Goal: Task Accomplishment & Management: Manage account settings

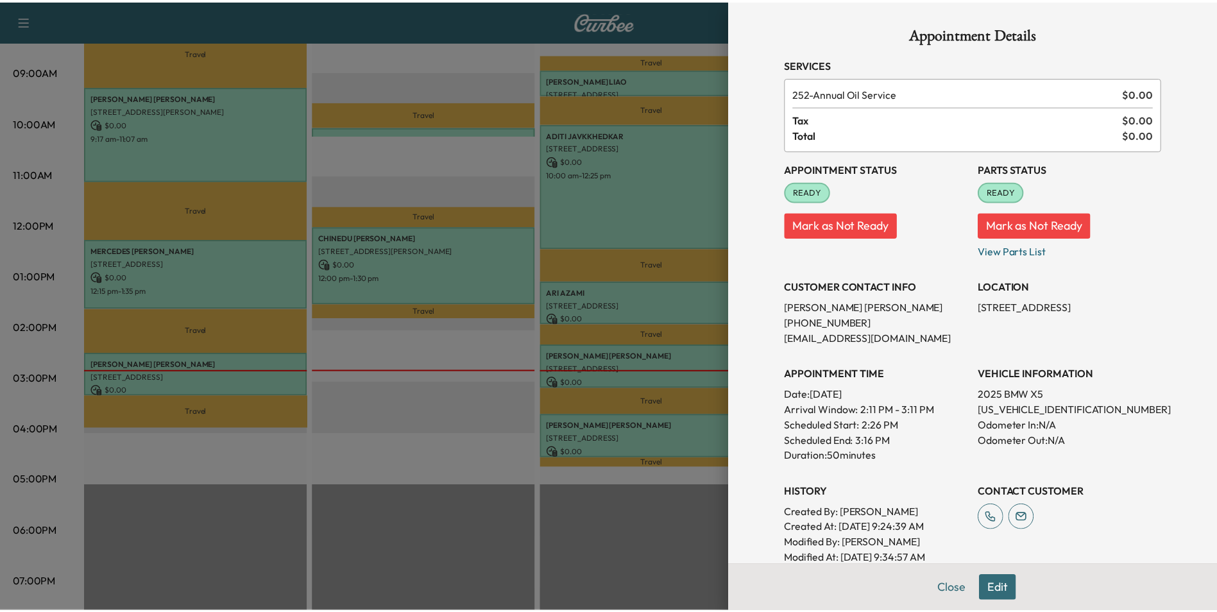
scroll to position [114, 0]
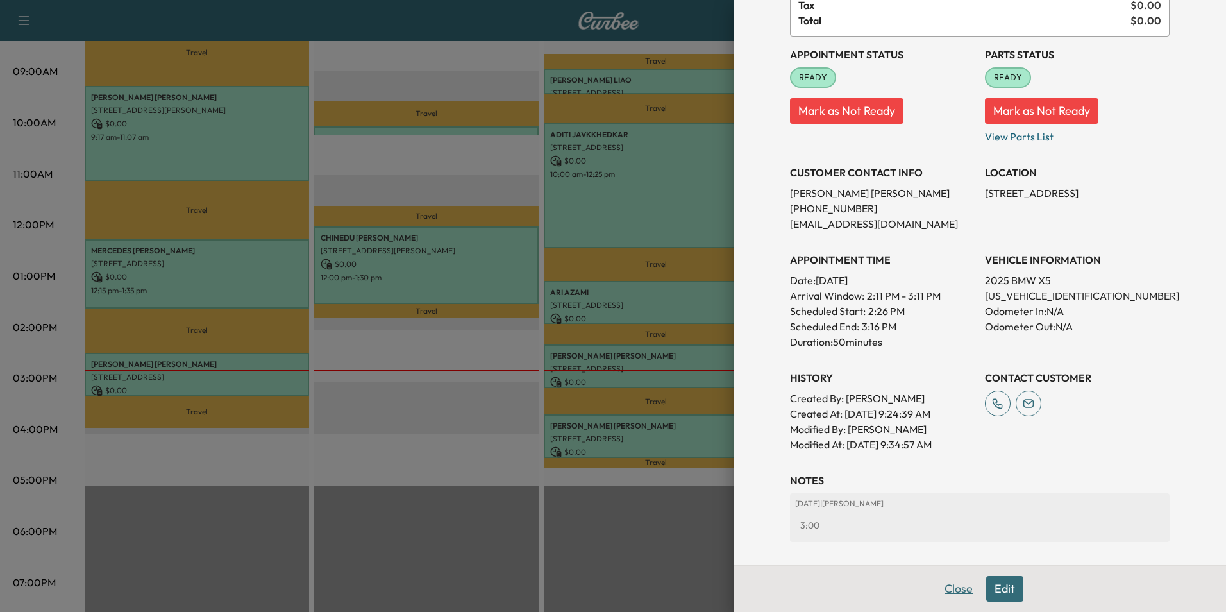
click at [950, 593] on button "Close" at bounding box center [958, 589] width 45 height 26
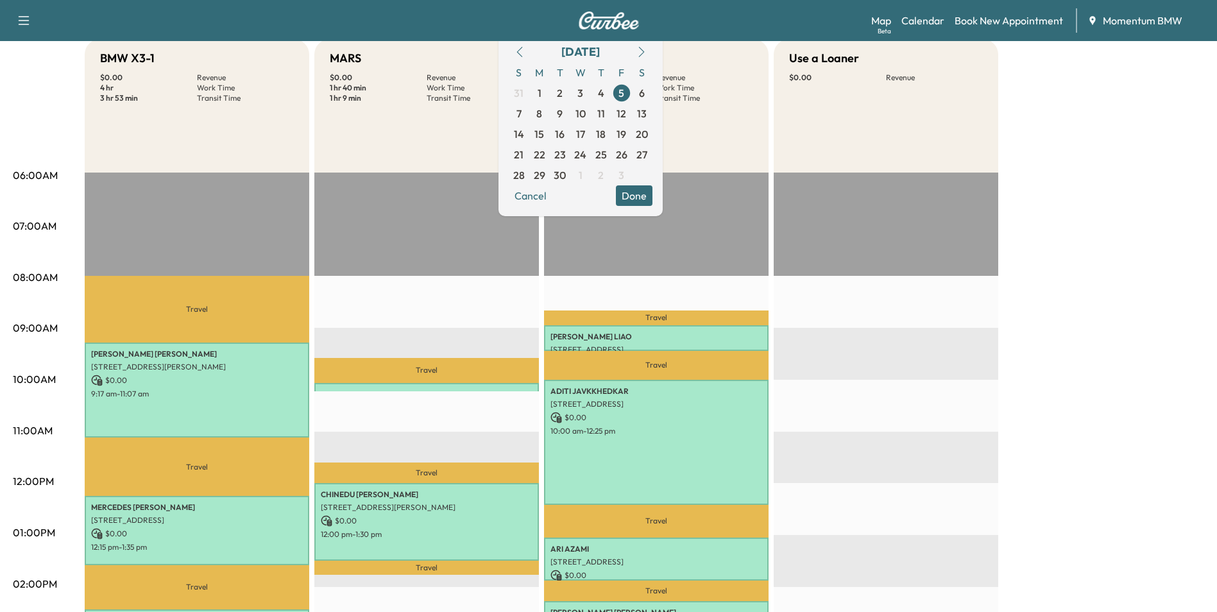
scroll to position [0, 0]
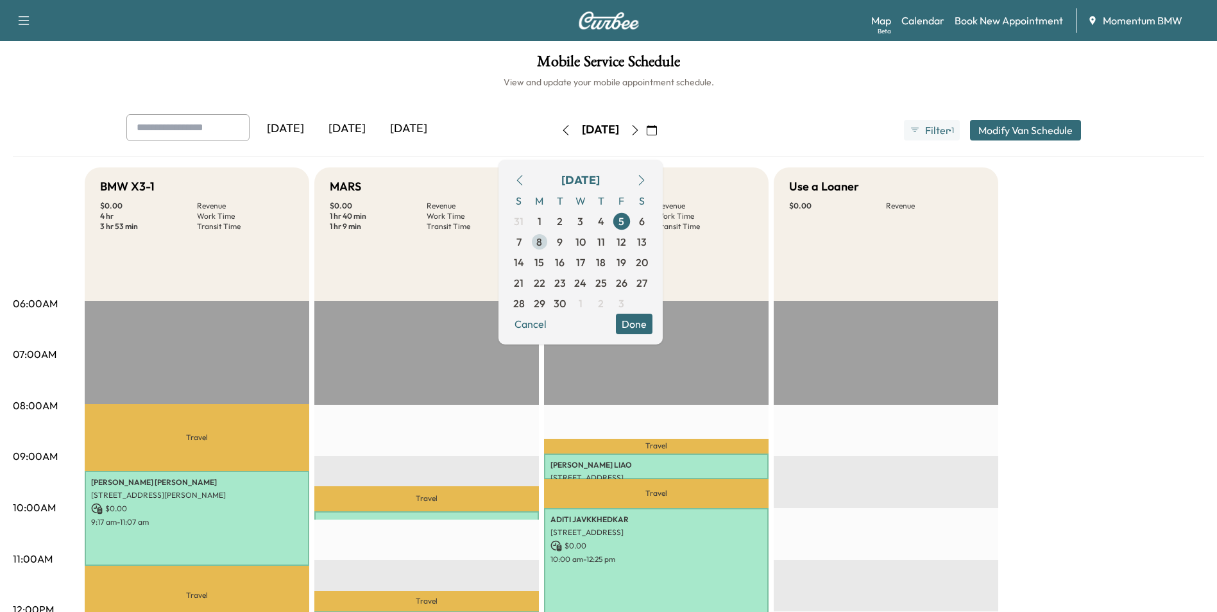
click at [550, 243] on span "8" at bounding box center [539, 242] width 21 height 21
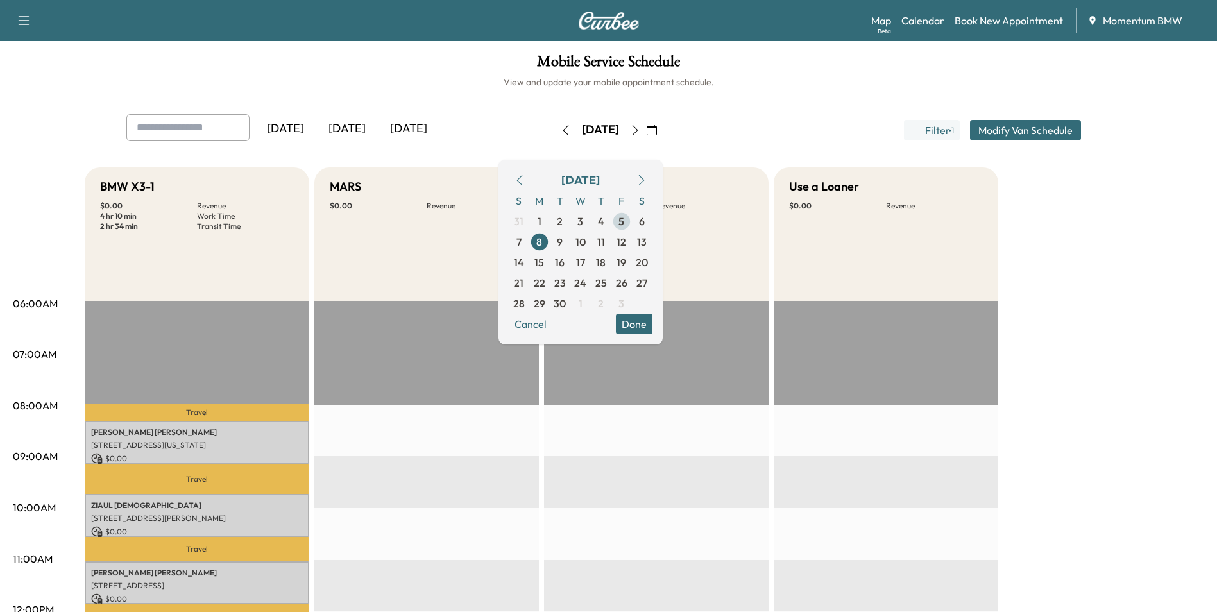
click at [632, 223] on span "5" at bounding box center [621, 221] width 21 height 21
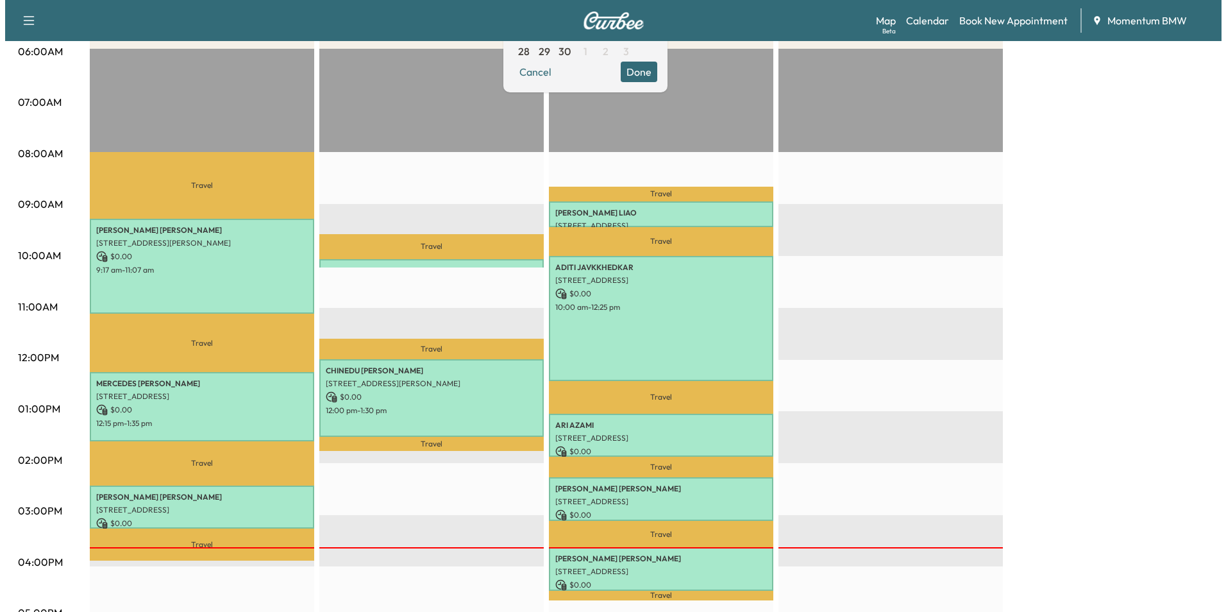
scroll to position [321, 0]
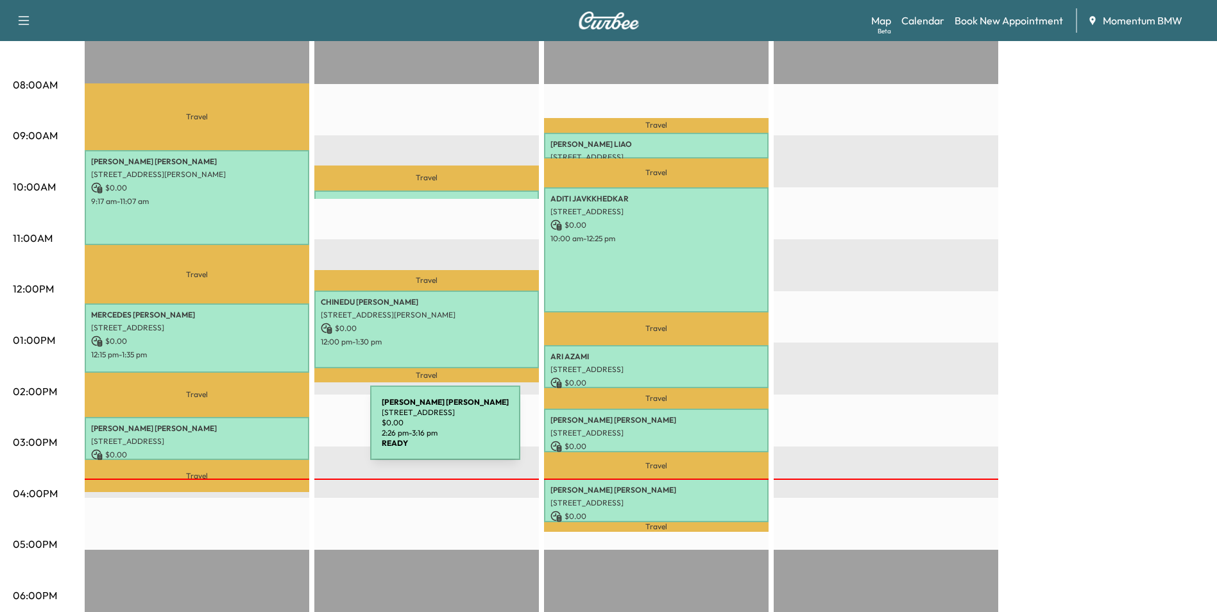
click at [274, 436] on p "[STREET_ADDRESS]" at bounding box center [197, 441] width 212 height 10
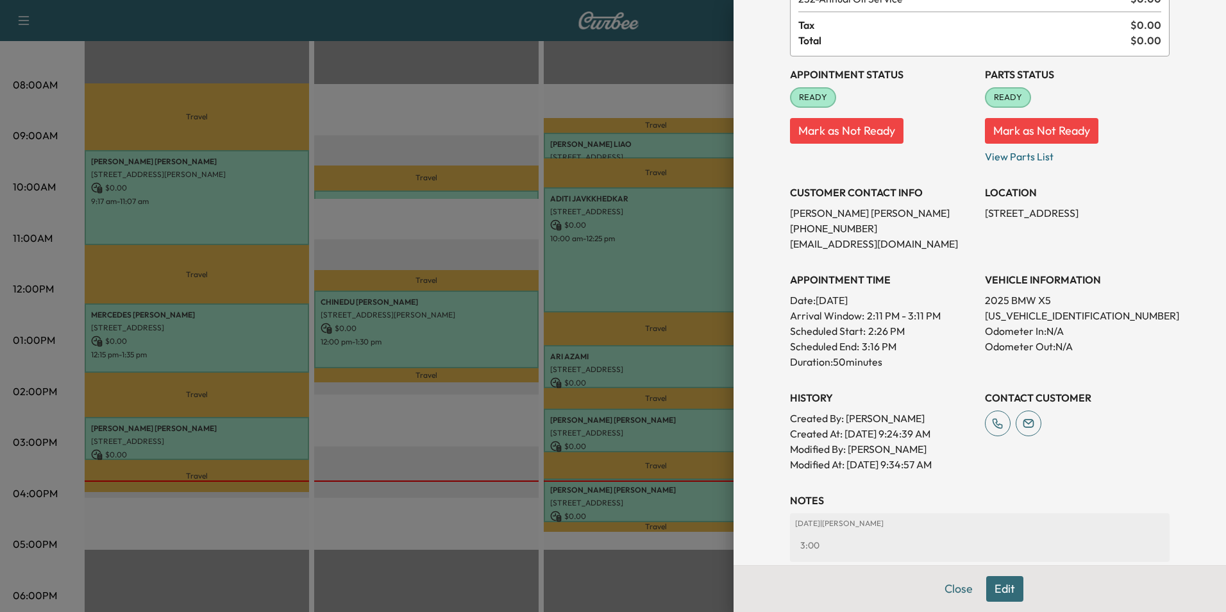
scroll to position [128, 0]
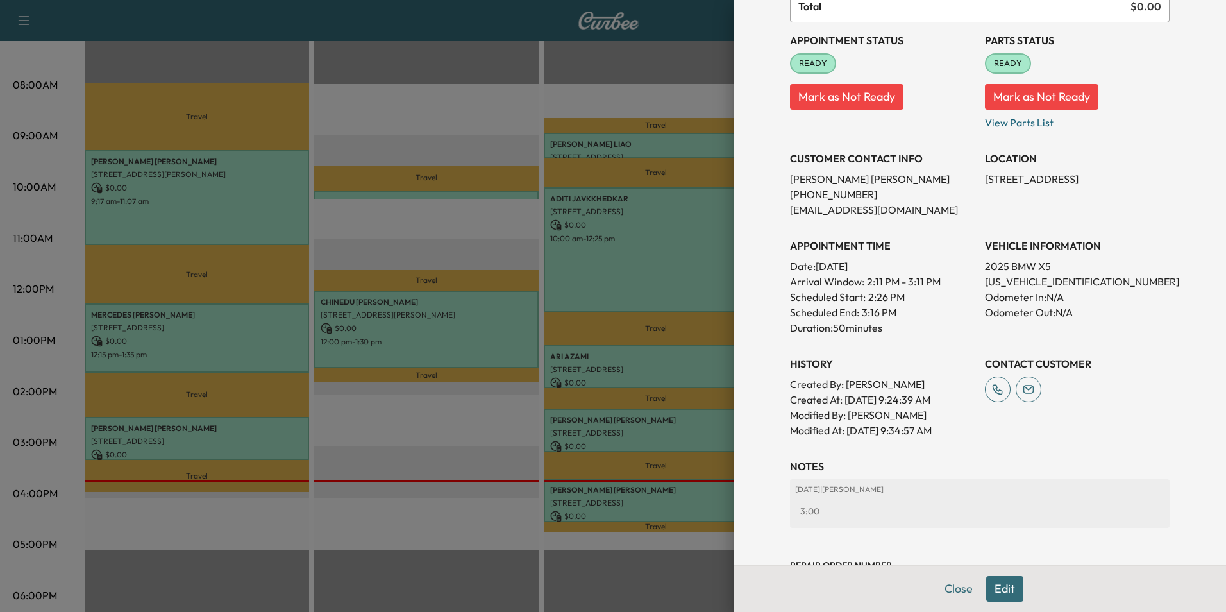
click at [992, 586] on button "Edit" at bounding box center [1004, 589] width 37 height 26
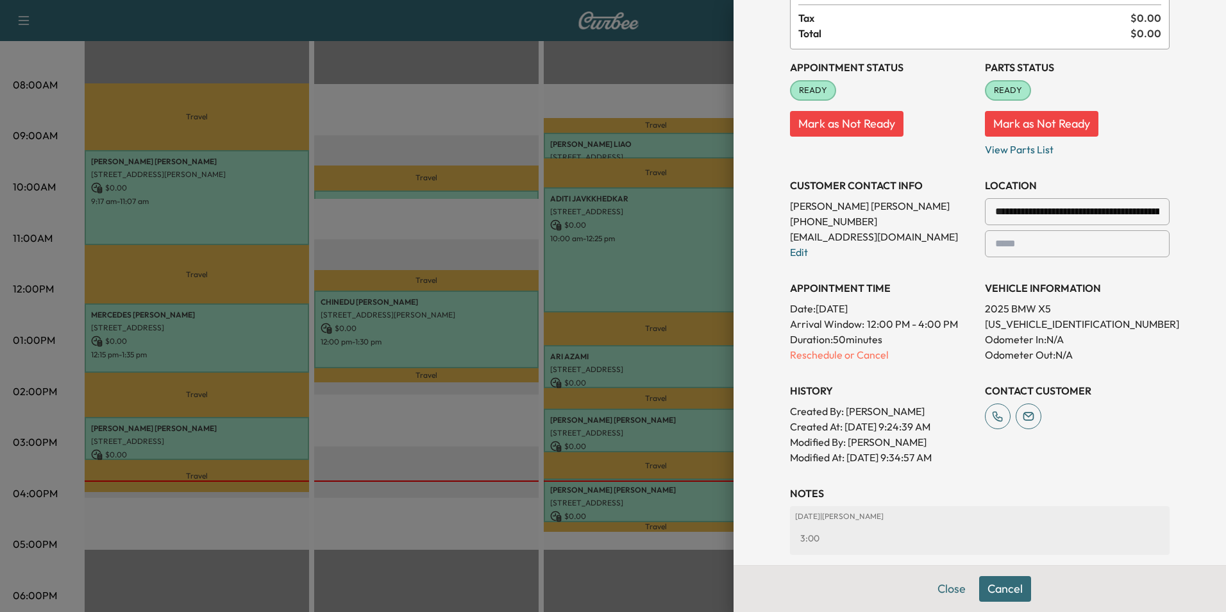
scroll to position [155, 0]
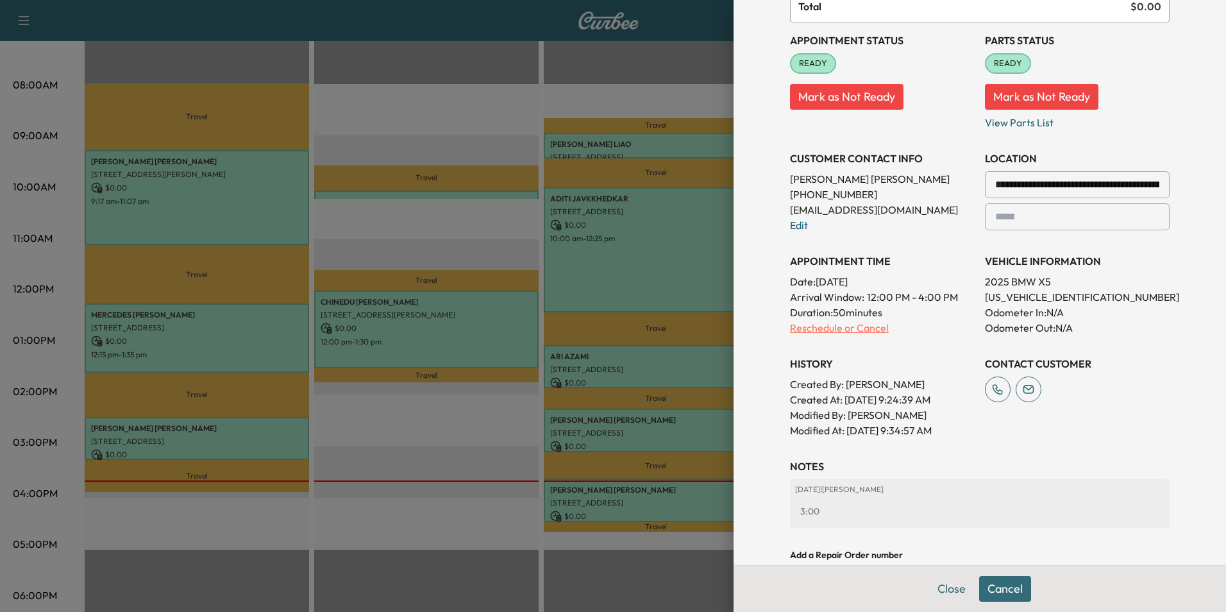
click at [850, 326] on p "Reschedule or Cancel" at bounding box center [882, 327] width 185 height 15
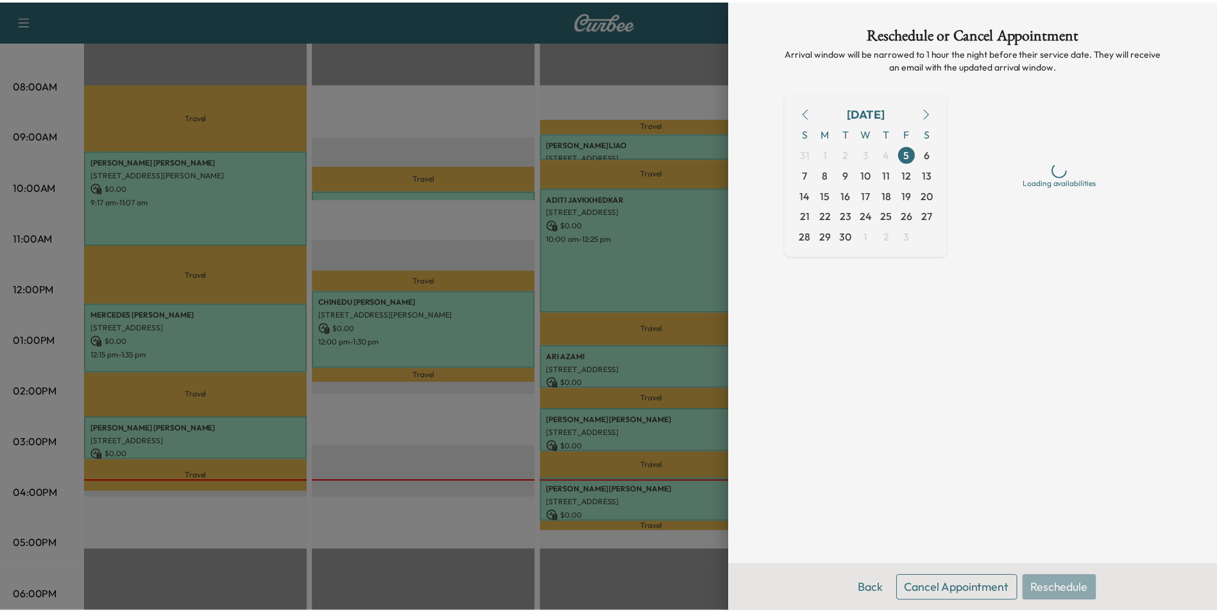
scroll to position [0, 0]
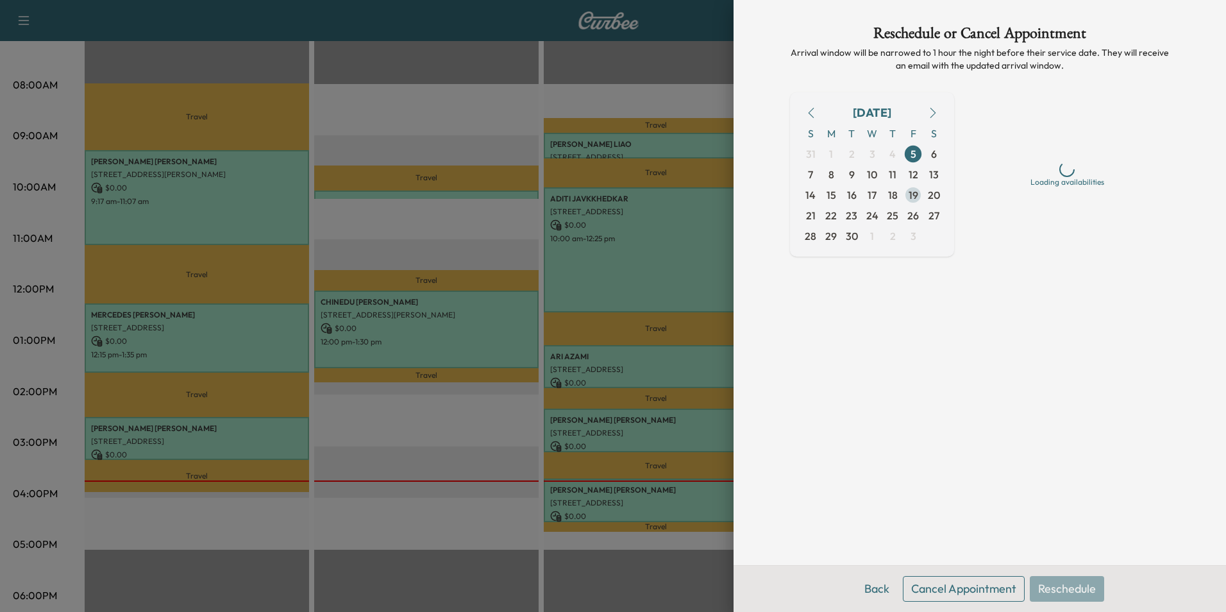
click at [912, 192] on span "19" at bounding box center [914, 194] width 10 height 15
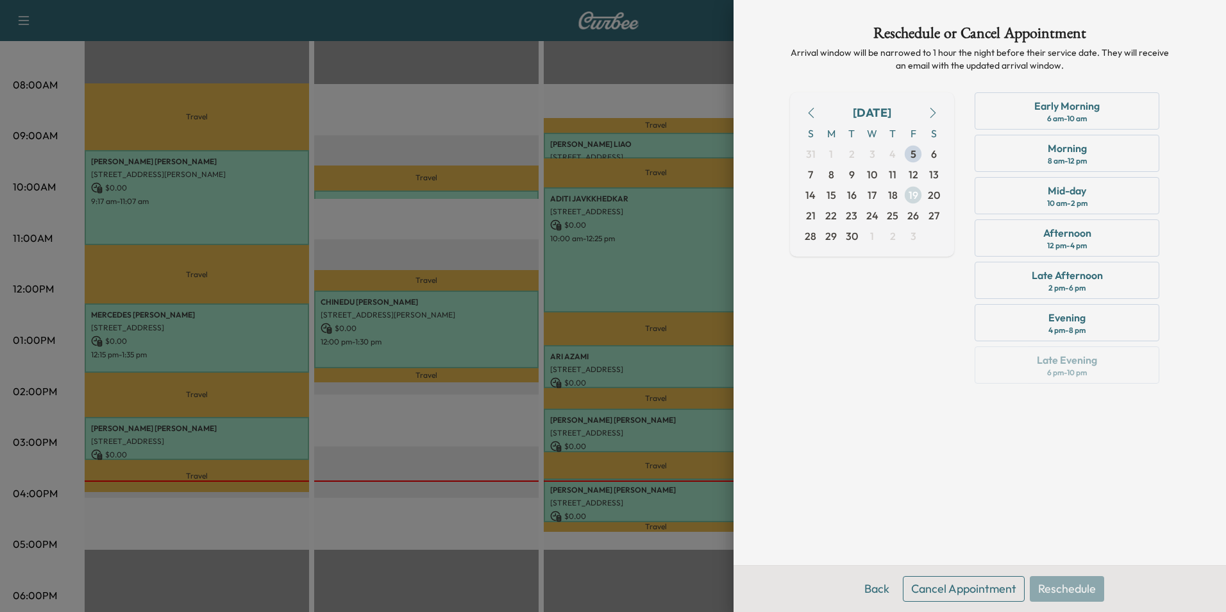
click at [915, 192] on span "19" at bounding box center [914, 194] width 10 height 15
click at [1087, 149] on div "Morning" at bounding box center [1067, 147] width 39 height 15
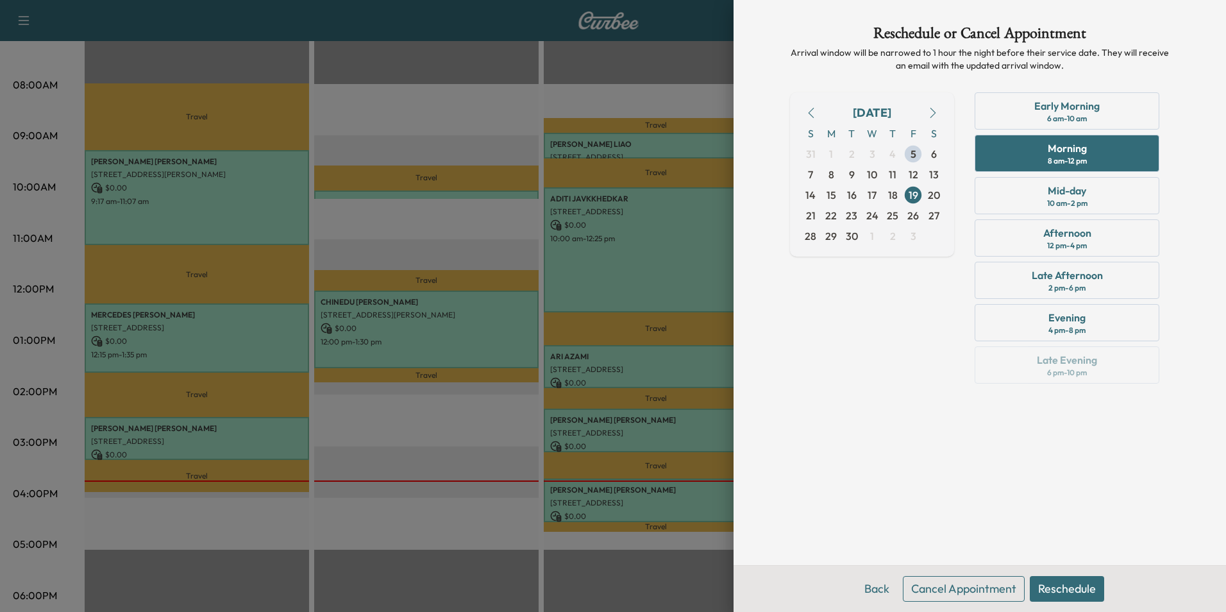
click at [1069, 589] on button "Reschedule" at bounding box center [1067, 589] width 74 height 26
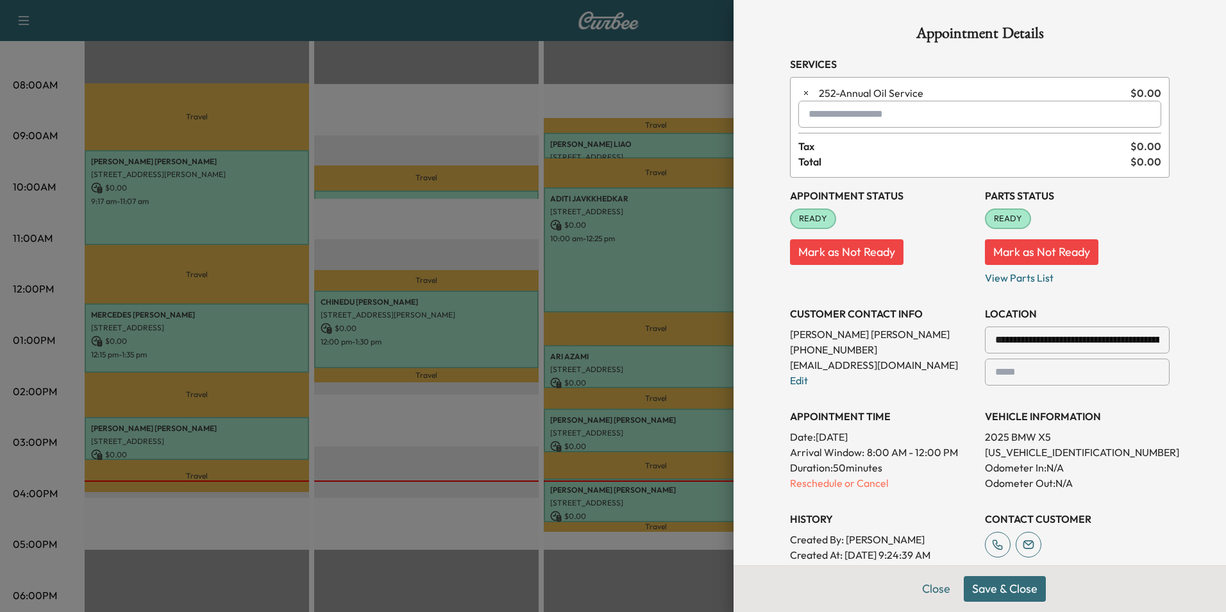
click at [998, 593] on button "Save & Close" at bounding box center [1005, 589] width 82 height 26
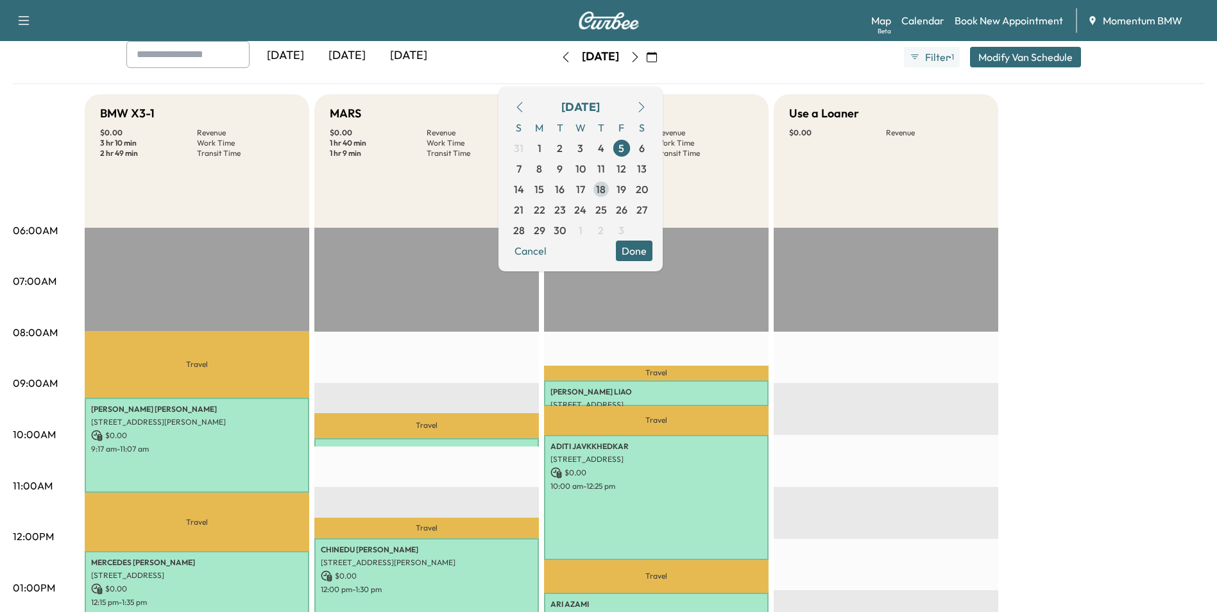
scroll to position [64, 0]
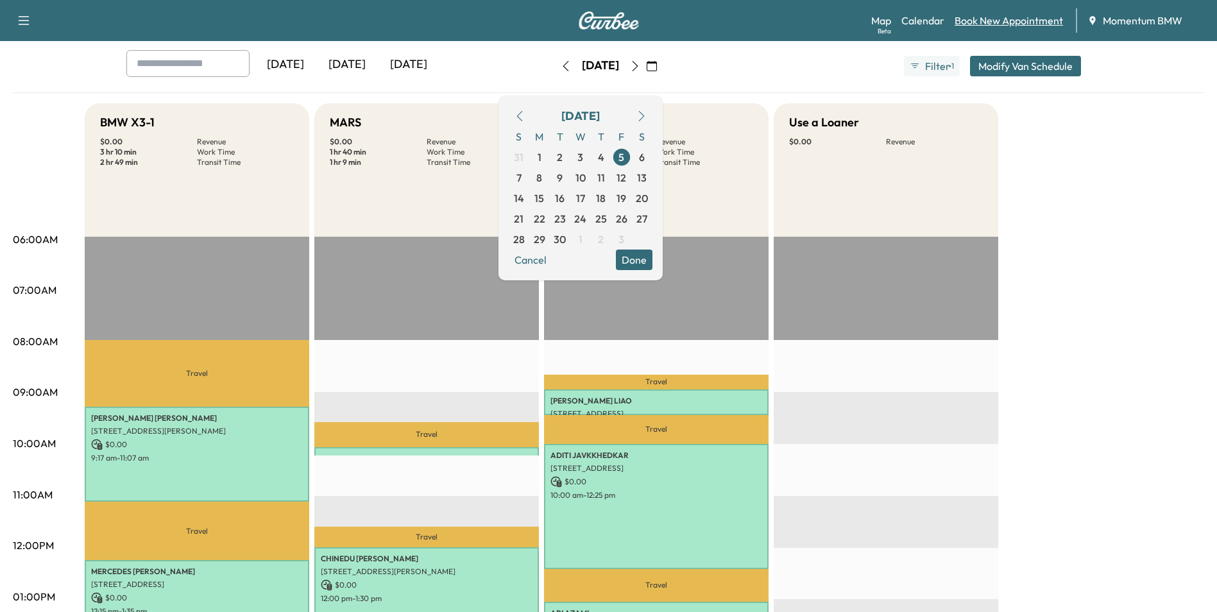
click at [1002, 22] on link "Book New Appointment" at bounding box center [1008, 20] width 108 height 15
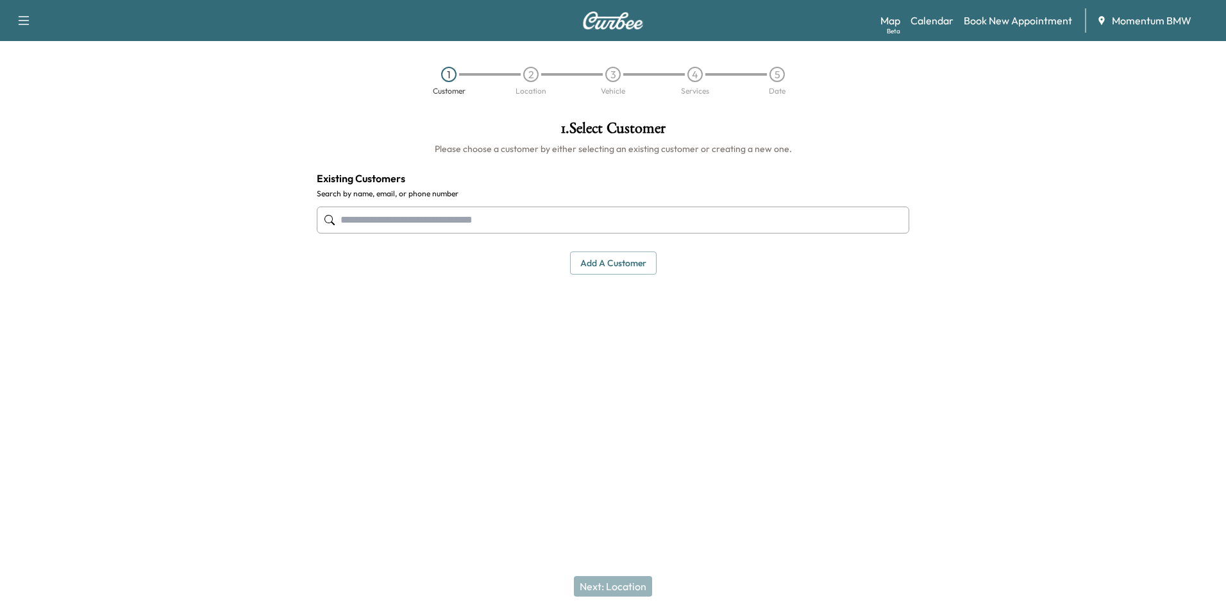
click at [565, 223] on input "text" at bounding box center [613, 220] width 593 height 27
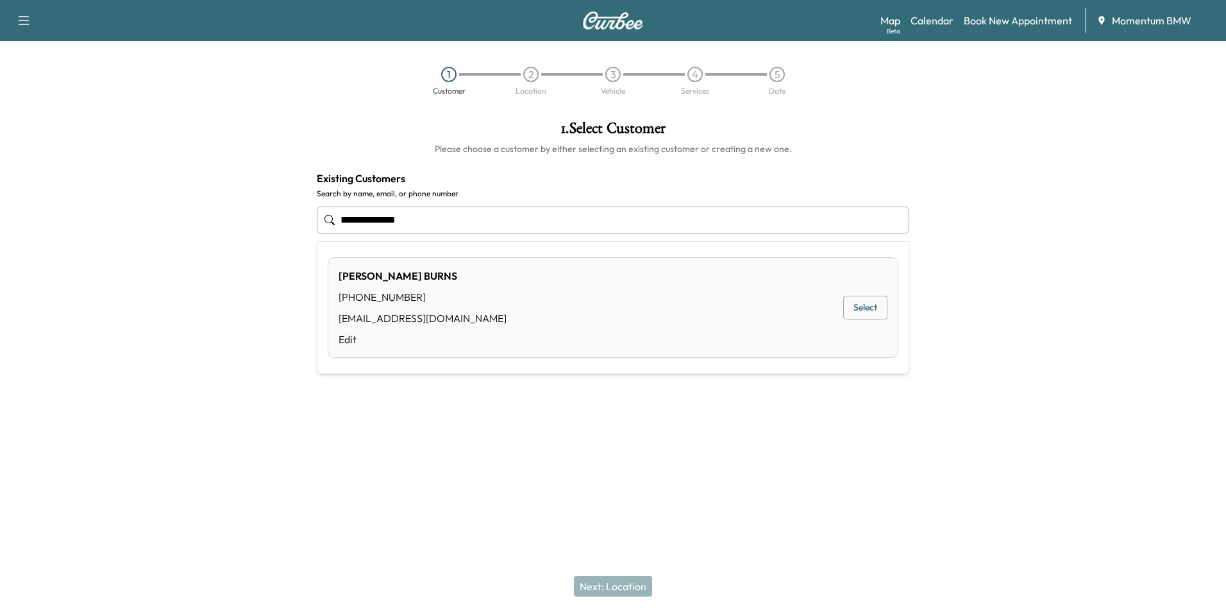
click at [855, 302] on button "Select" at bounding box center [865, 308] width 44 height 24
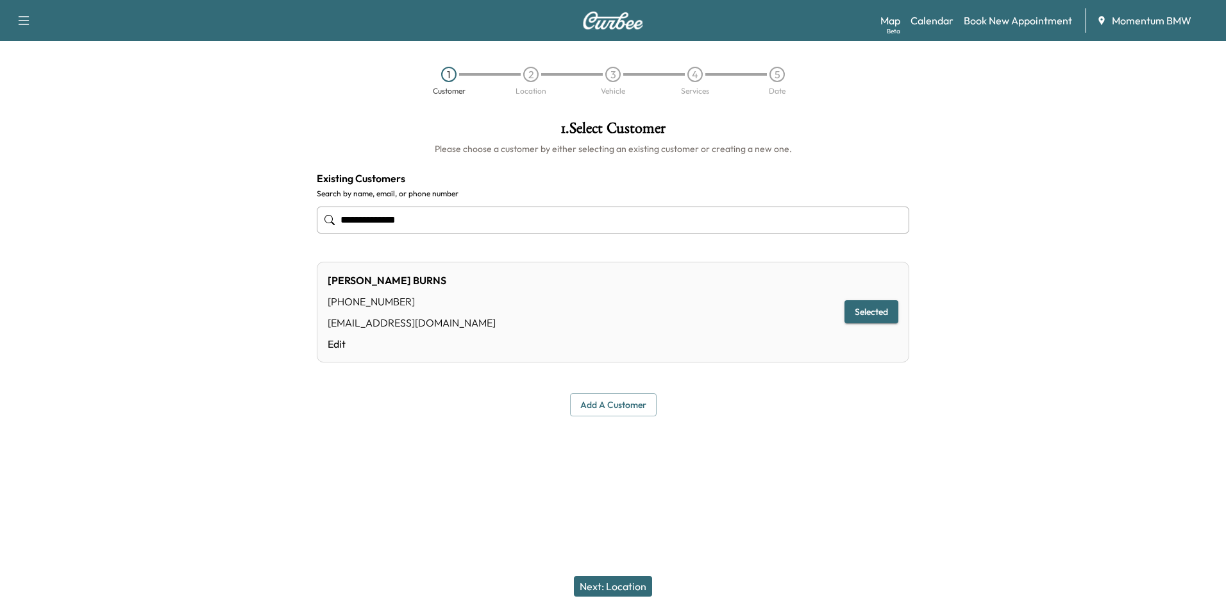
type input "**********"
click at [640, 586] on button "Next: Location" at bounding box center [613, 586] width 78 height 21
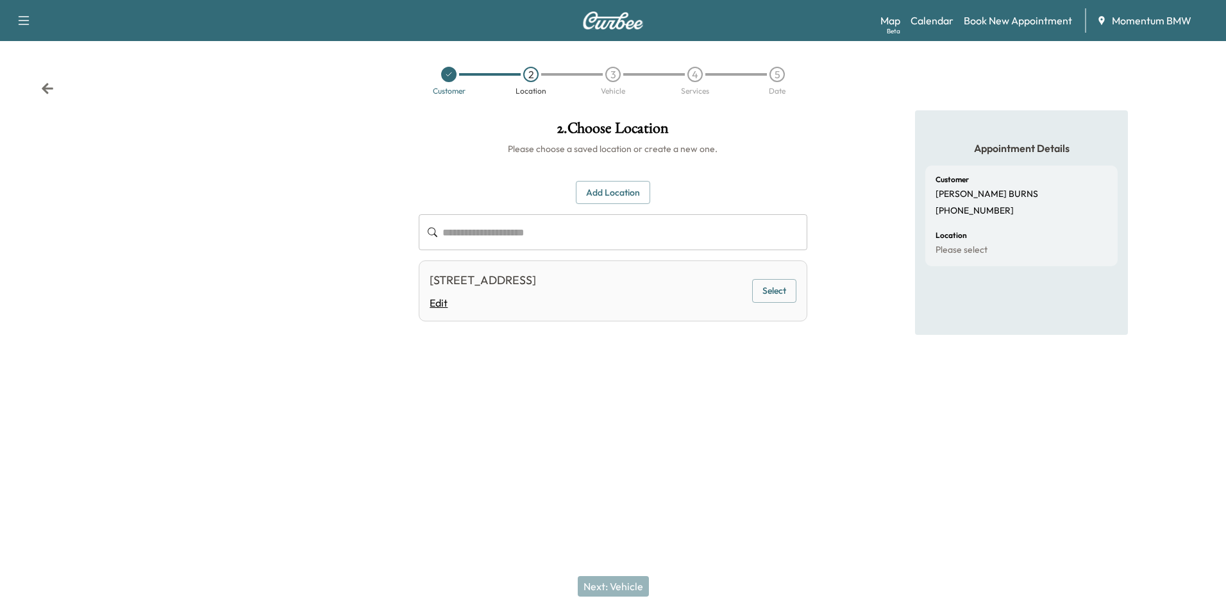
click at [444, 305] on link "Edit" at bounding box center [483, 302] width 106 height 15
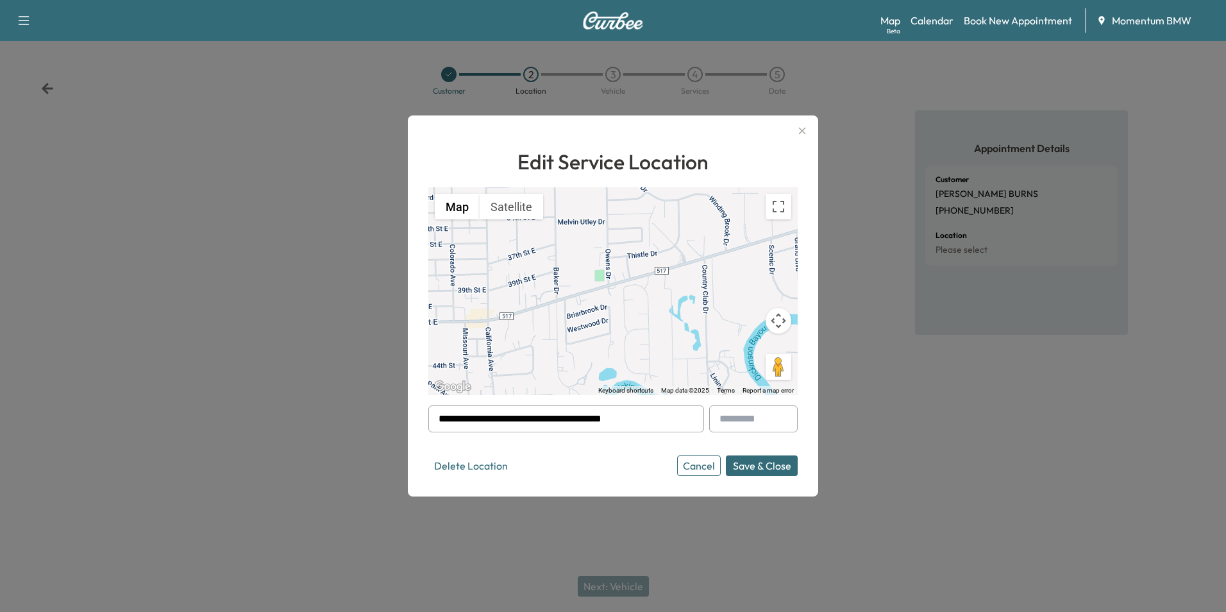
drag, startPoint x: 661, startPoint y: 425, endPoint x: 410, endPoint y: 409, distance: 250.7
click at [410, 409] on div "**********" at bounding box center [613, 305] width 410 height 381
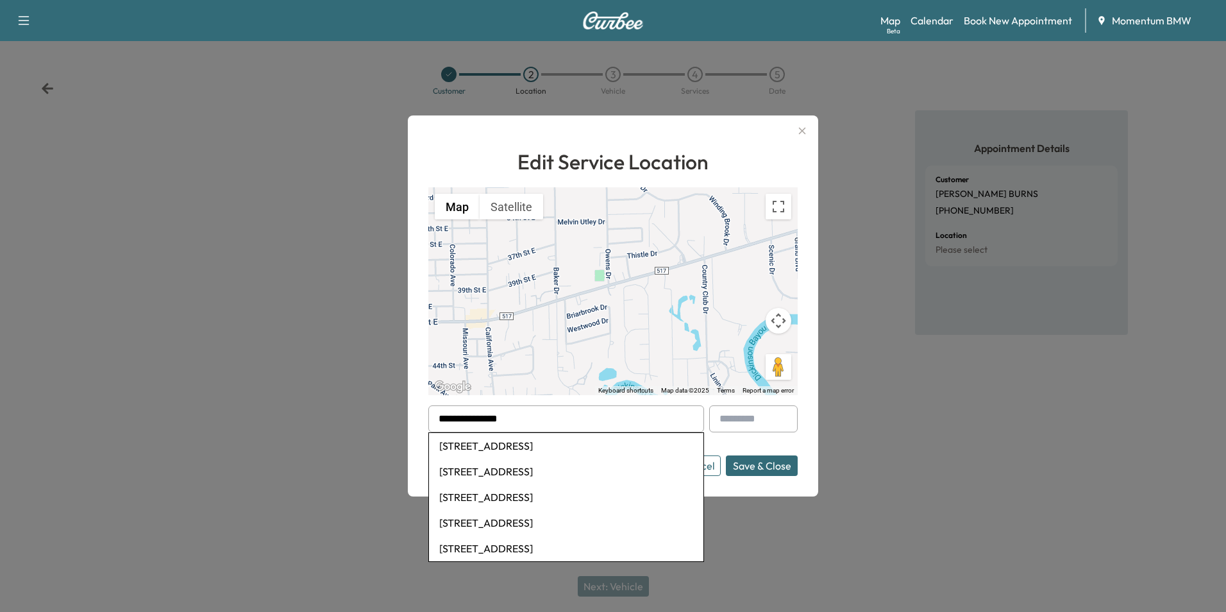
click at [527, 444] on li "[STREET_ADDRESS]" at bounding box center [566, 446] width 275 height 26
type input "**********"
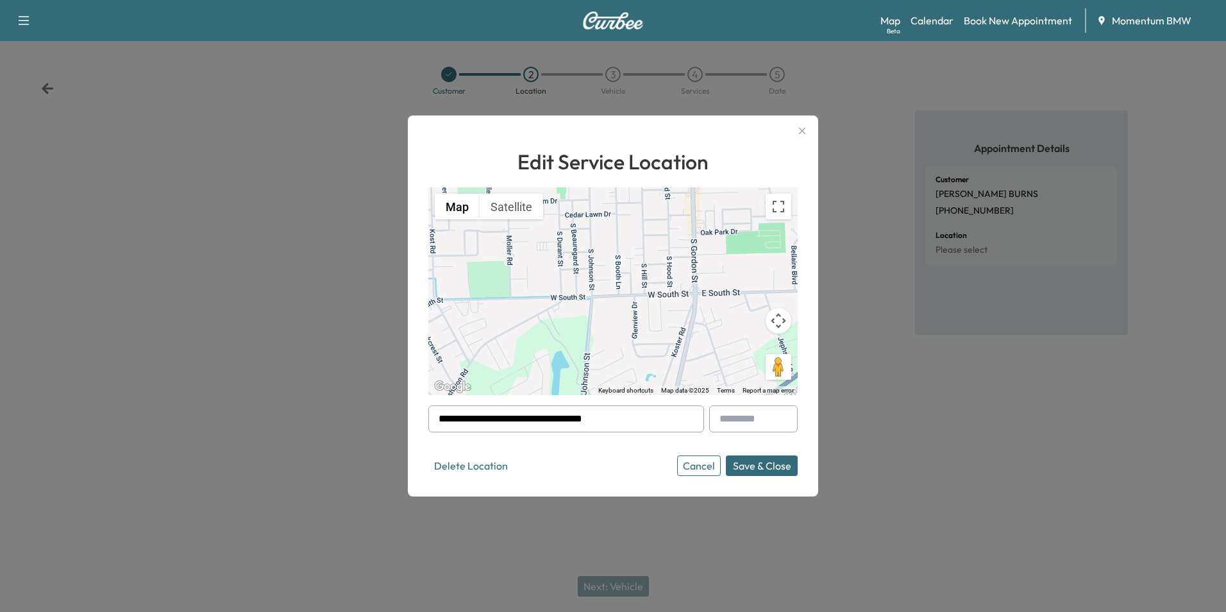
click at [764, 468] on button "Save & Close" at bounding box center [762, 465] width 72 height 21
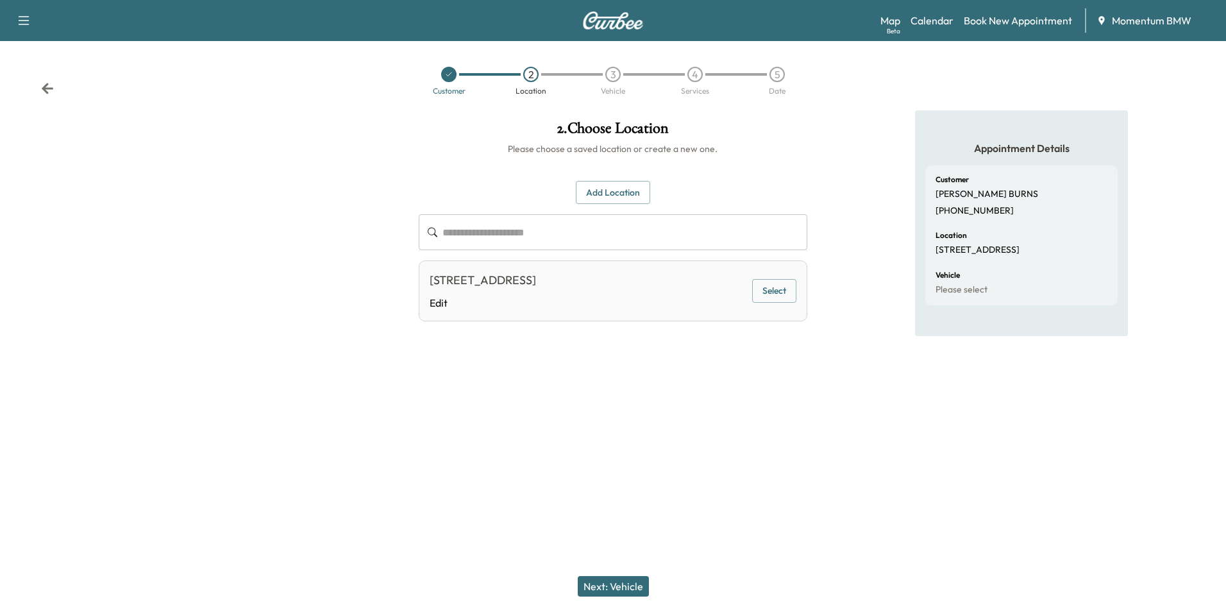
click at [632, 586] on button "Next: Vehicle" at bounding box center [613, 586] width 71 height 21
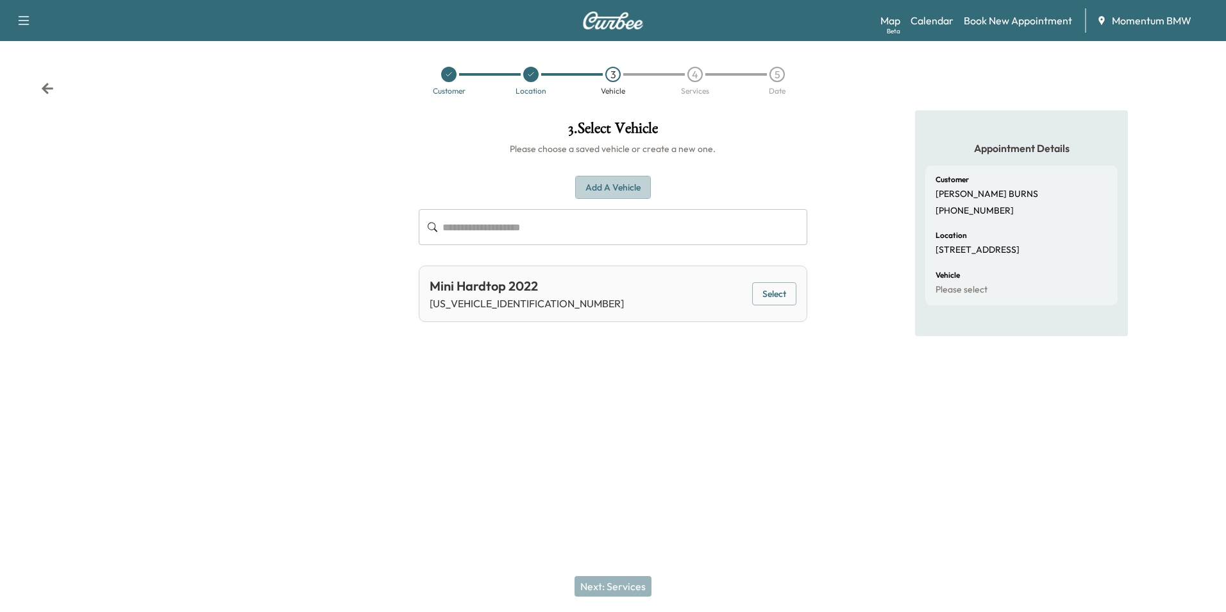
click at [620, 192] on button "Add a Vehicle" at bounding box center [613, 188] width 76 height 24
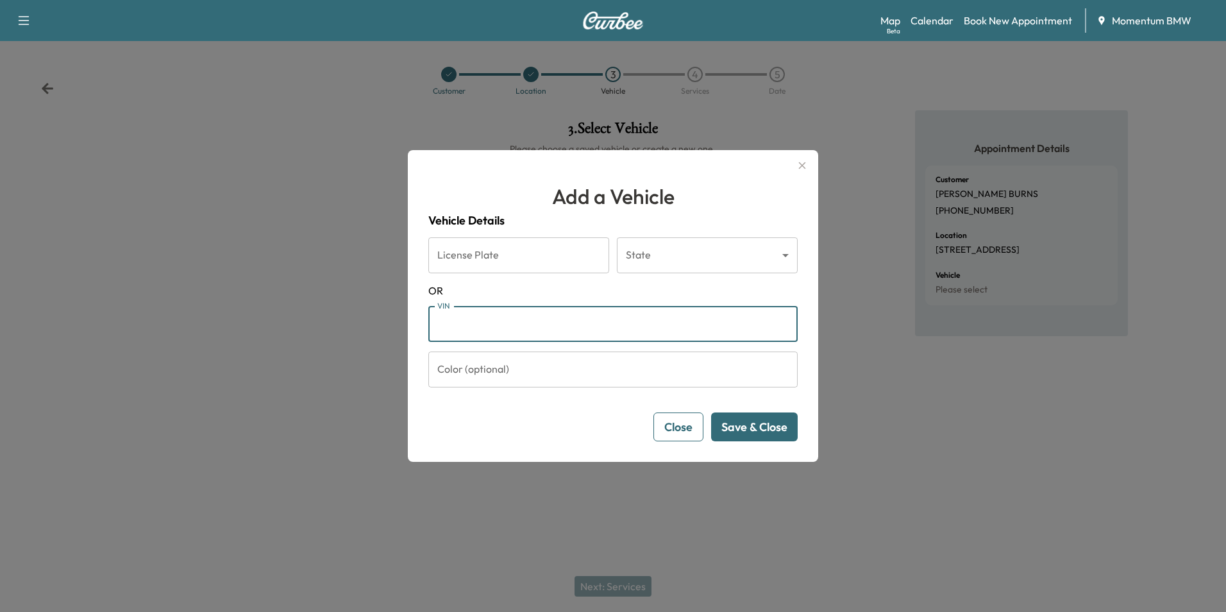
paste input "**********"
type input "**********"
click at [774, 425] on button "Save & Close" at bounding box center [754, 426] width 87 height 29
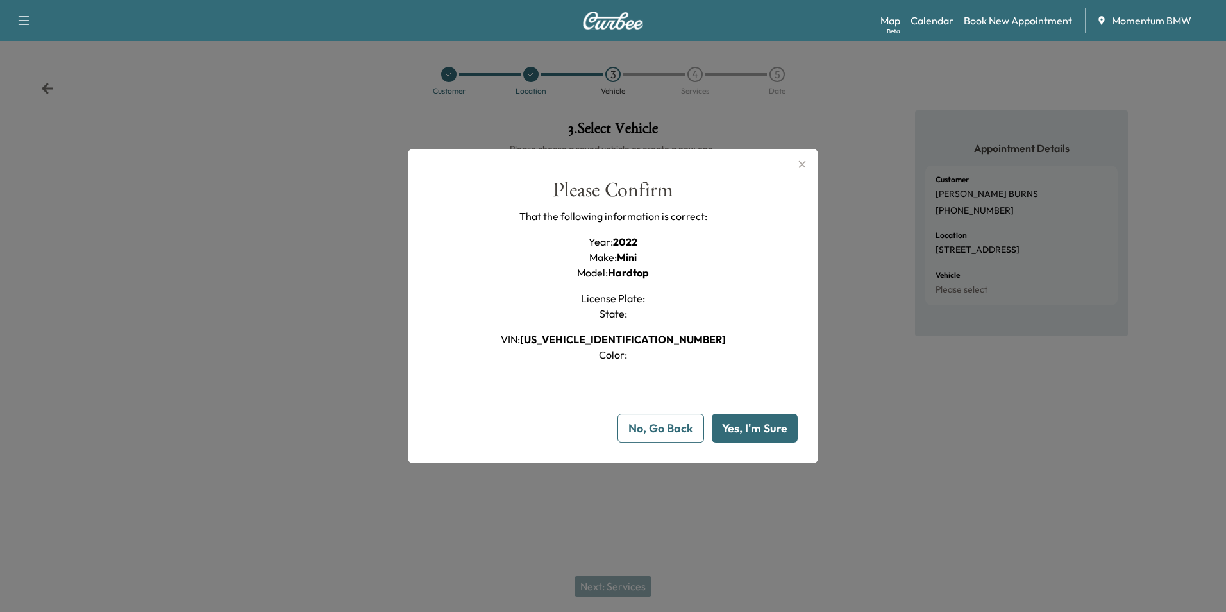
click at [774, 430] on button "Yes, I'm Sure" at bounding box center [755, 428] width 86 height 29
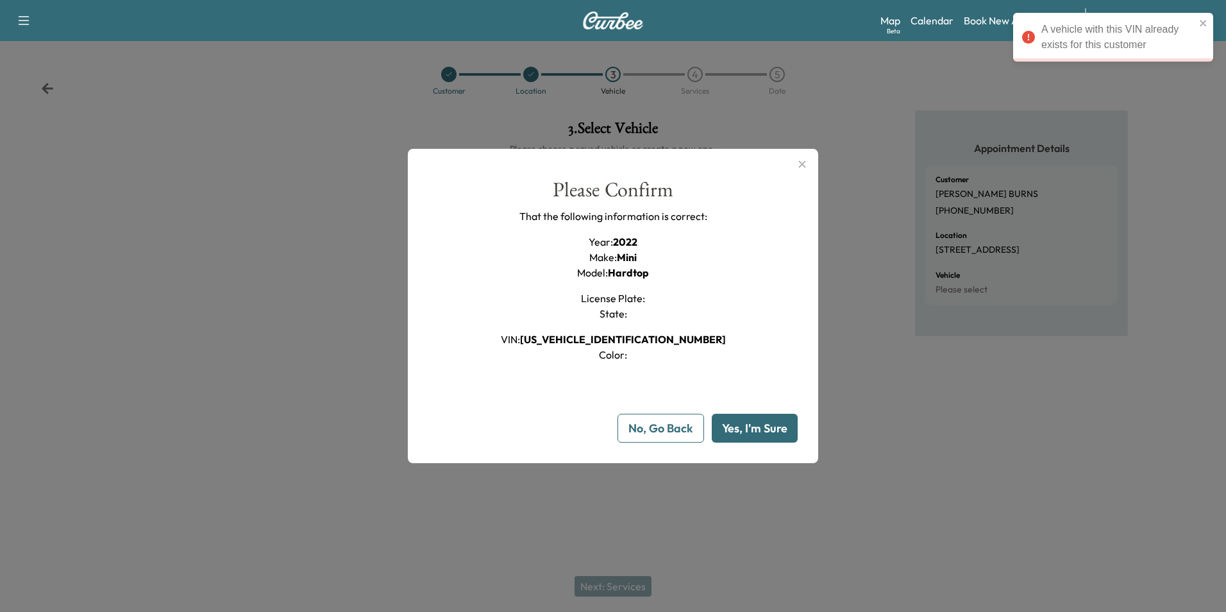
click at [675, 428] on button "No, Go Back" at bounding box center [661, 428] width 87 height 29
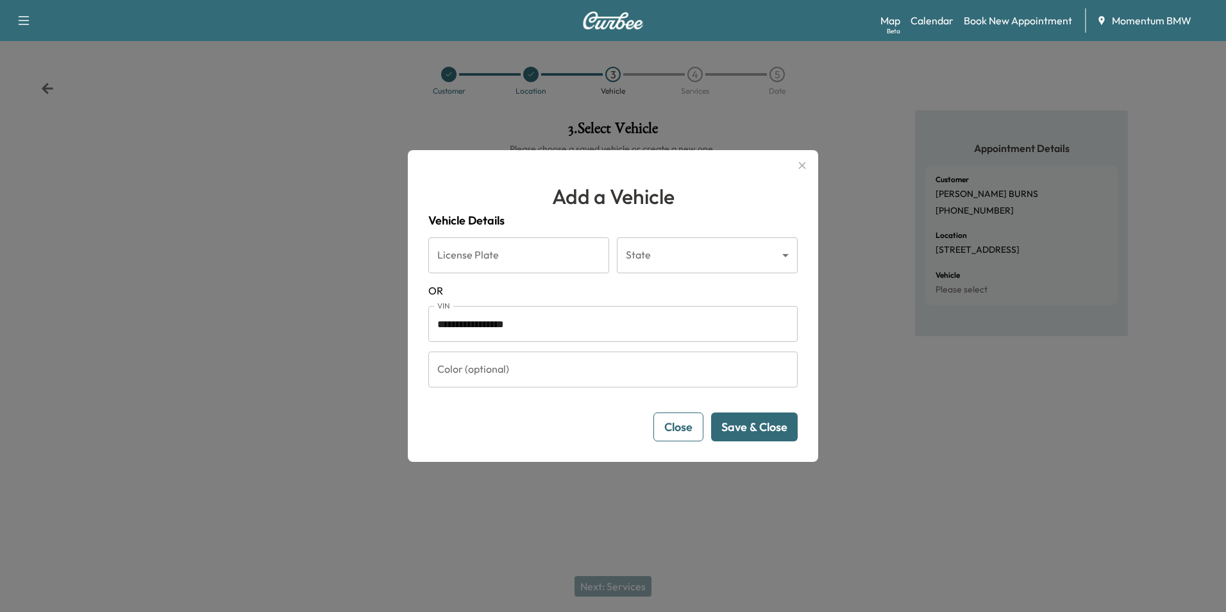
click at [675, 428] on button "Close" at bounding box center [679, 426] width 50 height 29
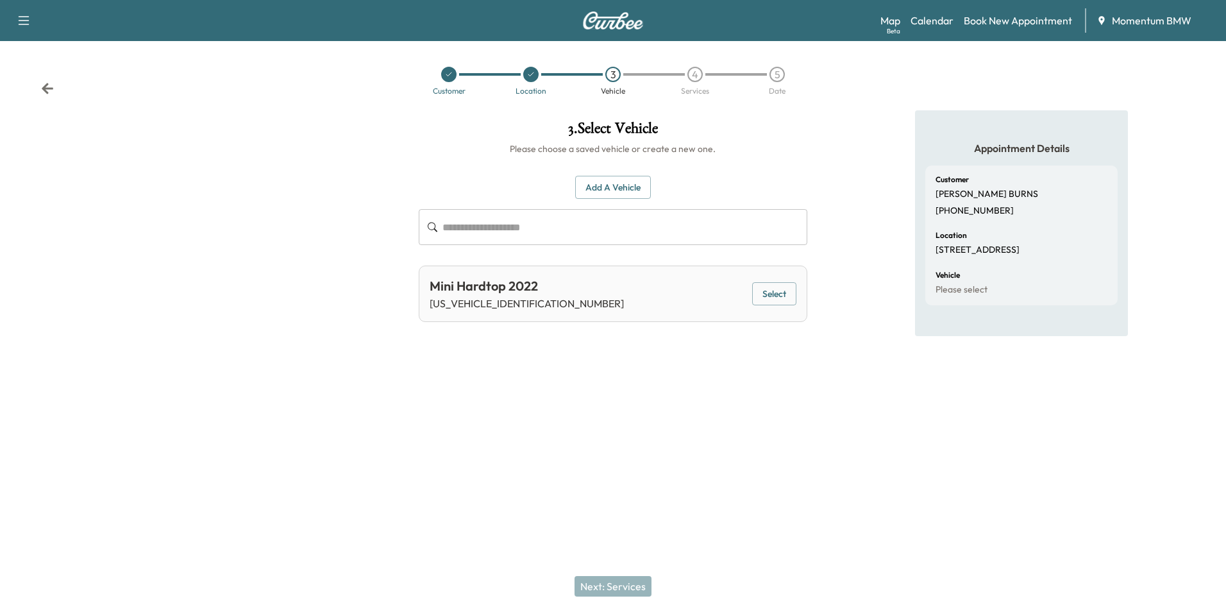
click at [784, 292] on button "Select" at bounding box center [774, 294] width 44 height 24
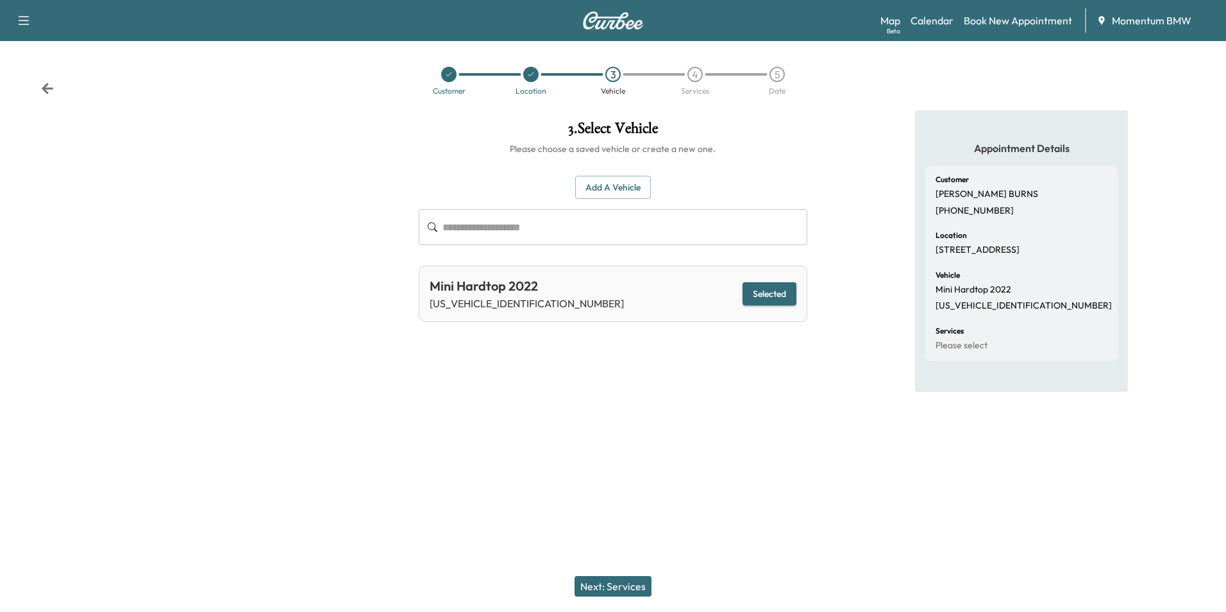
click at [619, 584] on button "Next: Services" at bounding box center [613, 586] width 77 height 21
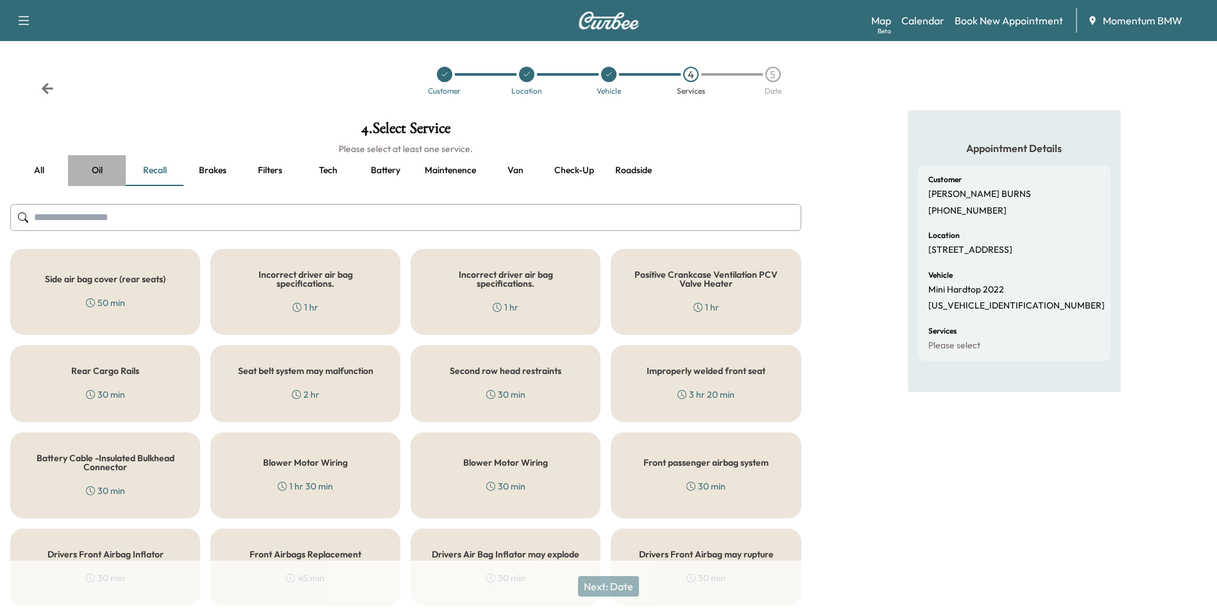
click at [100, 162] on button "Oil" at bounding box center [97, 170] width 58 height 31
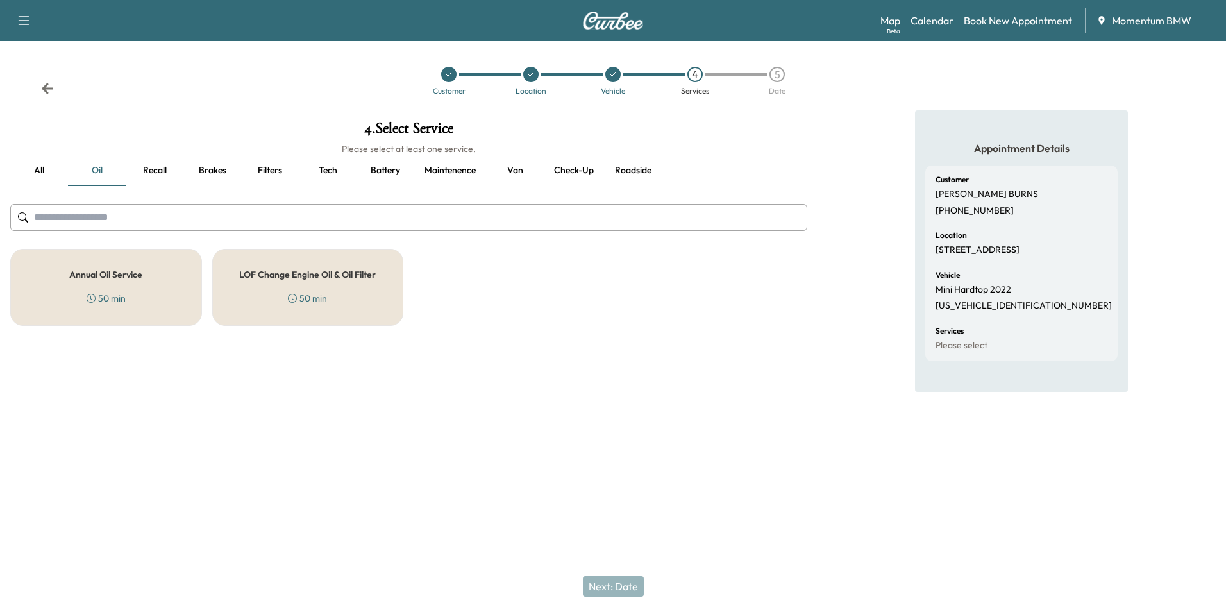
click at [99, 267] on div "Annual Oil Service 50 min" at bounding box center [106, 287] width 192 height 77
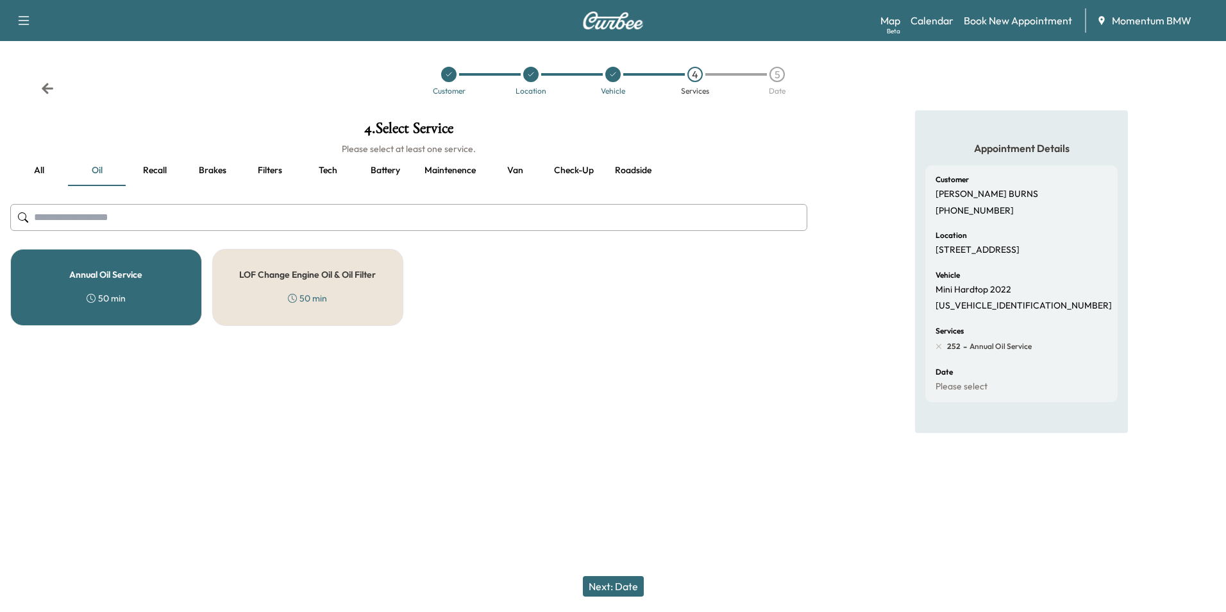
click at [620, 583] on button "Next: Date" at bounding box center [613, 586] width 61 height 21
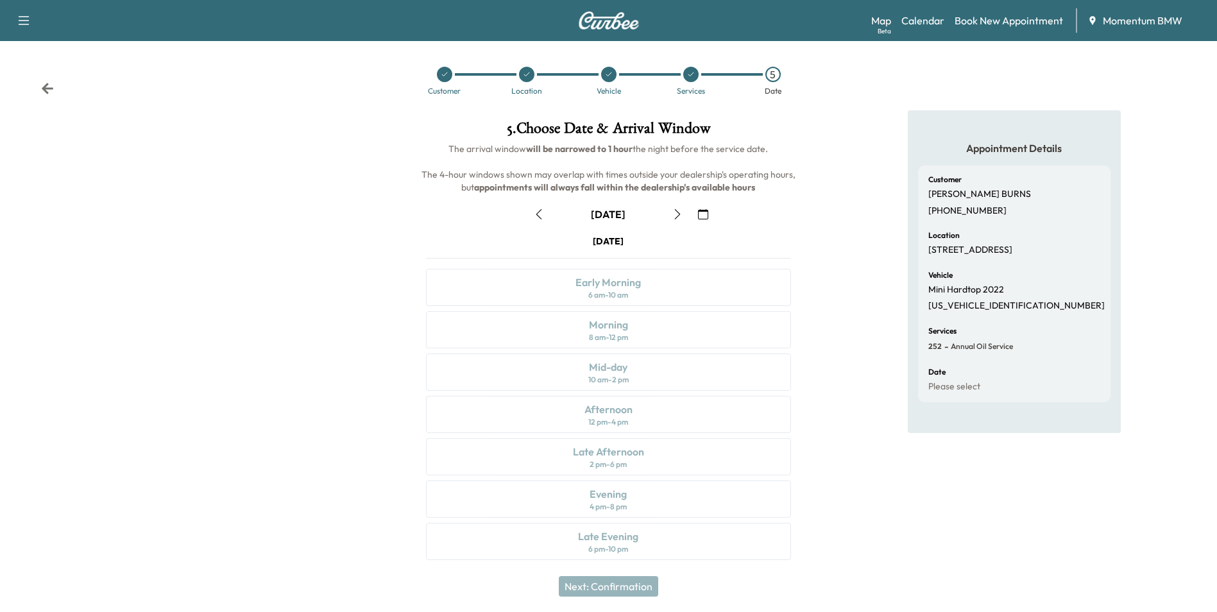
click at [710, 214] on button "button" at bounding box center [703, 214] width 22 height 21
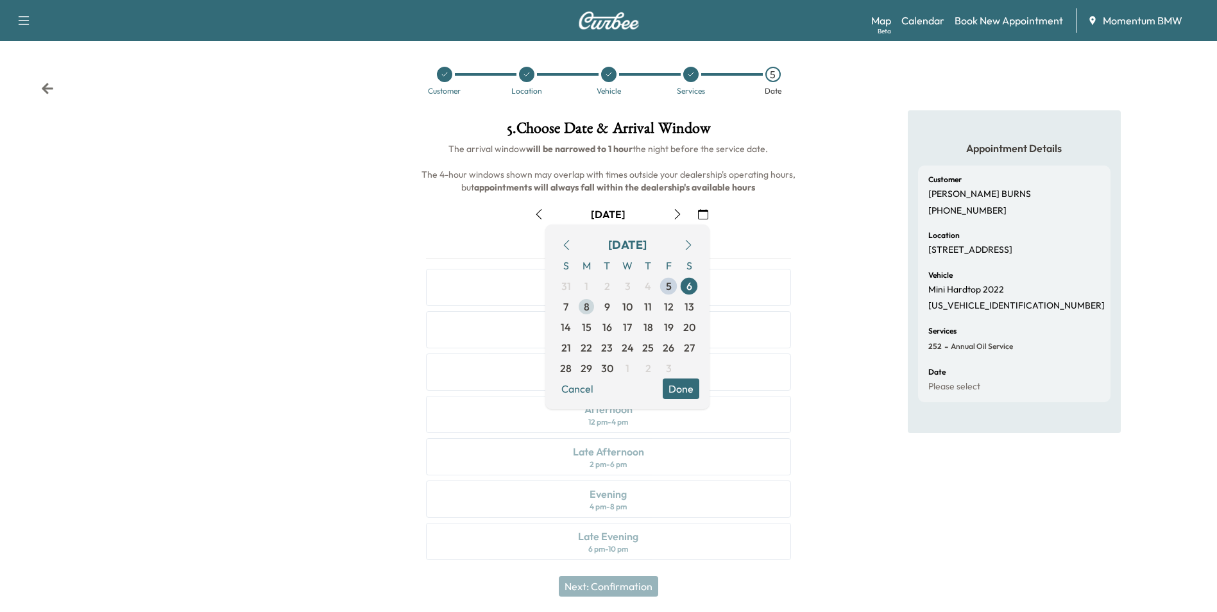
click at [589, 306] on span "8" at bounding box center [586, 306] width 21 height 21
click at [688, 391] on button "Done" at bounding box center [681, 388] width 37 height 21
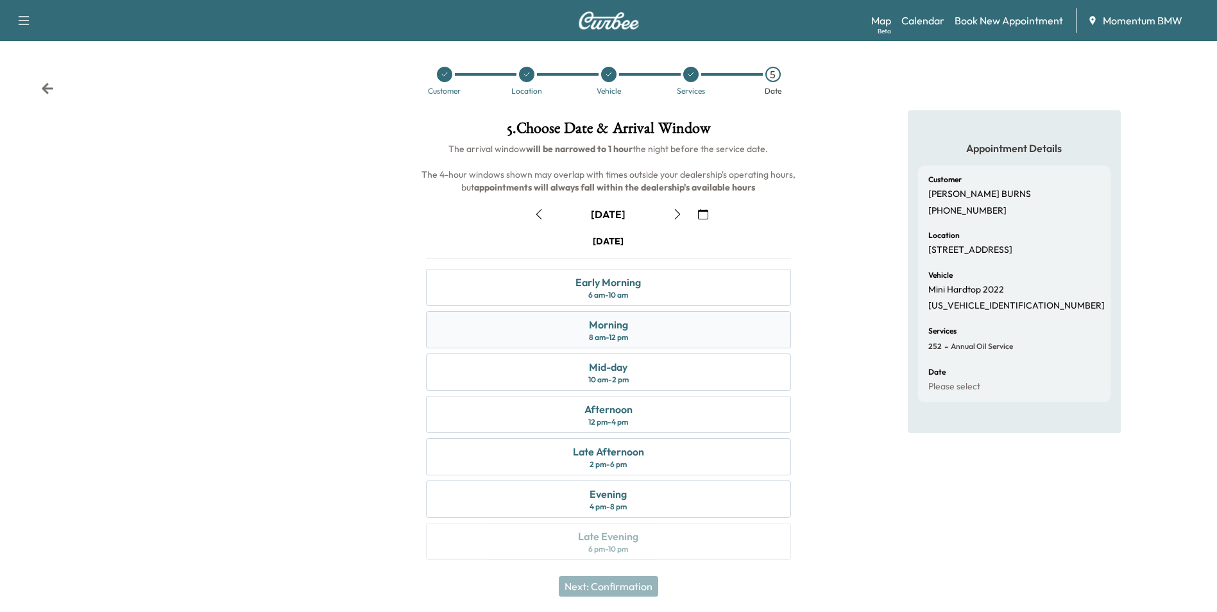
click at [647, 329] on div "Morning 8 am - 12 pm" at bounding box center [608, 329] width 364 height 37
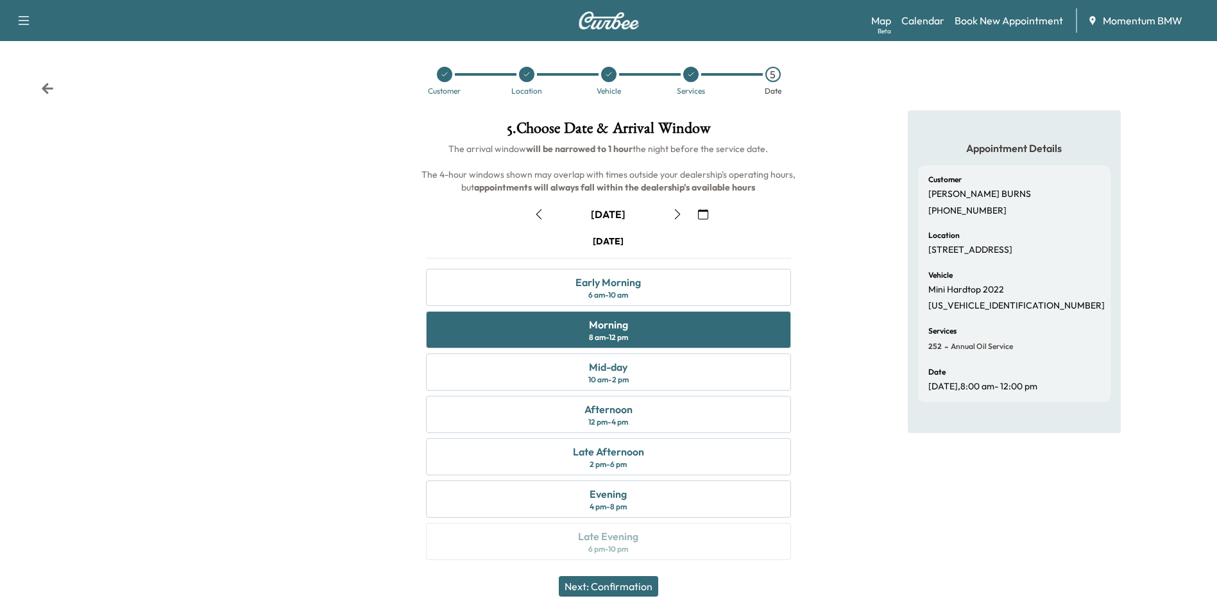
click at [641, 591] on button "Next: Confirmation" at bounding box center [608, 586] width 99 height 21
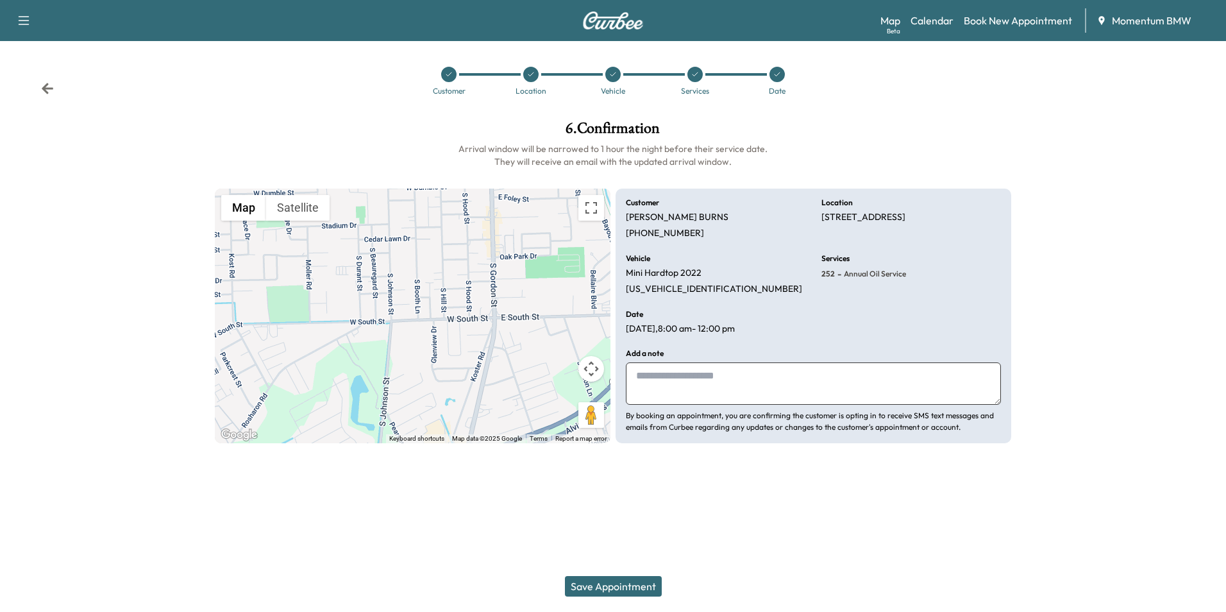
click at [794, 378] on textarea at bounding box center [813, 383] width 375 height 42
type textarea "**"
click at [605, 589] on button "Save Appointment" at bounding box center [613, 586] width 97 height 21
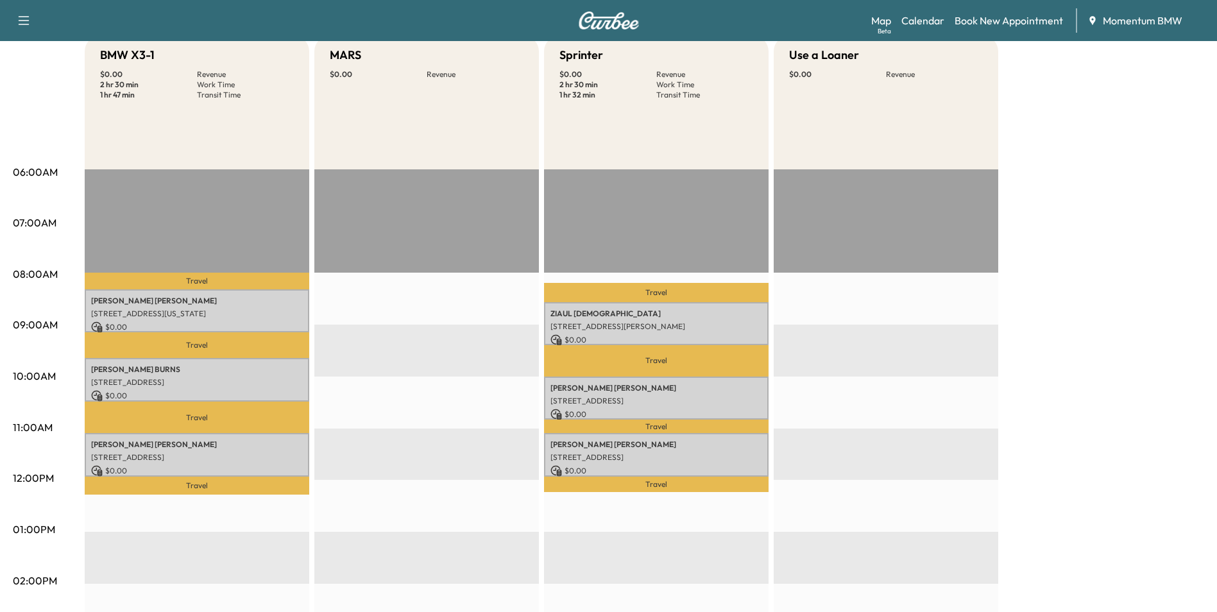
scroll to position [192, 0]
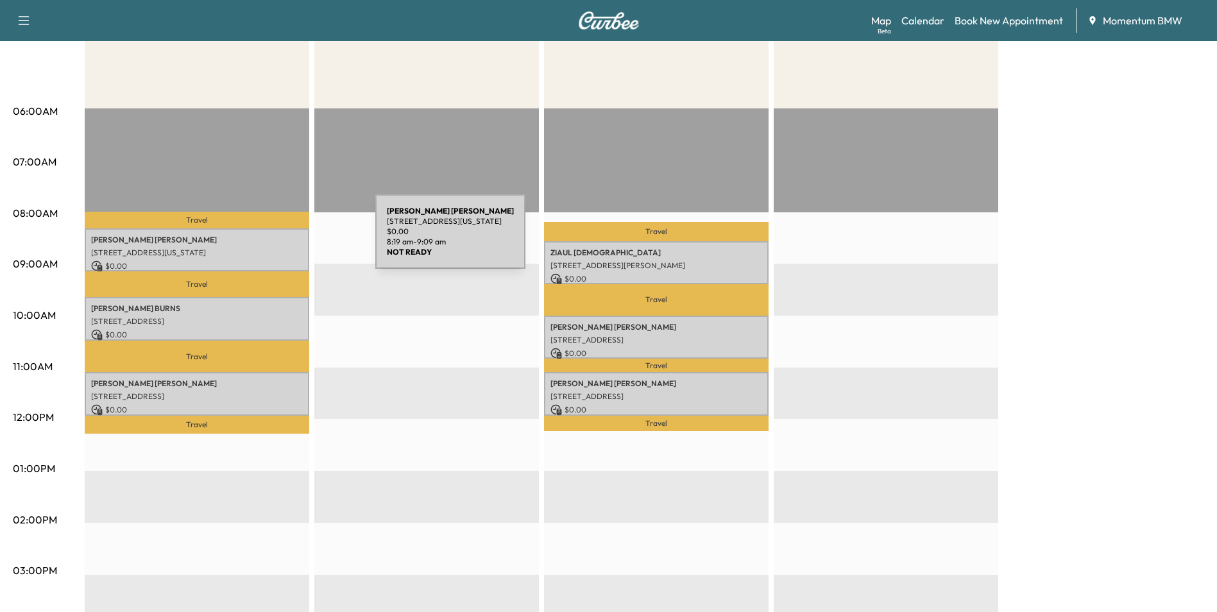
click at [279, 239] on p "[PERSON_NAME]" at bounding box center [197, 240] width 212 height 10
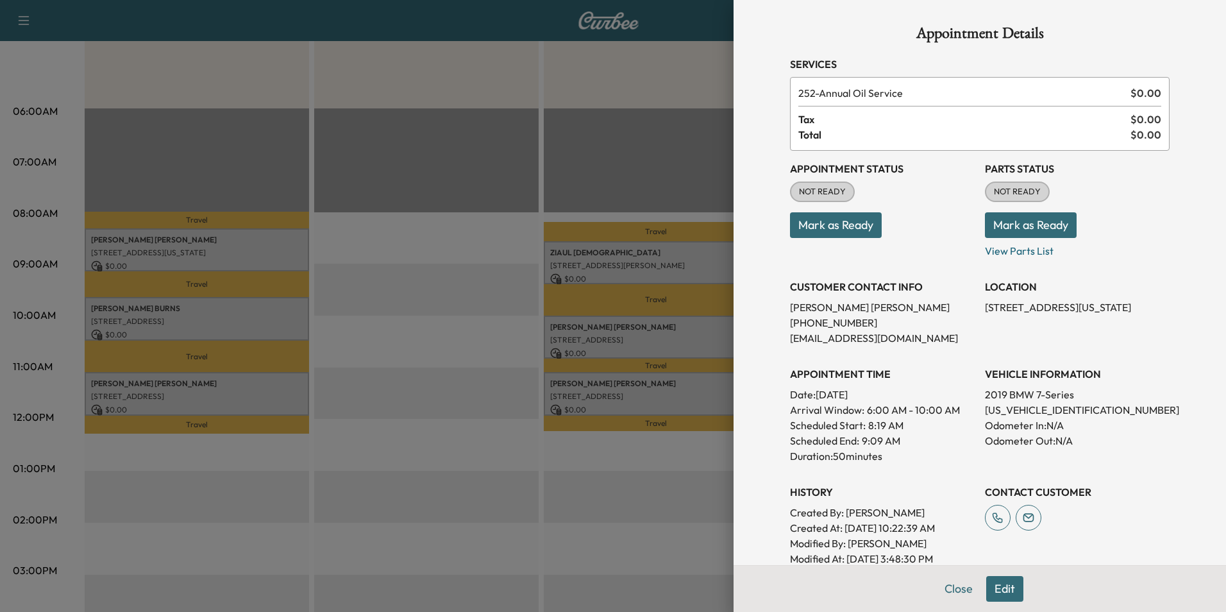
click at [850, 228] on button "Mark as Ready" at bounding box center [836, 225] width 92 height 26
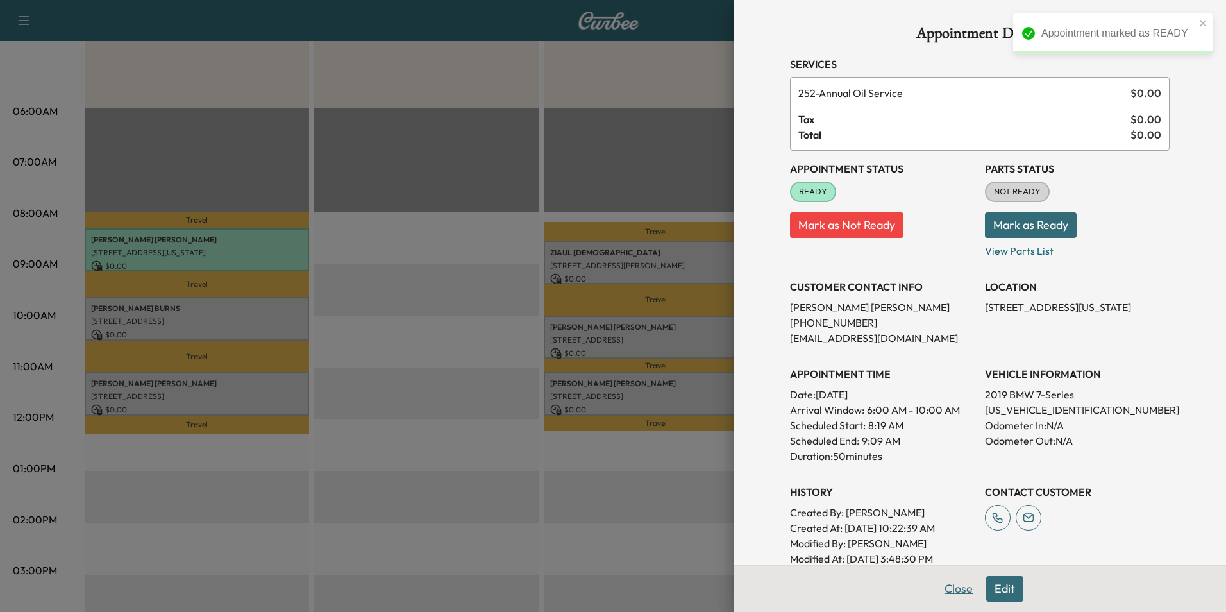
click at [949, 589] on button "Close" at bounding box center [958, 589] width 45 height 26
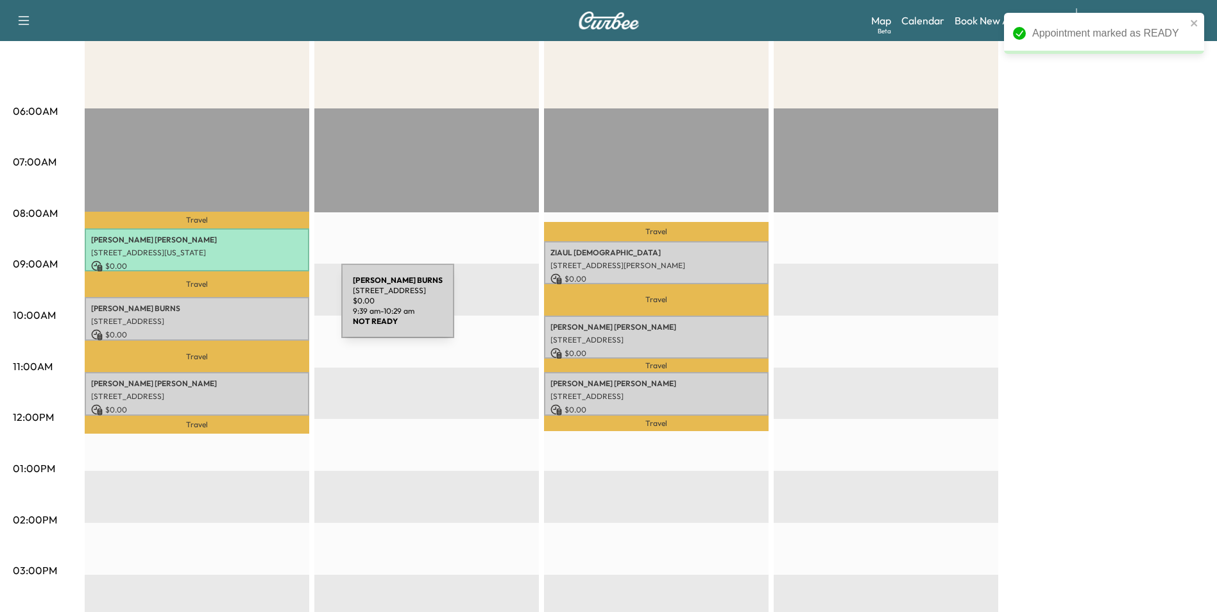
click at [245, 309] on p "[PERSON_NAME]" at bounding box center [197, 308] width 212 height 10
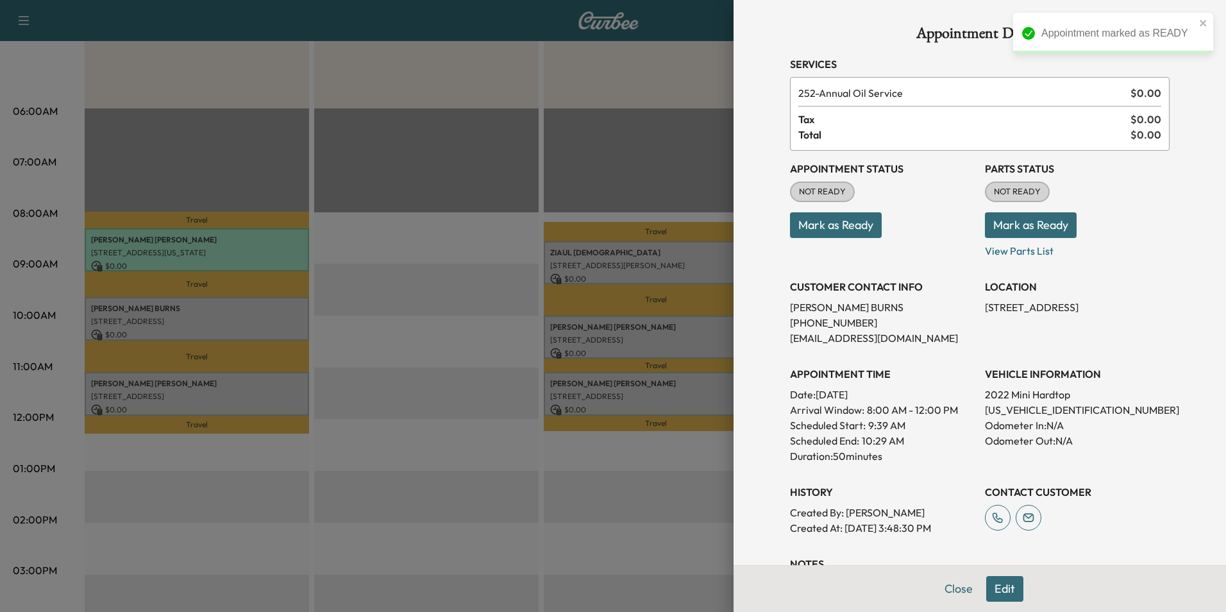
click at [847, 228] on button "Mark as Ready" at bounding box center [836, 225] width 92 height 26
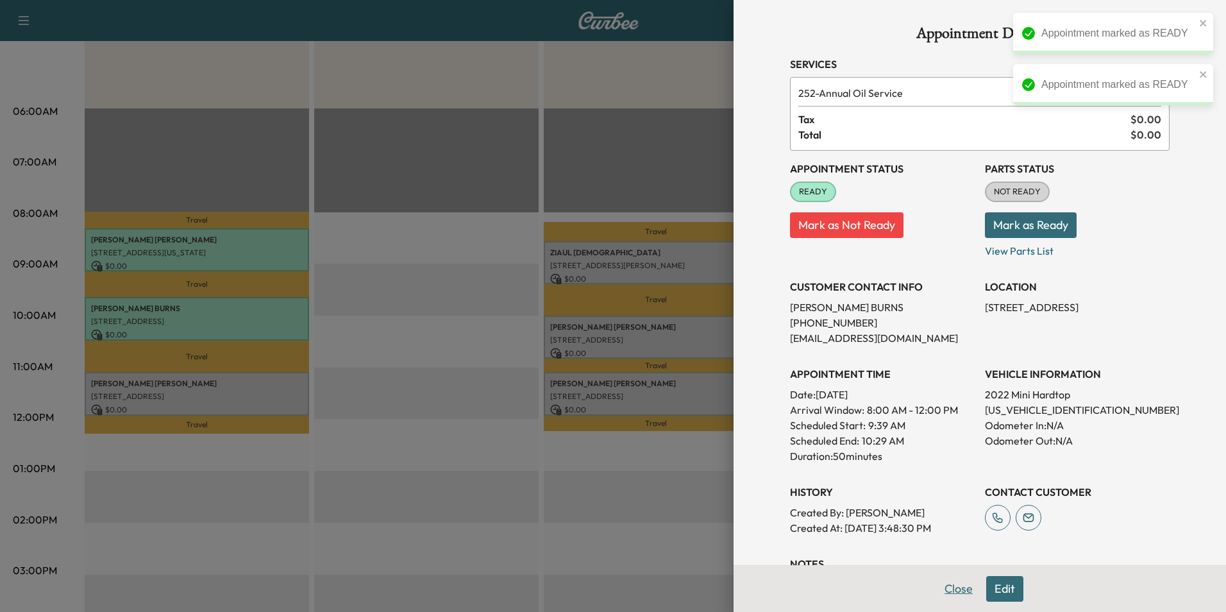
click at [961, 588] on button "Close" at bounding box center [958, 589] width 45 height 26
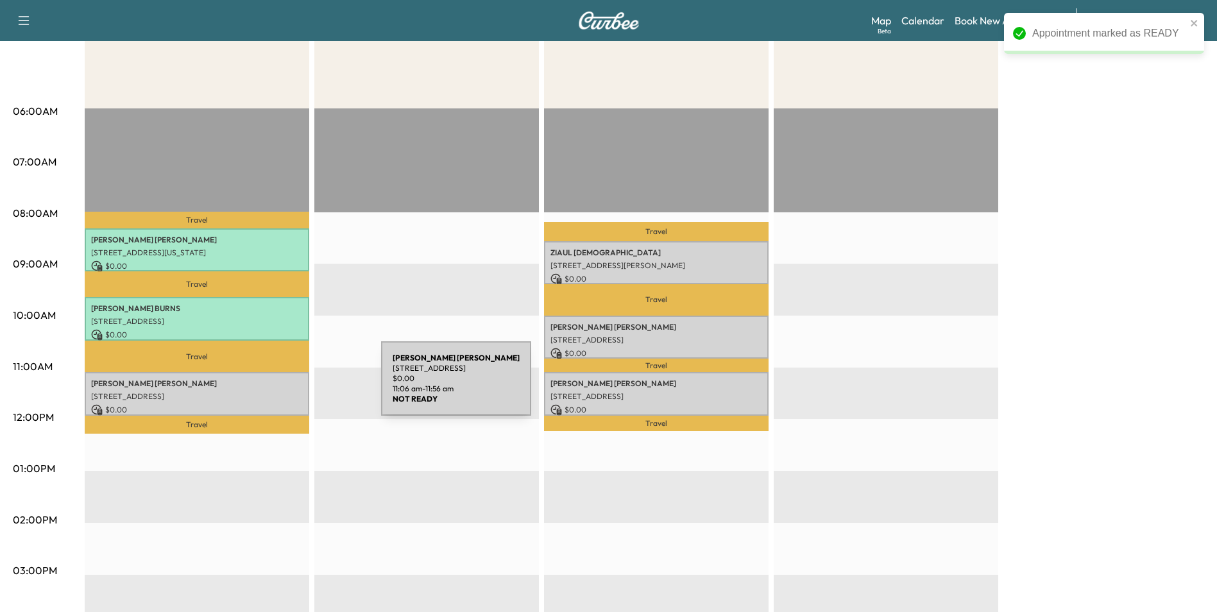
click at [284, 386] on div "[PERSON_NAME] [STREET_ADDRESS] $ 0.00 11:06 am - 11:56 am" at bounding box center [197, 393] width 224 height 43
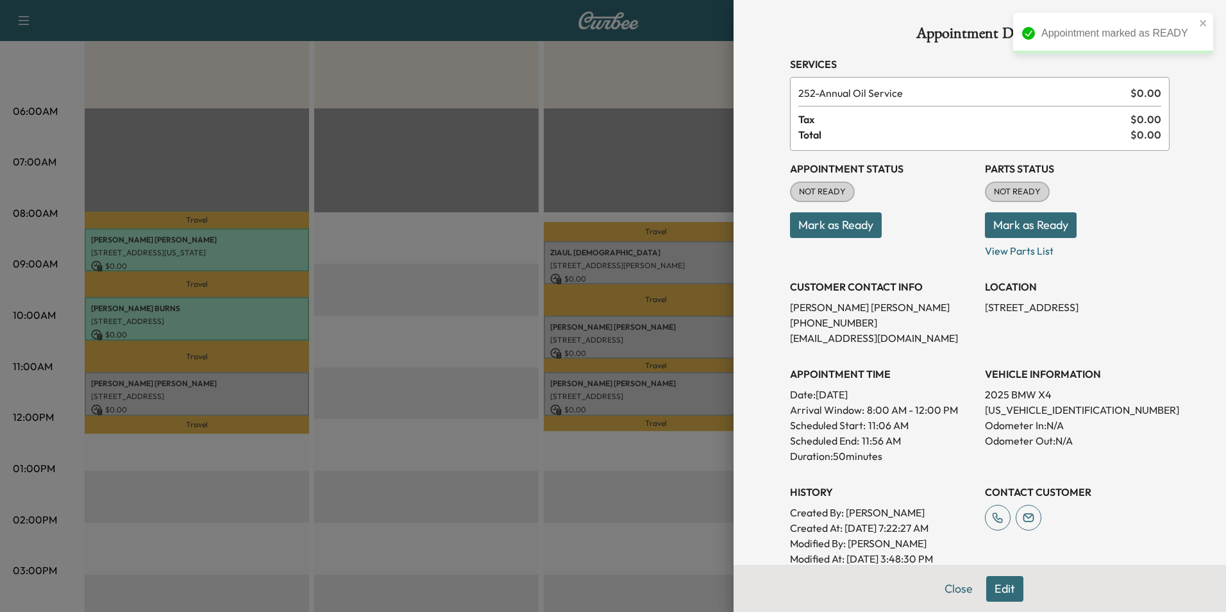
click at [843, 224] on button "Mark as Ready" at bounding box center [836, 225] width 92 height 26
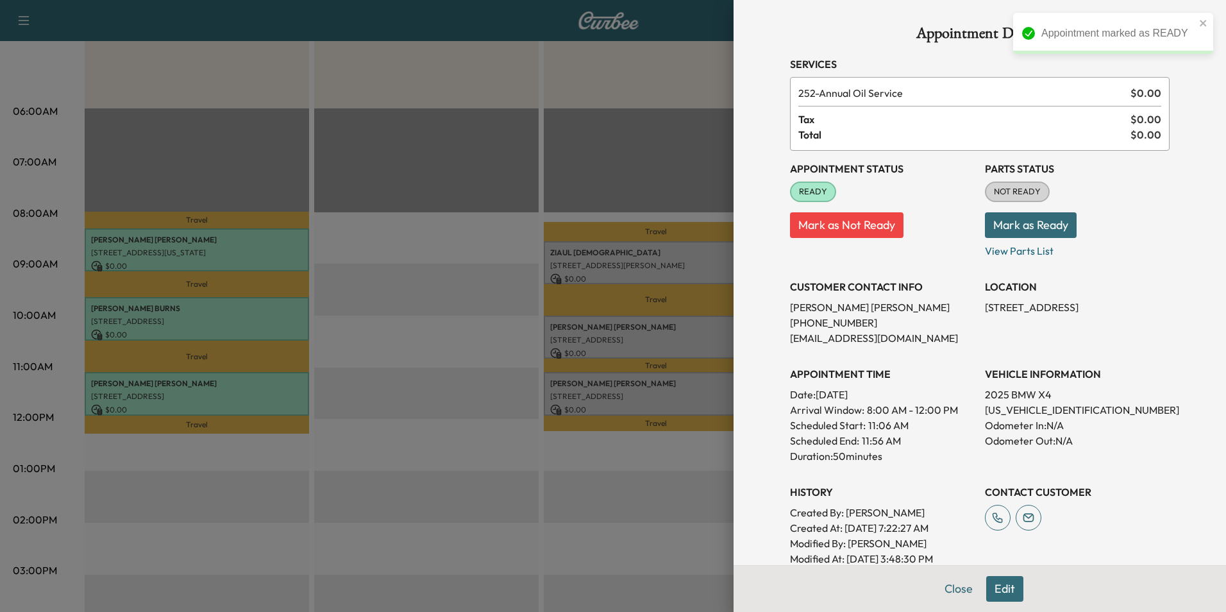
click at [952, 591] on button "Close" at bounding box center [958, 589] width 45 height 26
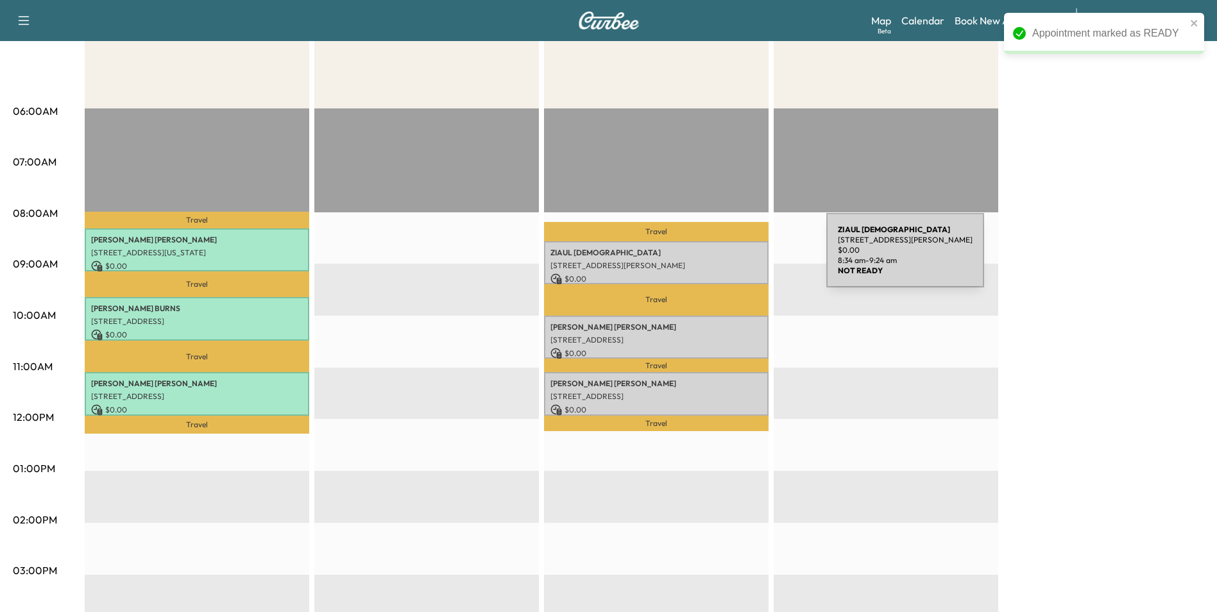
click at [730, 258] on div "[PERSON_NAME][DEMOGRAPHIC_DATA] [STREET_ADDRESS][PERSON_NAME] $ 0.00 8:34 am - …" at bounding box center [656, 262] width 224 height 43
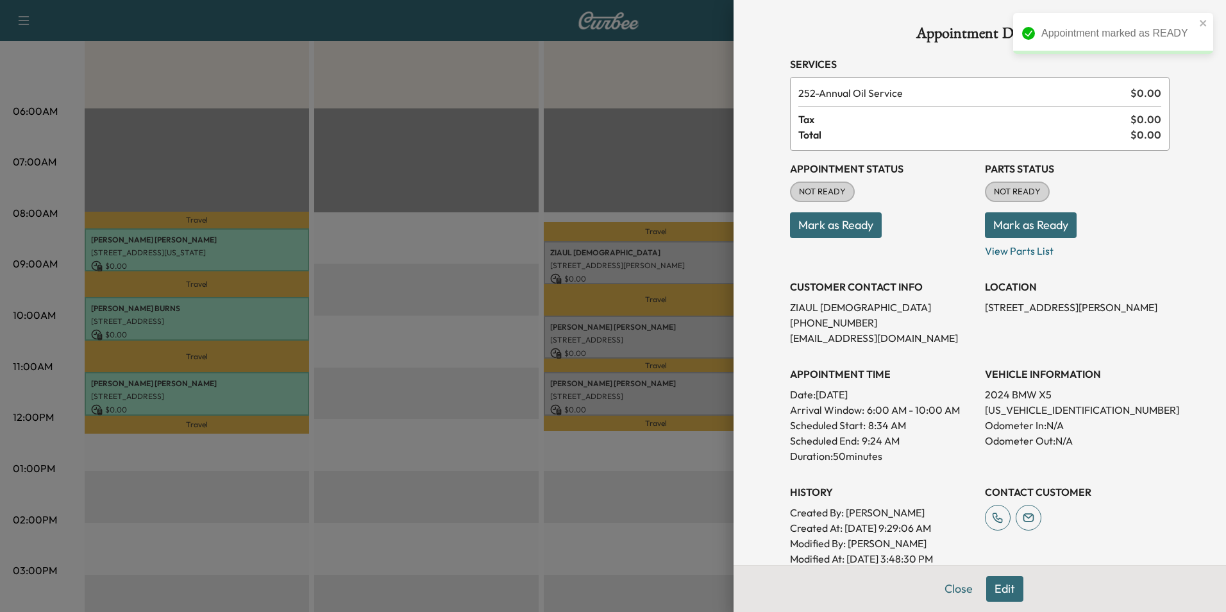
click at [854, 232] on button "Mark as Ready" at bounding box center [836, 225] width 92 height 26
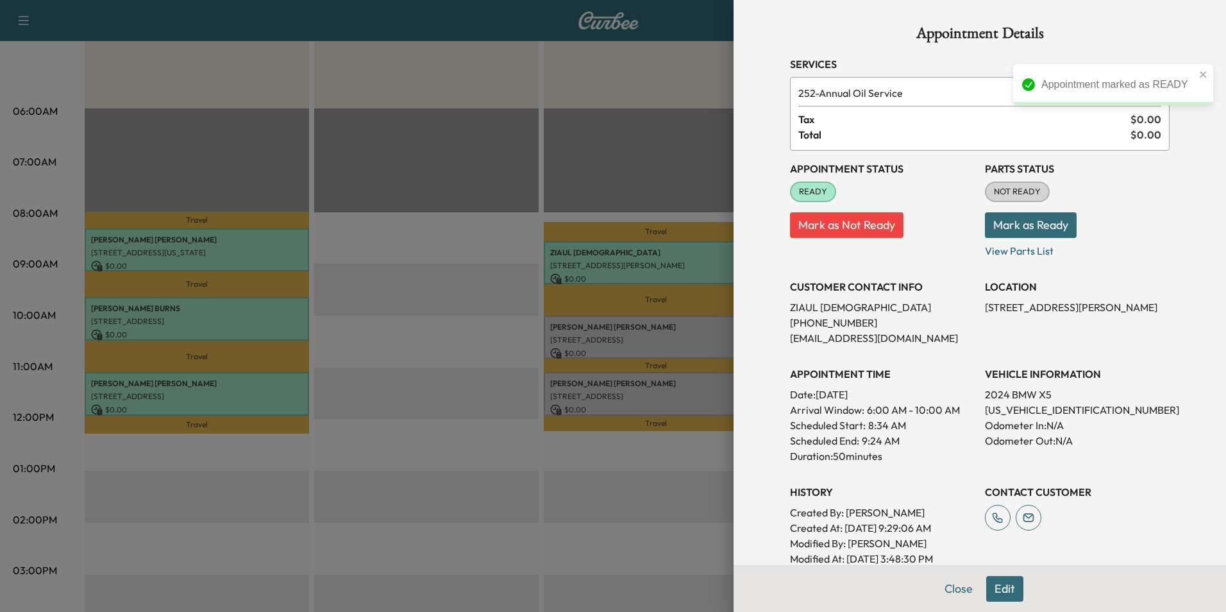
click at [939, 586] on button "Close" at bounding box center [958, 589] width 45 height 26
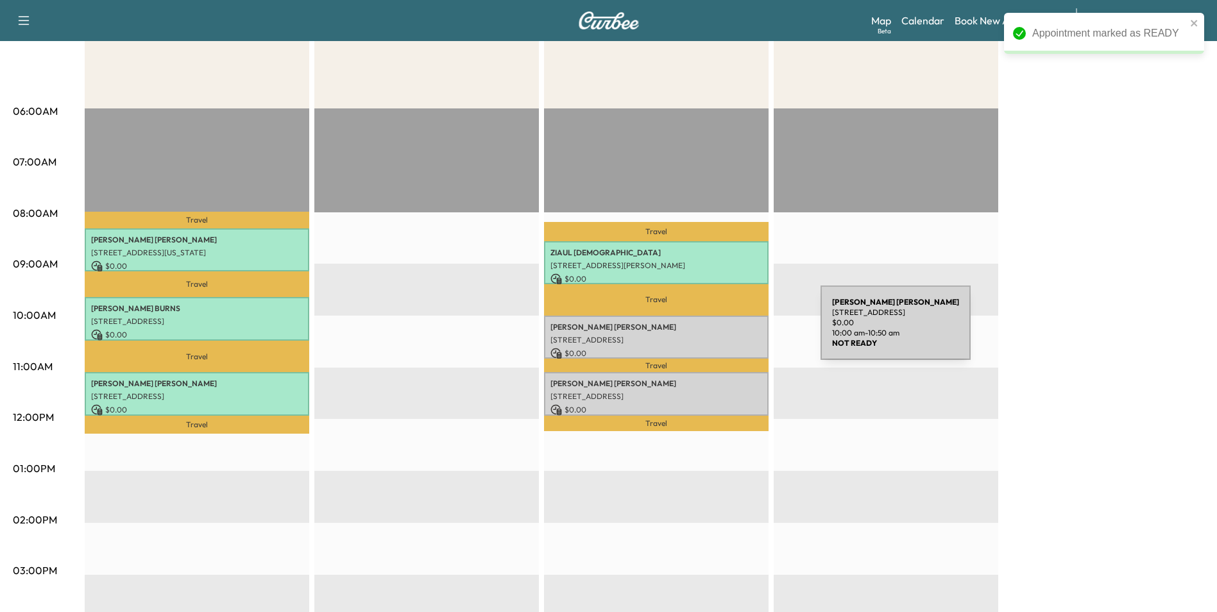
click at [724, 331] on div "[PERSON_NAME] [STREET_ADDRESS] $ 0.00 10:00 am - 10:50 am" at bounding box center [656, 337] width 224 height 43
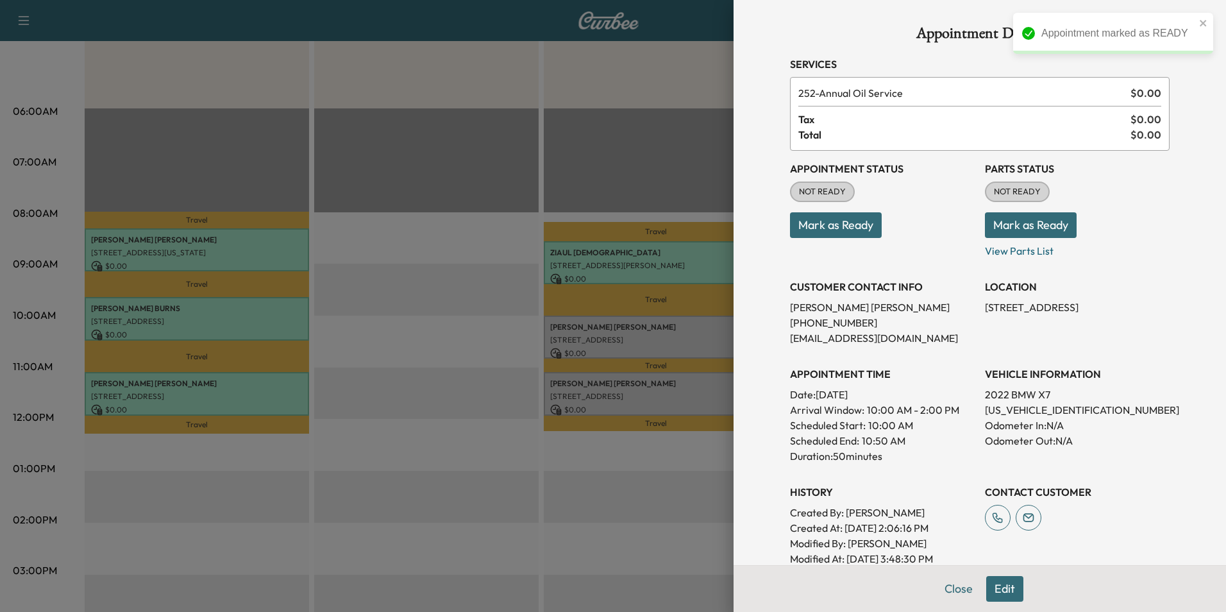
drag, startPoint x: 724, startPoint y: 331, endPoint x: 859, endPoint y: 226, distance: 171.4
click at [859, 226] on button "Mark as Ready" at bounding box center [836, 225] width 92 height 26
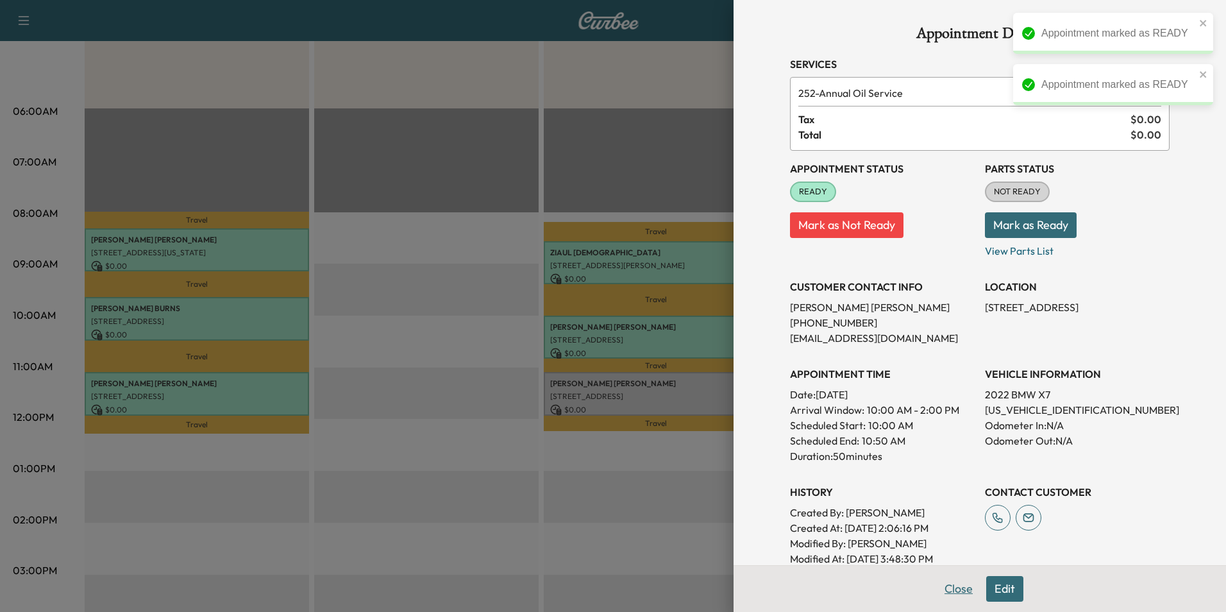
click at [951, 591] on button "Close" at bounding box center [958, 589] width 45 height 26
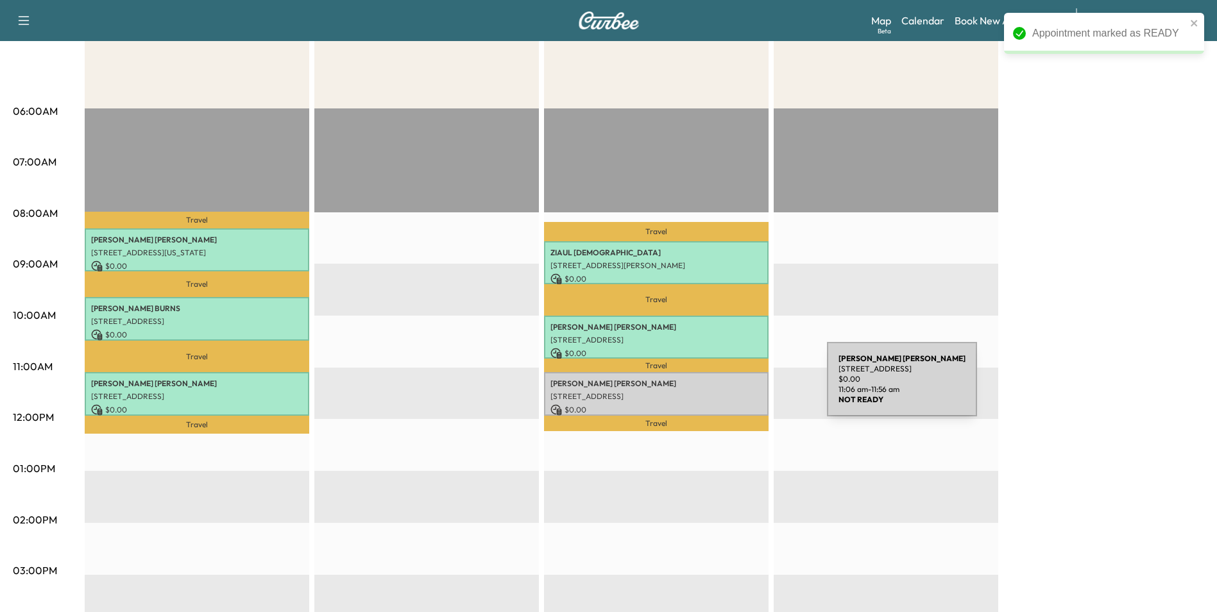
click at [731, 387] on div "[PERSON_NAME] [STREET_ADDRESS] $ 0.00 11:06 am - 11:56 am" at bounding box center [656, 393] width 224 height 43
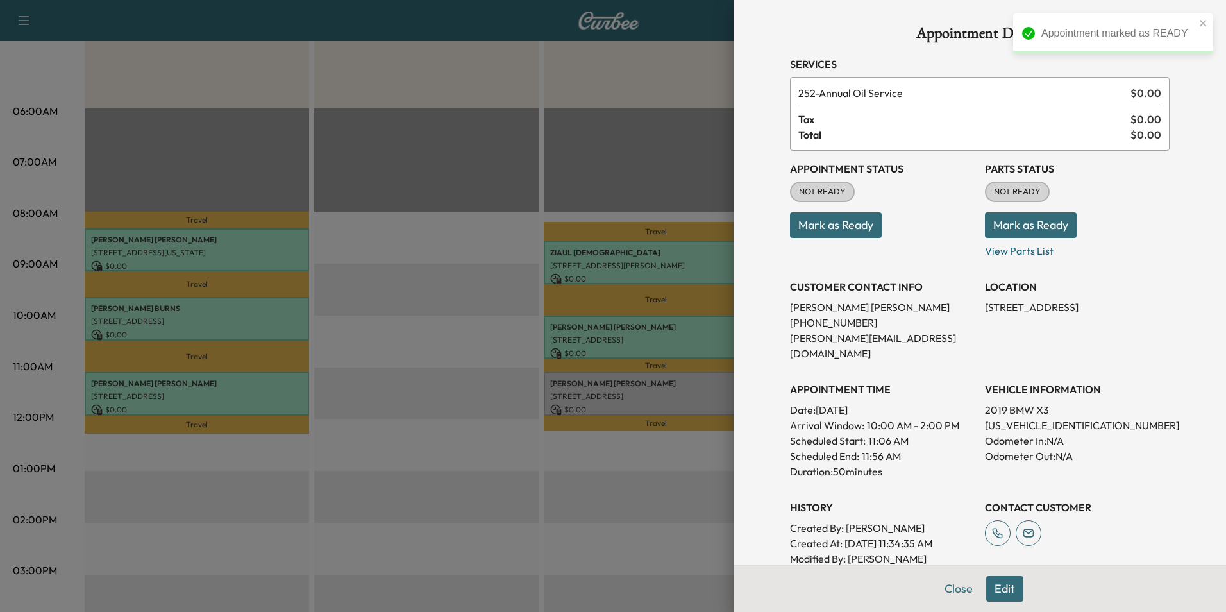
click at [847, 224] on button "Mark as Ready" at bounding box center [836, 225] width 92 height 26
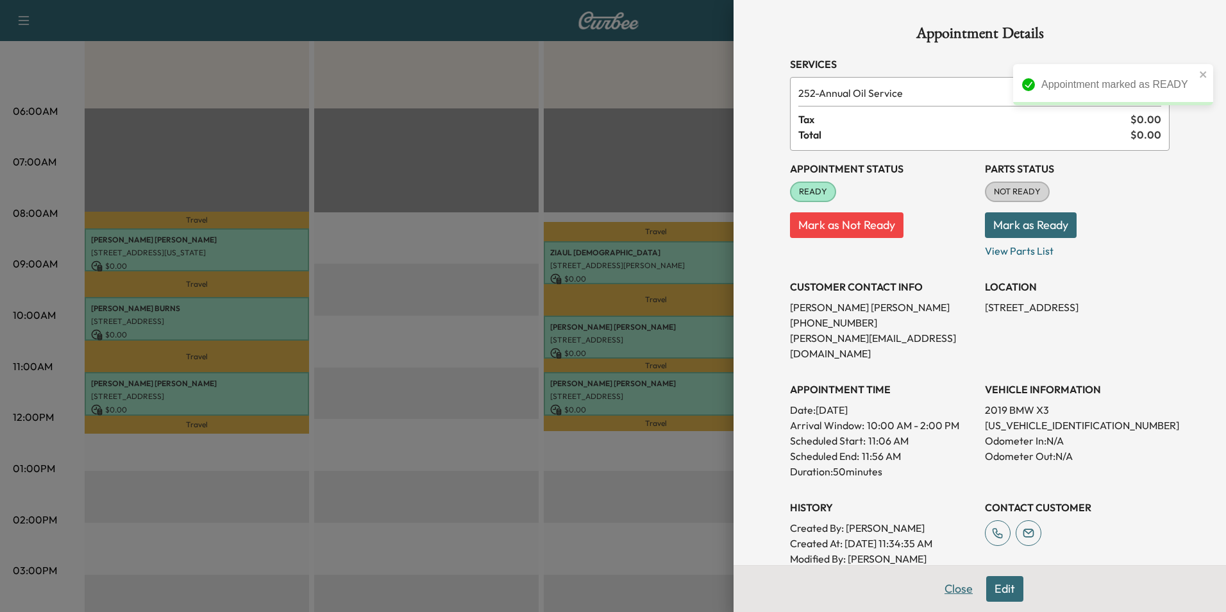
click at [949, 591] on button "Close" at bounding box center [958, 589] width 45 height 26
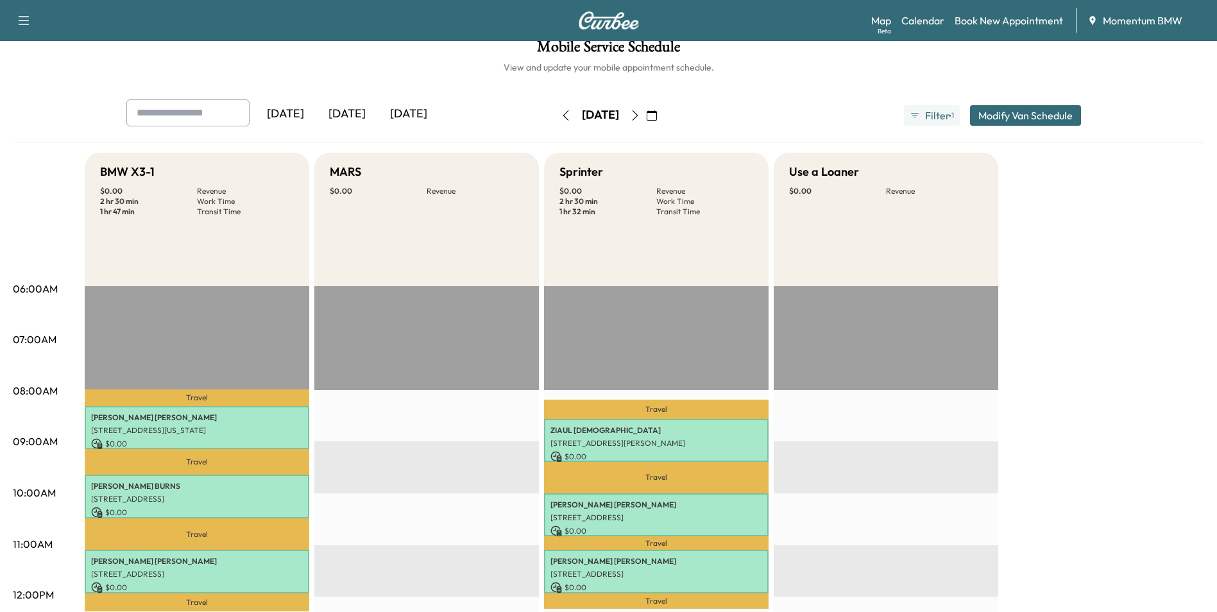
scroll to position [0, 0]
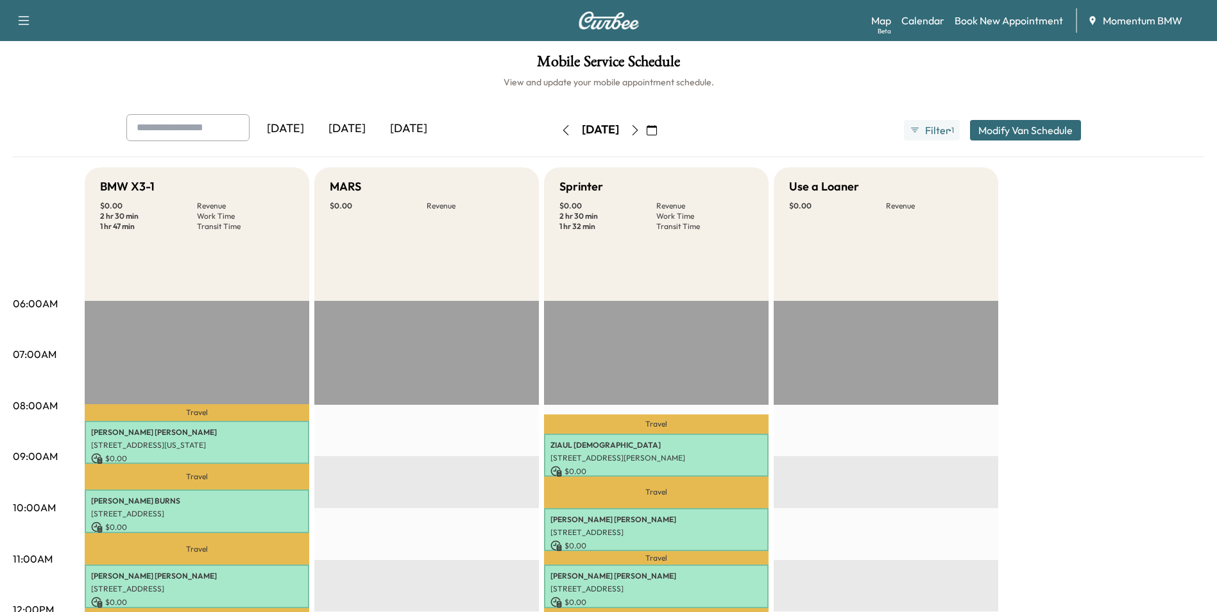
click at [657, 131] on icon "button" at bounding box center [652, 130] width 10 height 10
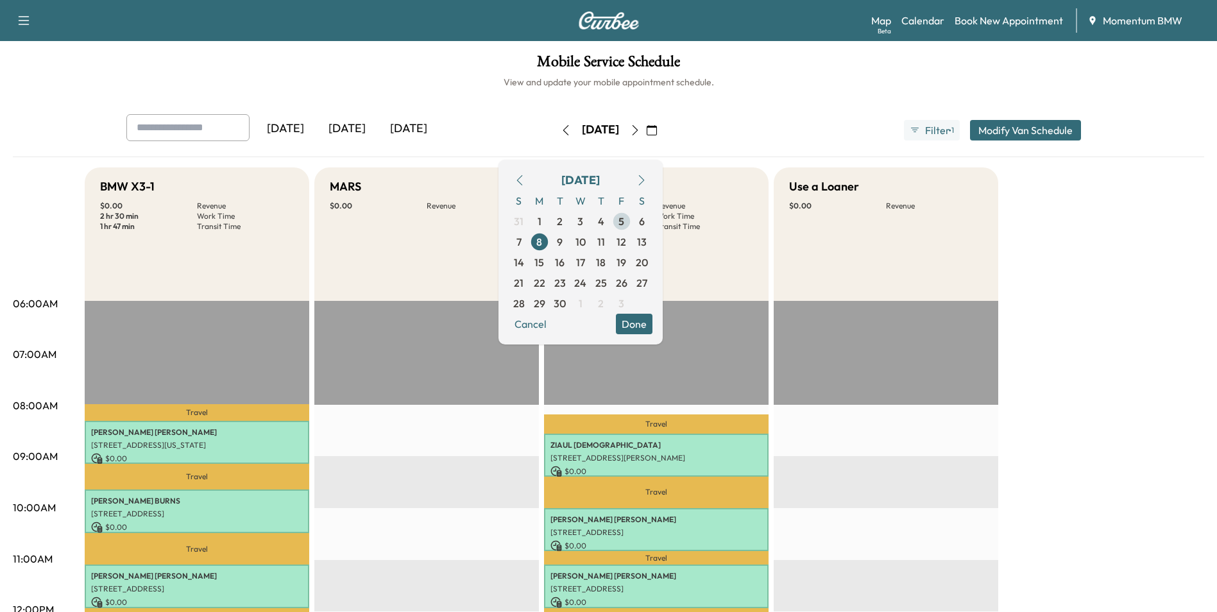
click at [624, 223] on span "5" at bounding box center [621, 221] width 6 height 15
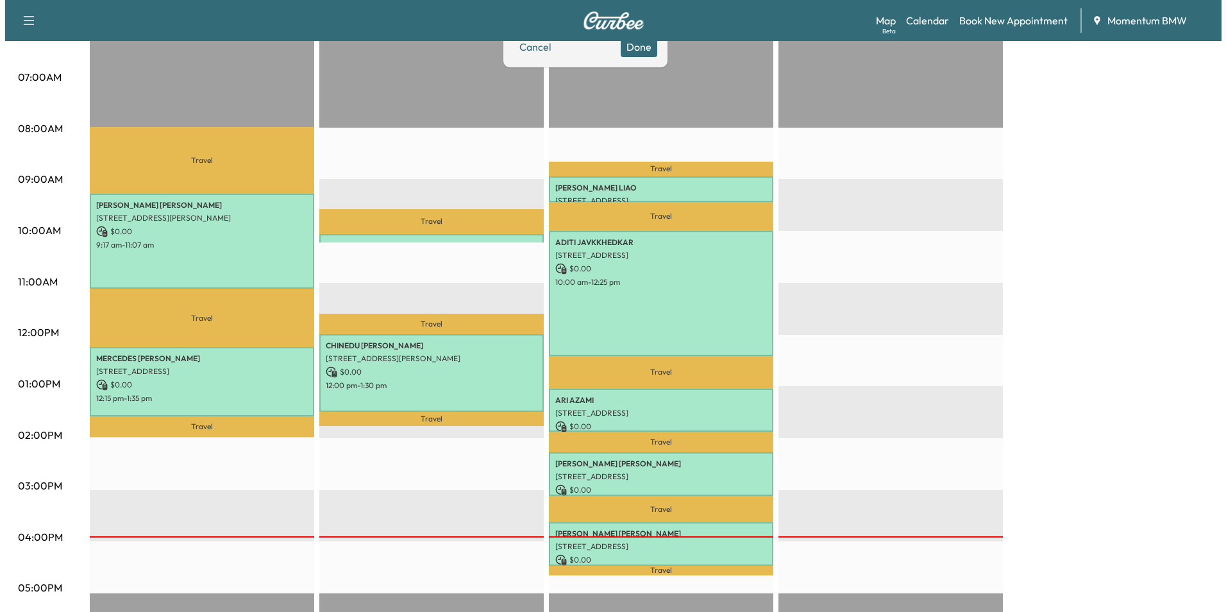
scroll to position [321, 0]
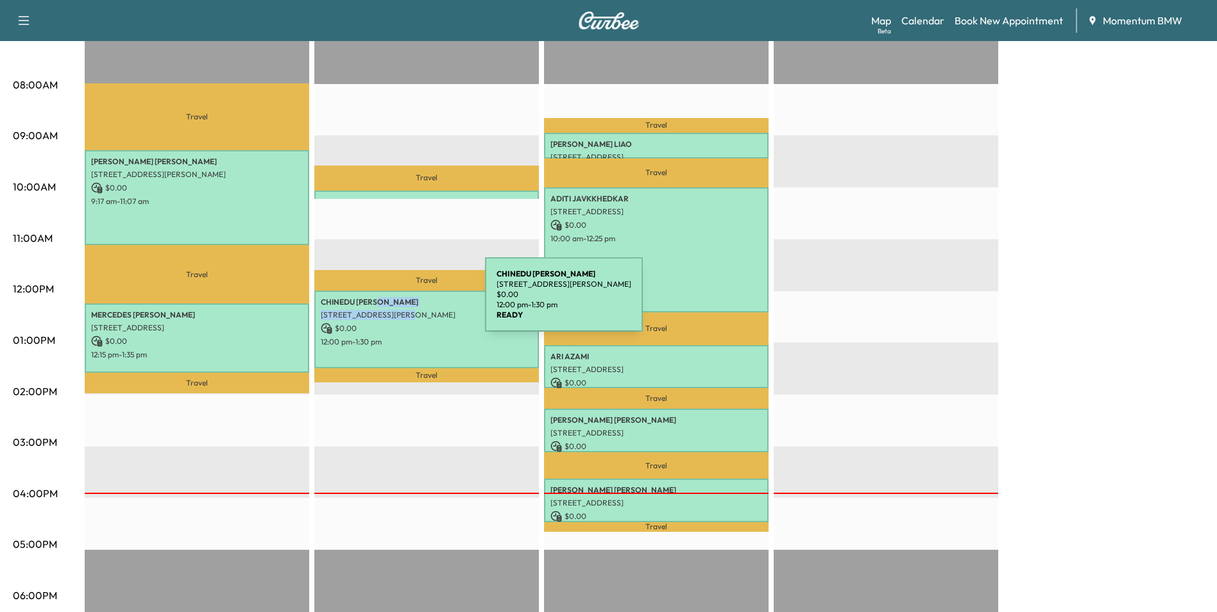
drag, startPoint x: 402, startPoint y: 311, endPoint x: 389, endPoint y: 302, distance: 15.7
click at [389, 302] on div "[PERSON_NAME] [STREET_ADDRESS][PERSON_NAME] $ 0.00 12:00 pm - 1:30 pm" at bounding box center [426, 330] width 224 height 78
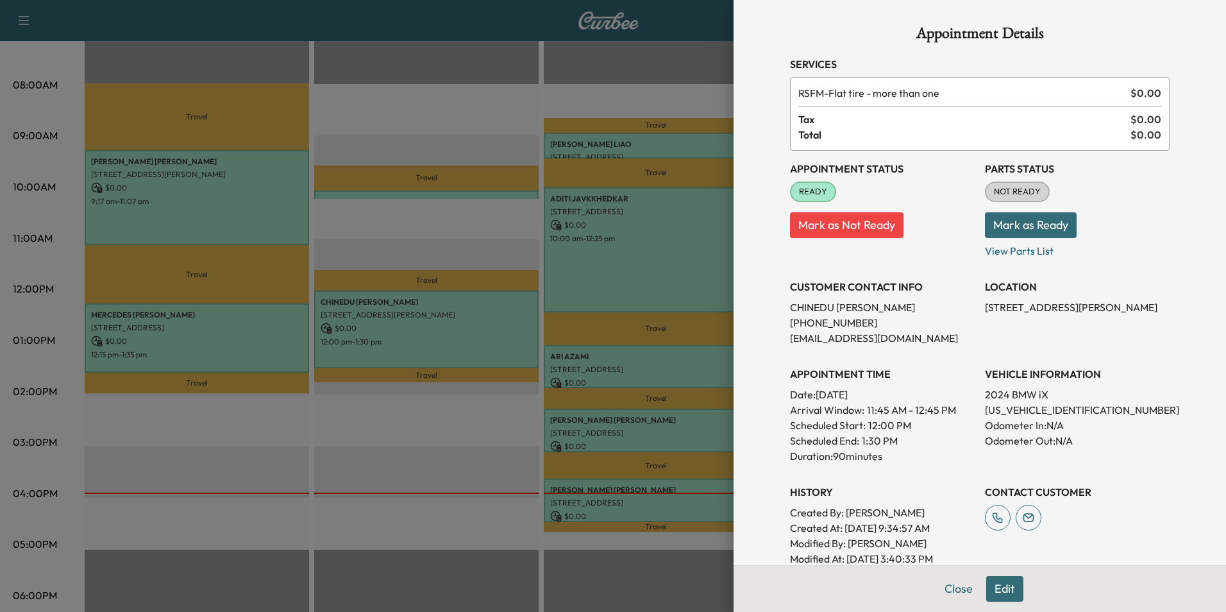
drag, startPoint x: 389, startPoint y: 302, endPoint x: 389, endPoint y: 312, distance: 9.6
drag, startPoint x: 389, startPoint y: 312, endPoint x: 486, endPoint y: 412, distance: 138.8
click at [486, 412] on div at bounding box center [613, 306] width 1226 height 612
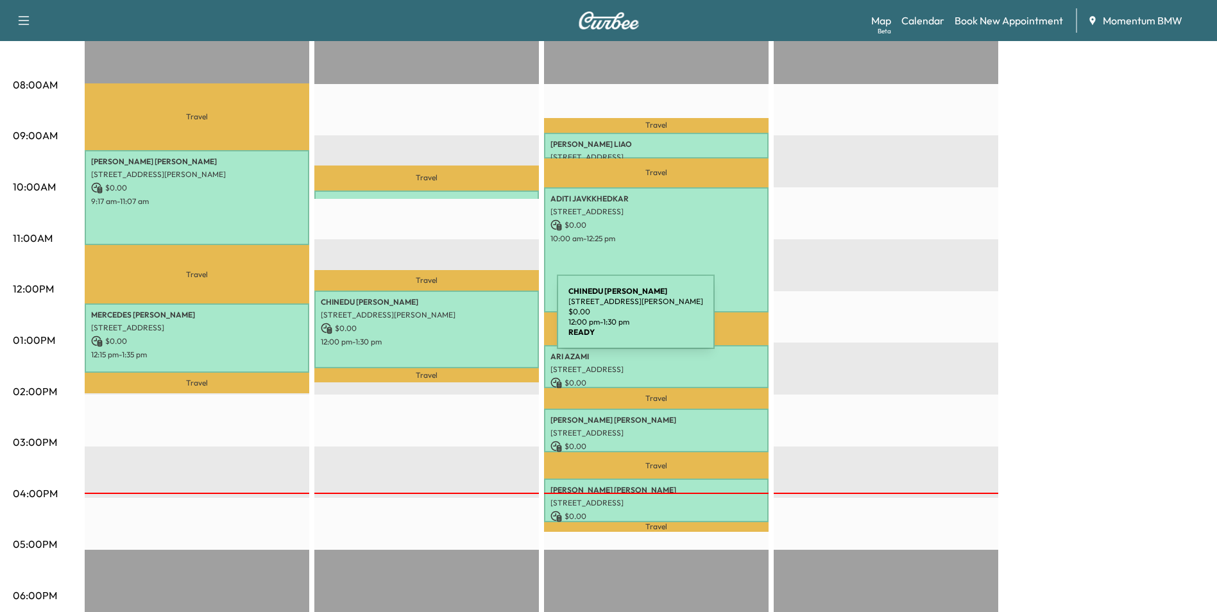
click at [460, 323] on p "$ 0.00" at bounding box center [427, 329] width 212 height 12
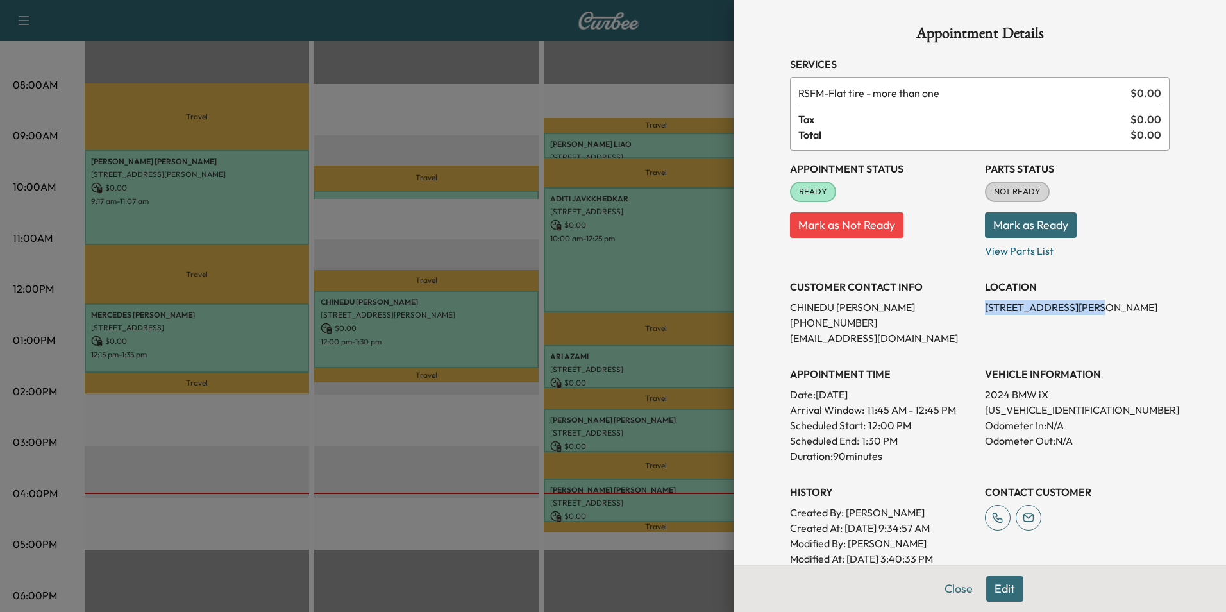
drag, startPoint x: 1083, startPoint y: 307, endPoint x: 977, endPoint y: 304, distance: 106.5
click at [985, 304] on p "[STREET_ADDRESS][PERSON_NAME]" at bounding box center [1077, 307] width 185 height 15
drag, startPoint x: 977, startPoint y: 304, endPoint x: 1047, endPoint y: 310, distance: 70.1
copy p "[STREET_ADDRESS][PERSON_NAME]"
click at [956, 590] on button "Close" at bounding box center [958, 589] width 45 height 26
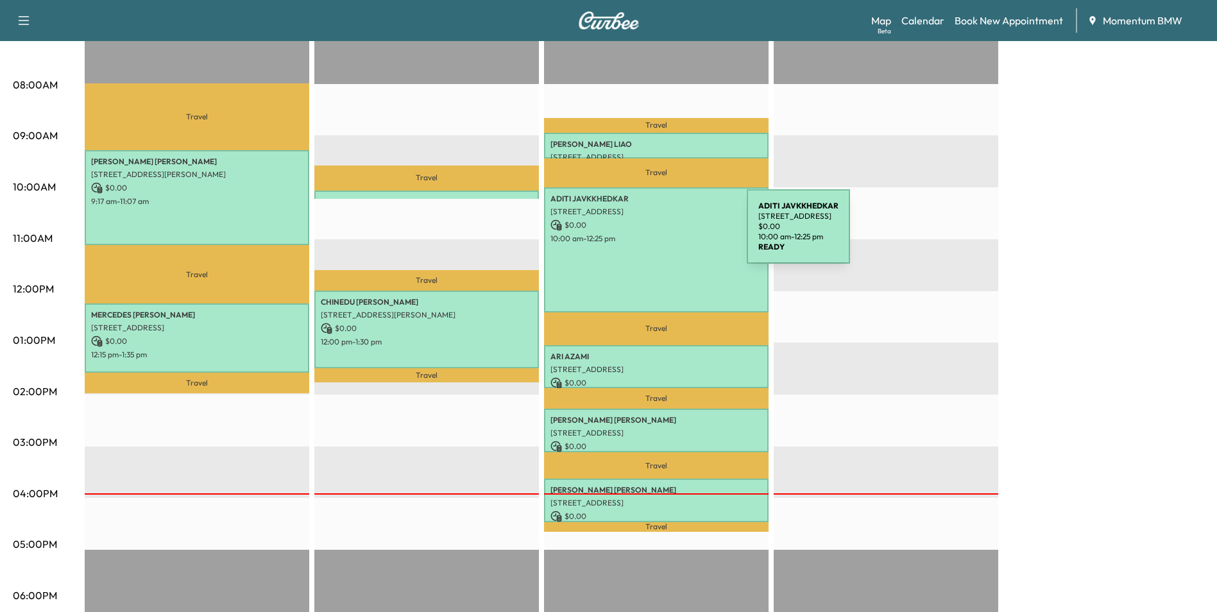
click at [650, 235] on p "10:00 am - 12:25 pm" at bounding box center [656, 238] width 212 height 10
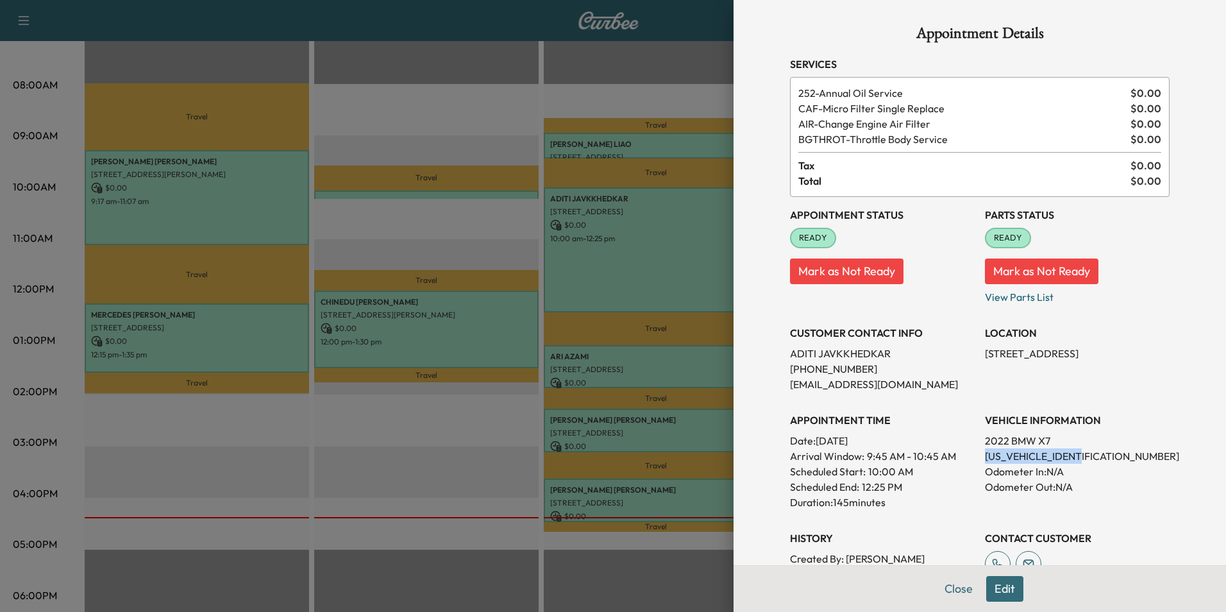
drag, startPoint x: 1089, startPoint y: 455, endPoint x: 978, endPoint y: 462, distance: 111.1
click at [985, 462] on p "[US_VEHICLE_IDENTIFICATION_NUMBER]" at bounding box center [1077, 455] width 185 height 15
drag, startPoint x: 978, startPoint y: 462, endPoint x: 1073, endPoint y: 456, distance: 95.1
copy p "[US_VEHICLE_IDENTIFICATION_NUMBER]"
click at [955, 589] on button "Close" at bounding box center [958, 589] width 45 height 26
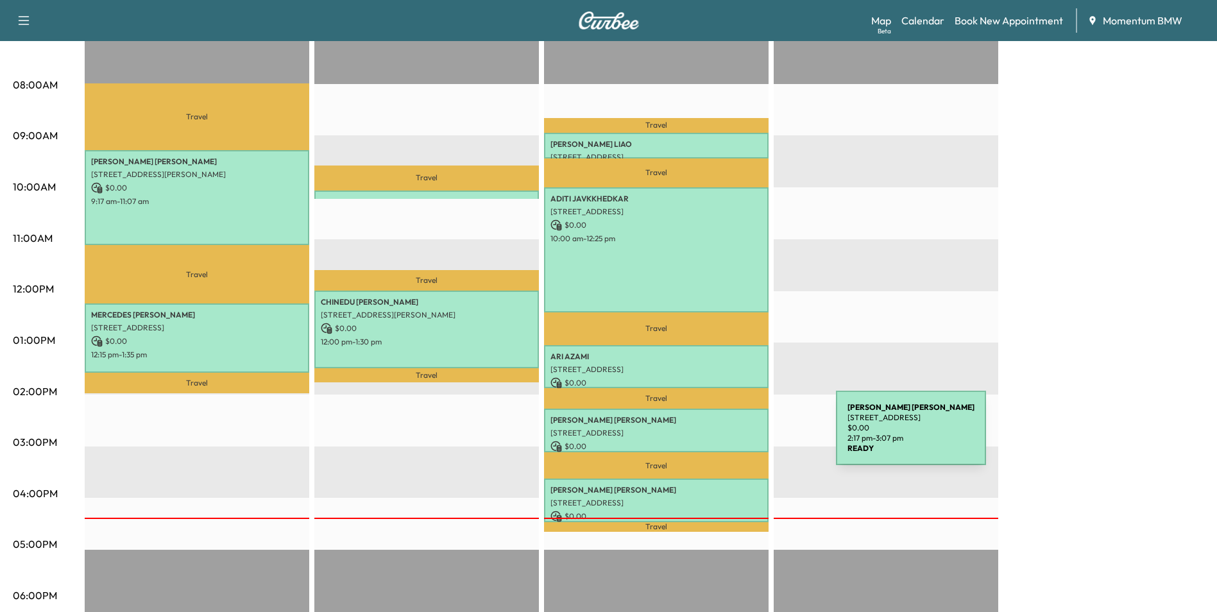
click at [739, 432] on p "[STREET_ADDRESS]" at bounding box center [656, 433] width 212 height 10
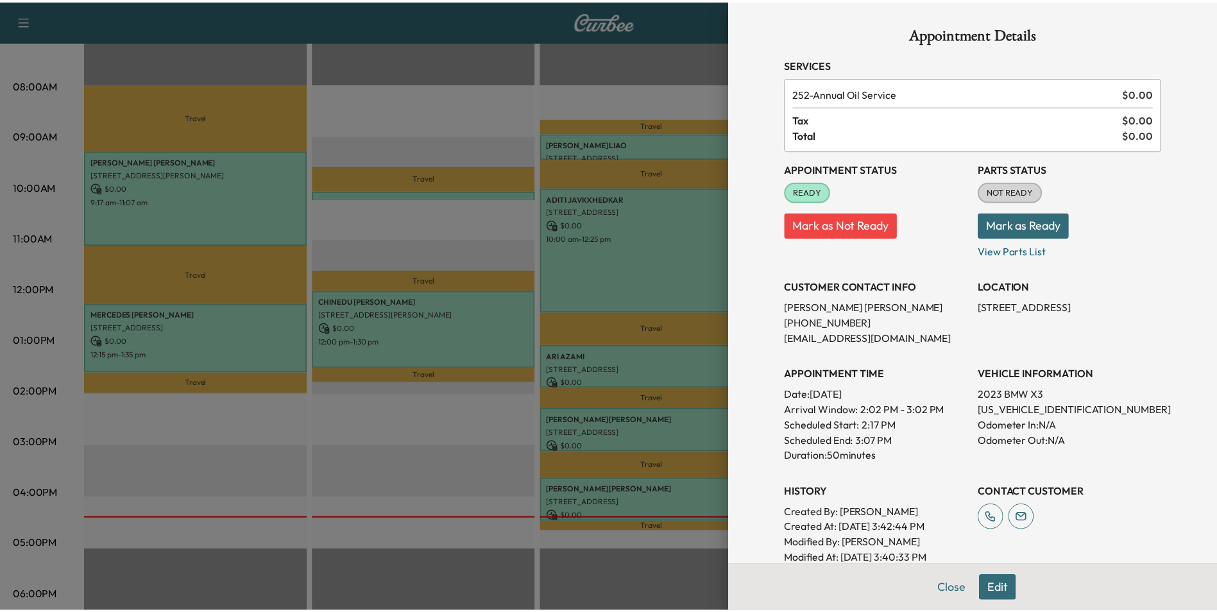
scroll to position [64, 0]
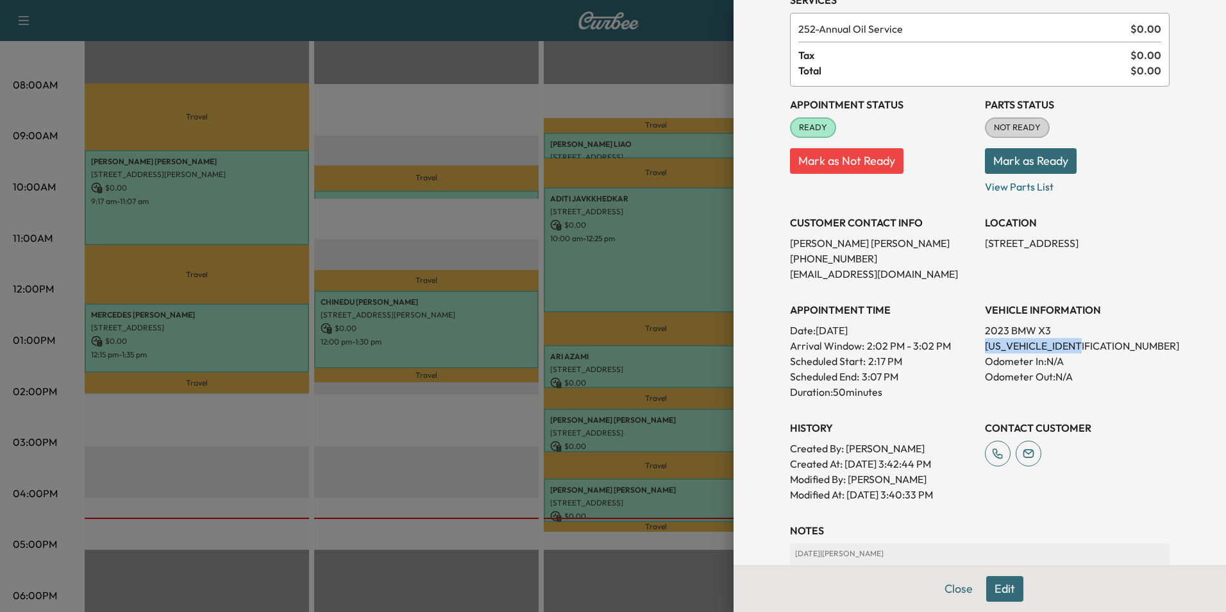
drag, startPoint x: 1079, startPoint y: 343, endPoint x: 976, endPoint y: 344, distance: 102.6
click at [985, 344] on p "[US_VEHICLE_IDENTIFICATION_NUMBER]" at bounding box center [1077, 345] width 185 height 15
drag, startPoint x: 976, startPoint y: 344, endPoint x: 1058, endPoint y: 346, distance: 82.1
copy p "[US_VEHICLE_IDENTIFICATION_NUMBER]"
click at [943, 584] on button "Close" at bounding box center [958, 589] width 45 height 26
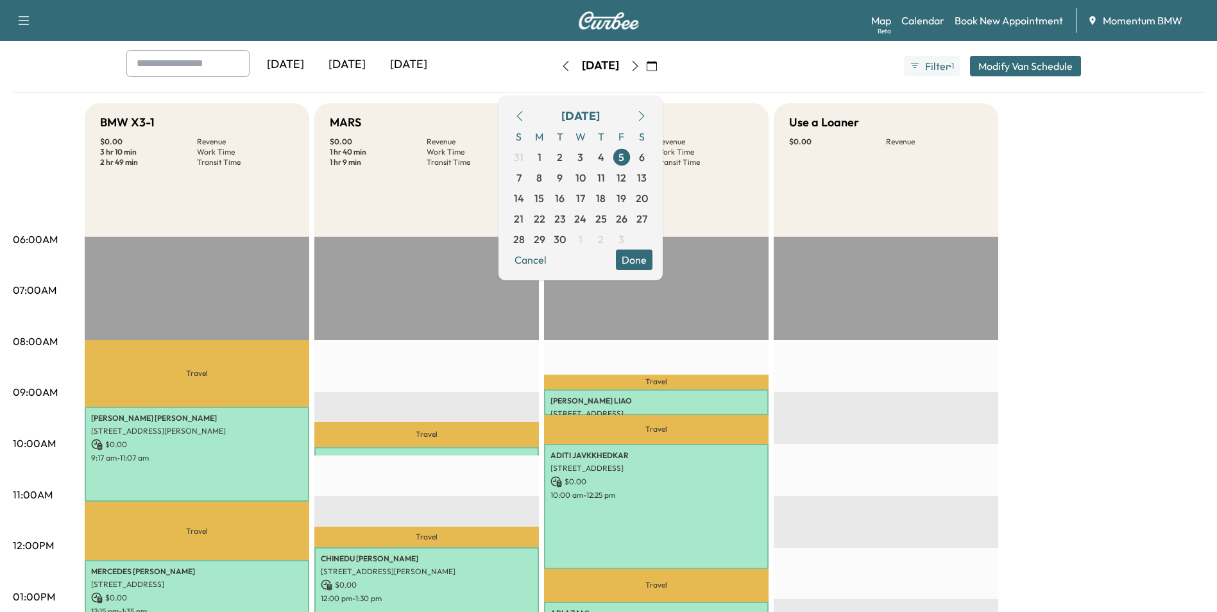
click at [605, 181] on span "11" at bounding box center [601, 177] width 8 height 15
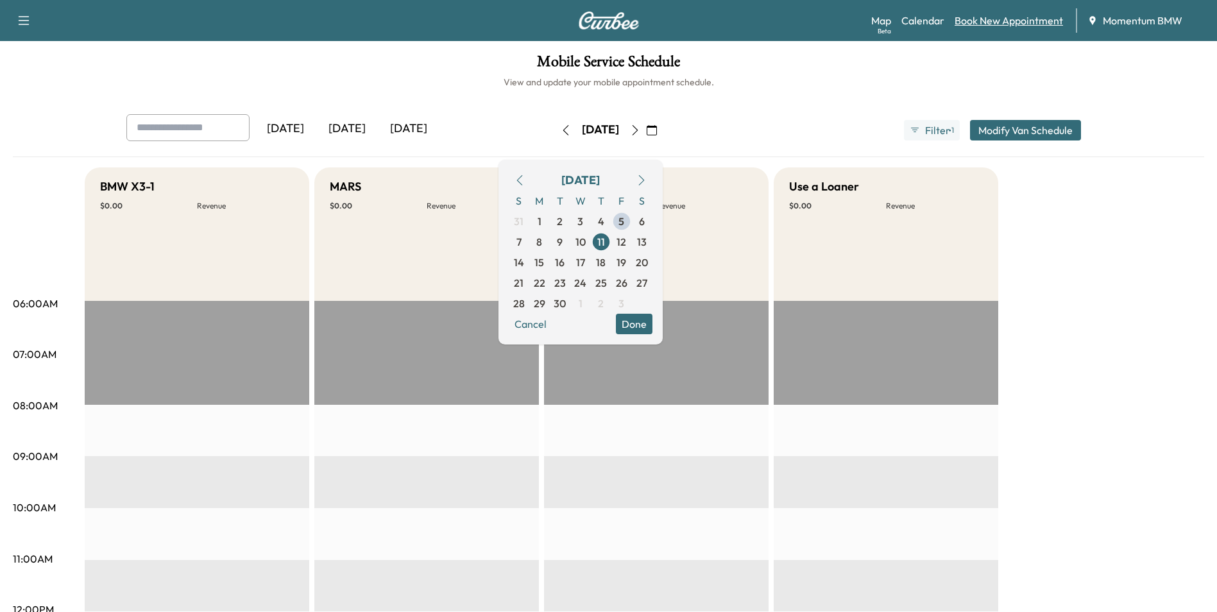
click at [1028, 23] on link "Book New Appointment" at bounding box center [1008, 20] width 108 height 15
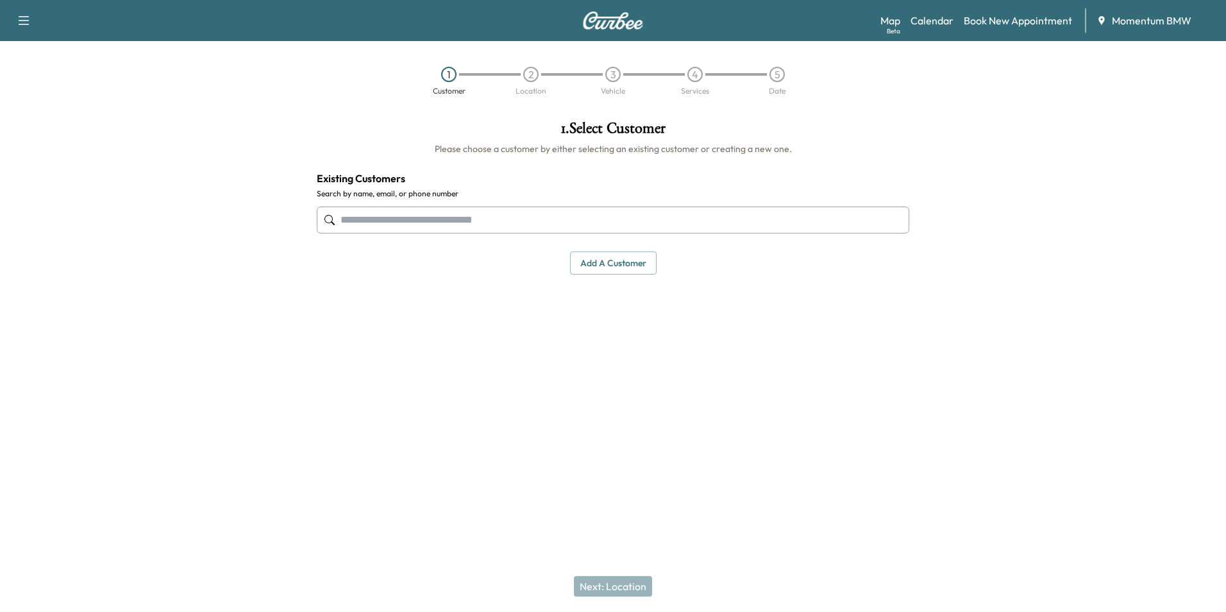
click at [531, 226] on input "text" at bounding box center [613, 220] width 593 height 27
type input "*"
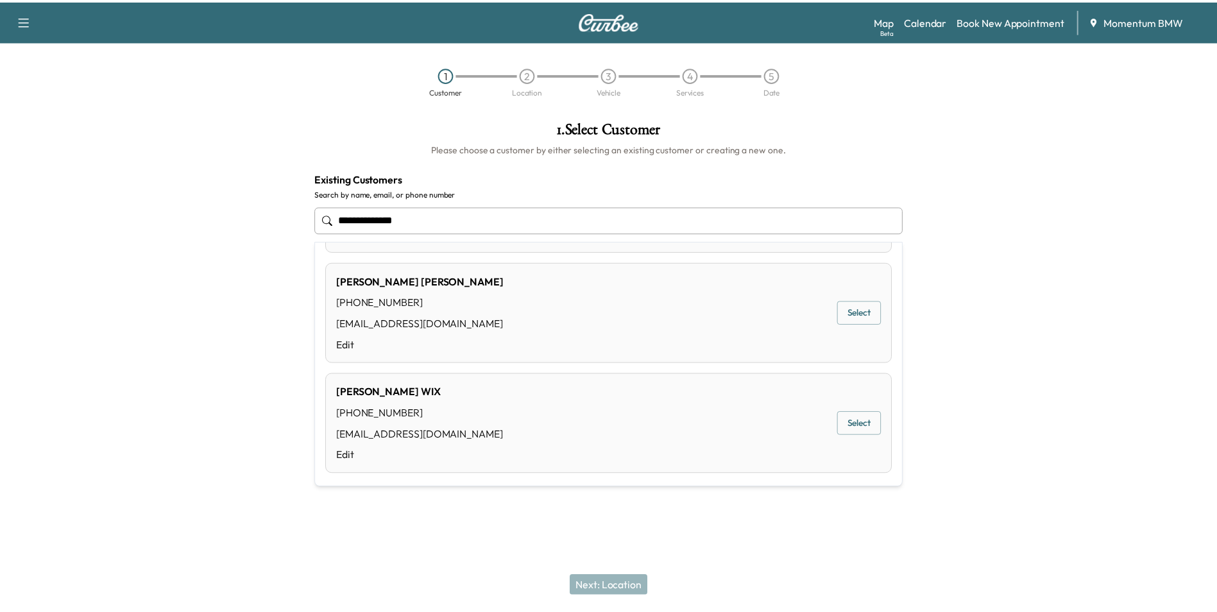
scroll to position [204, 0]
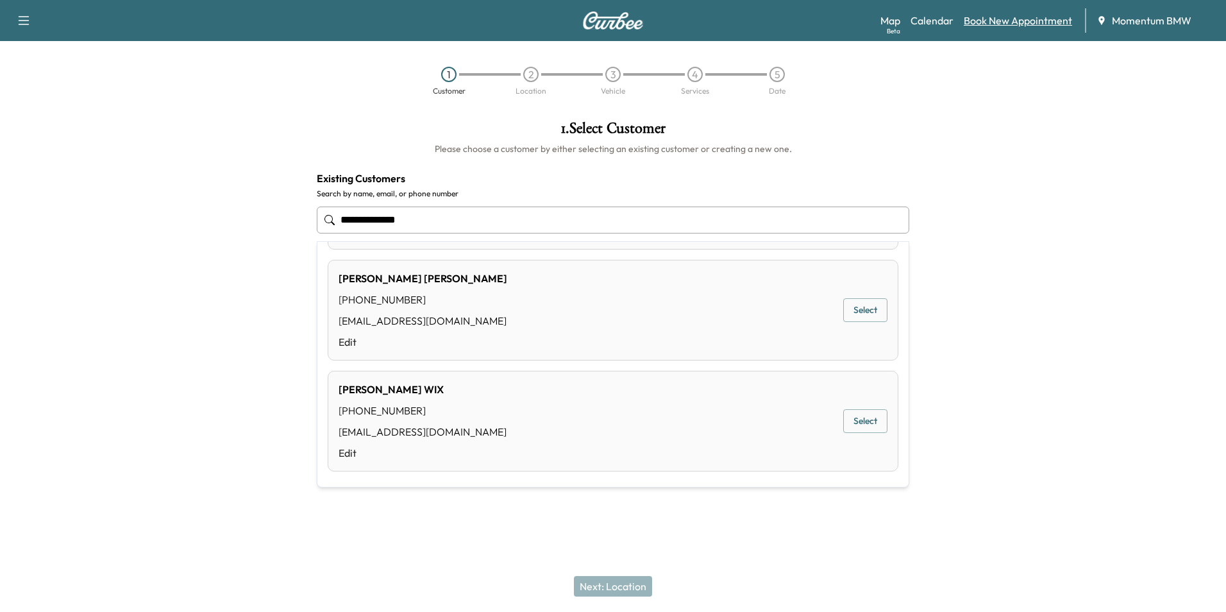
type input "**********"
click at [999, 15] on link "Book New Appointment" at bounding box center [1018, 20] width 108 height 15
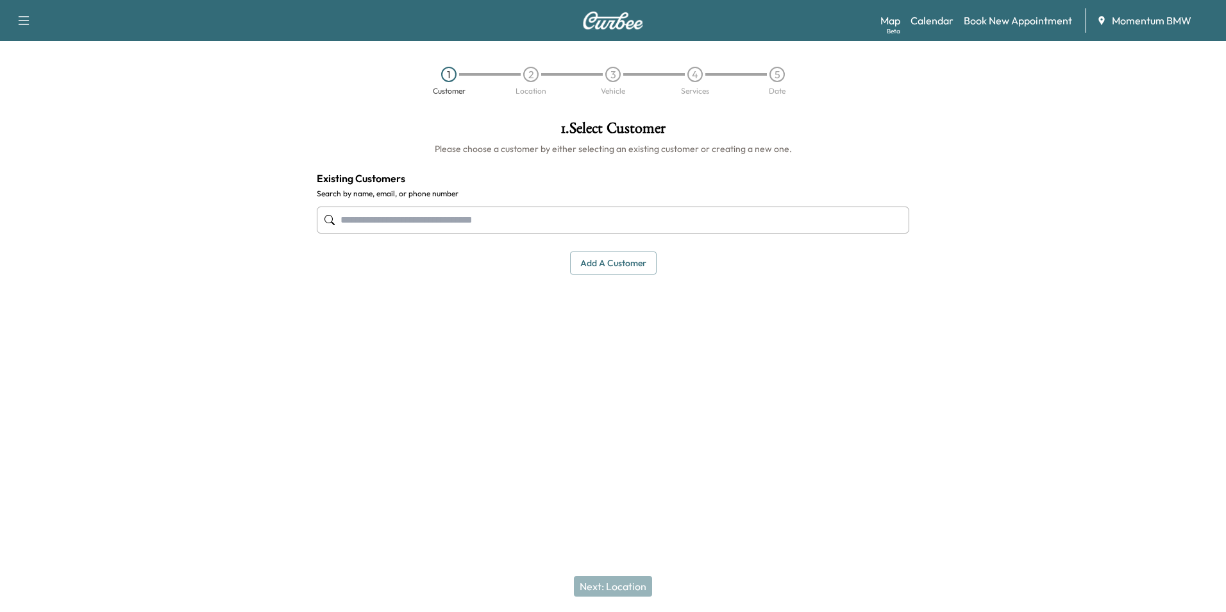
click at [623, 268] on button "Add a customer" at bounding box center [613, 263] width 87 height 24
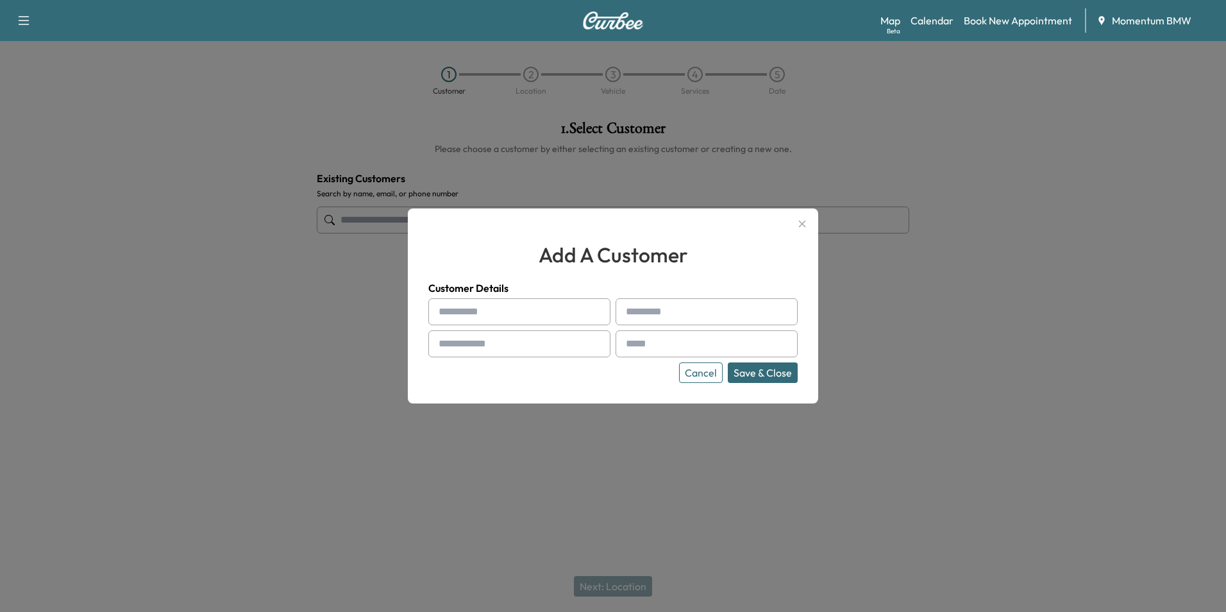
click at [502, 316] on input "text" at bounding box center [519, 311] width 182 height 27
type input "*******"
type input "******"
type input "**********"
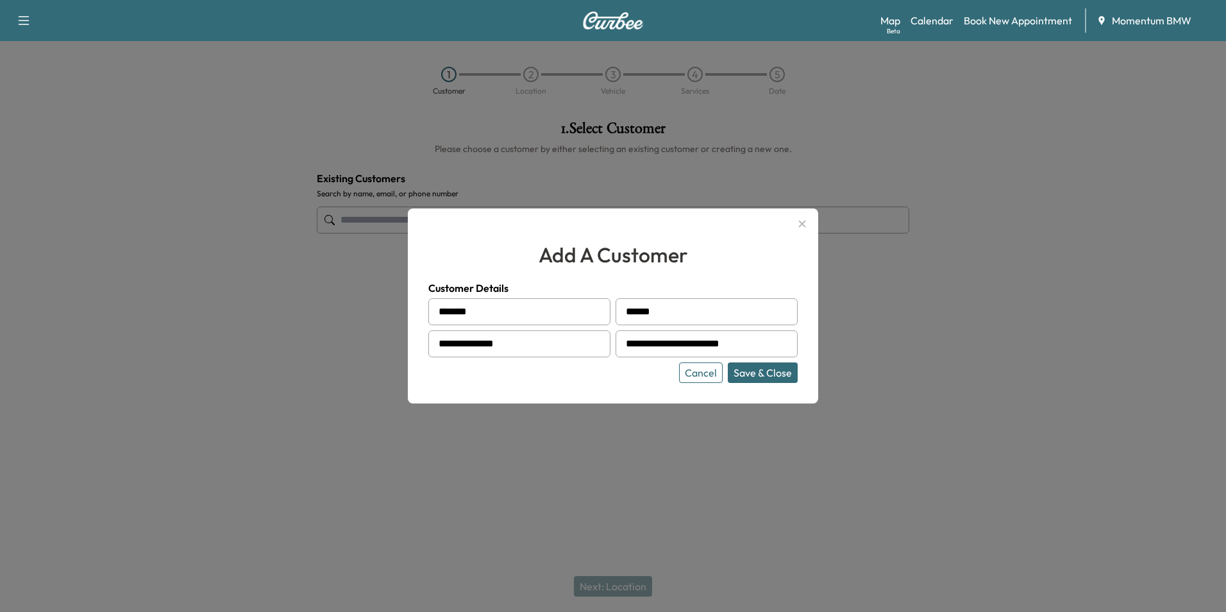
click at [775, 376] on button "Save & Close" at bounding box center [763, 372] width 70 height 21
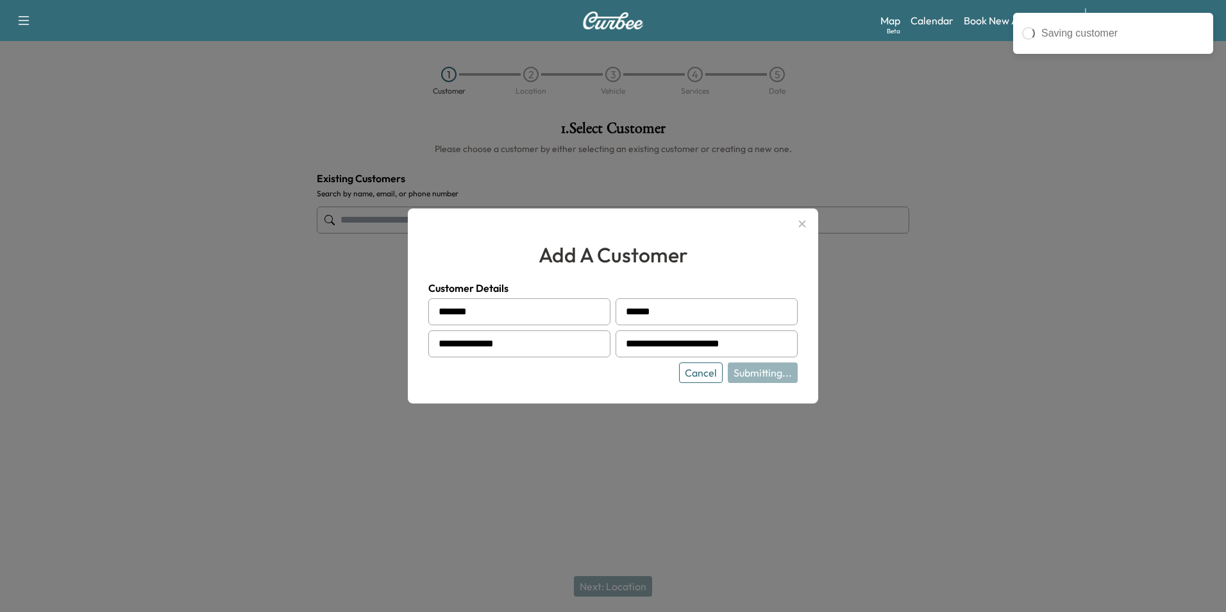
type input "**********"
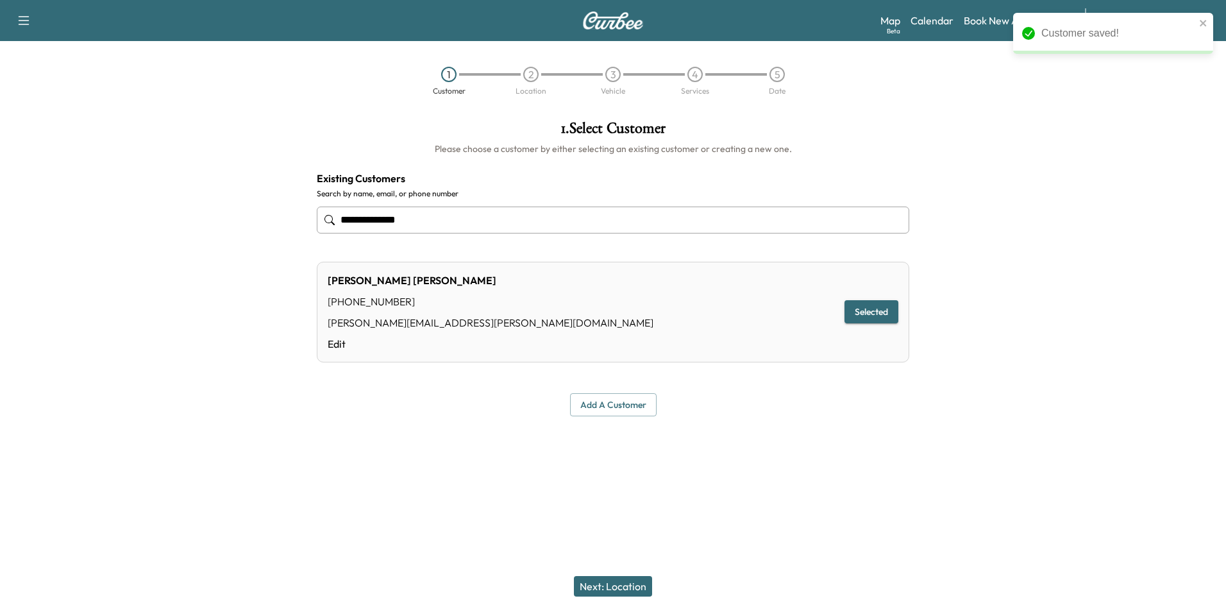
click at [616, 584] on button "Next: Location" at bounding box center [613, 586] width 78 height 21
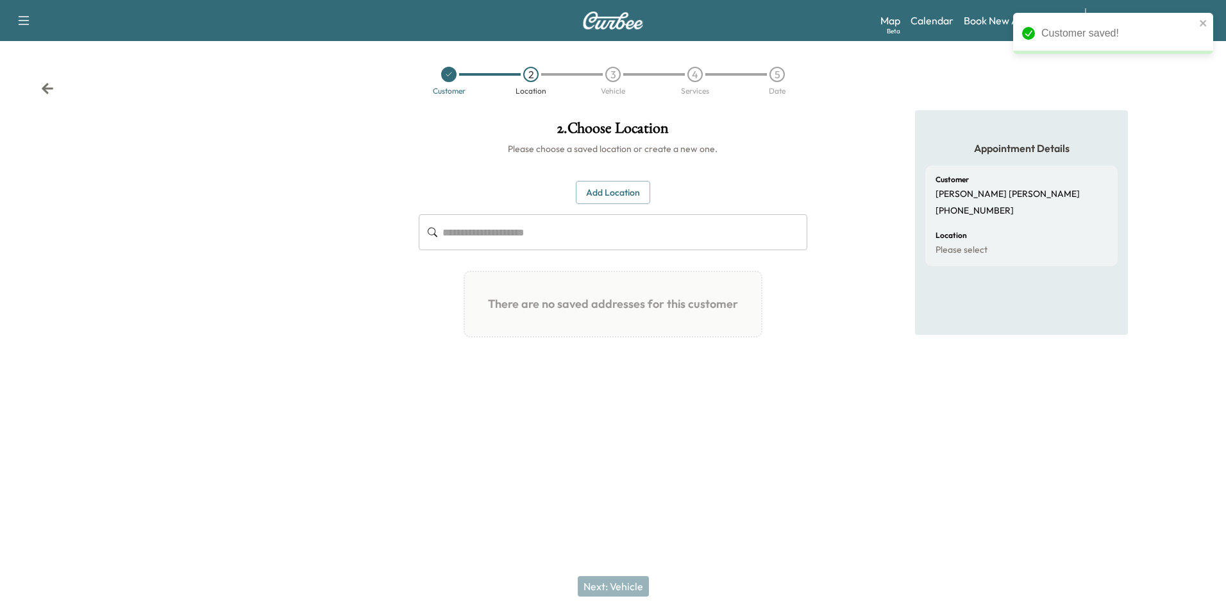
click at [600, 187] on button "Add Location" at bounding box center [613, 193] width 74 height 24
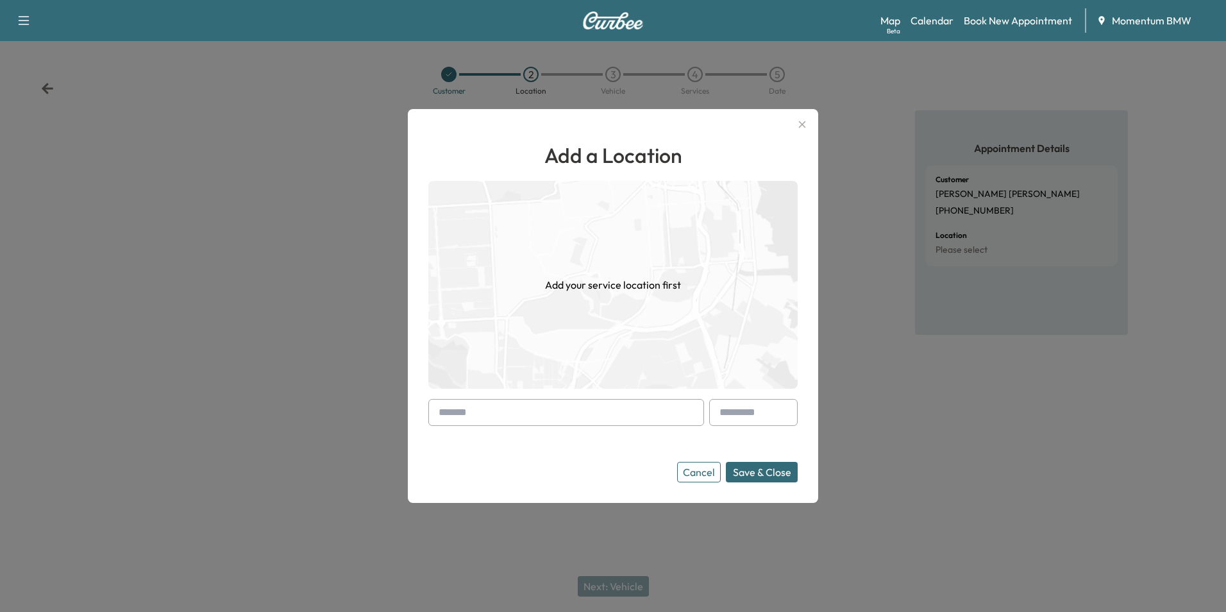
click at [613, 419] on input "text" at bounding box center [566, 412] width 276 height 27
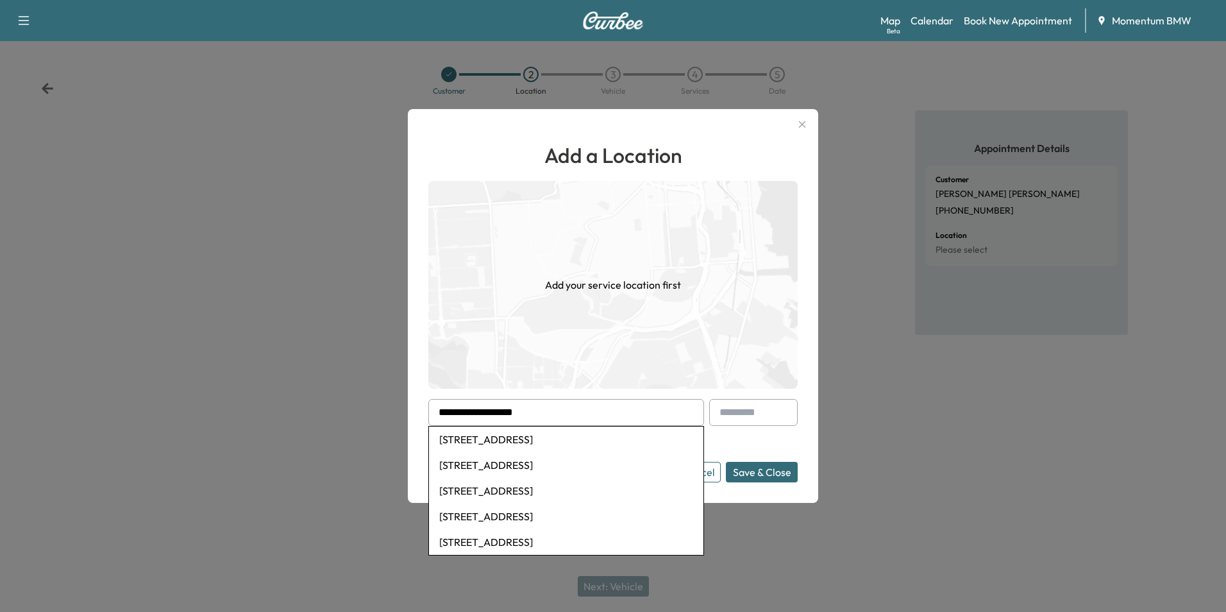
click at [614, 436] on li "[STREET_ADDRESS]" at bounding box center [566, 440] width 275 height 26
type input "**********"
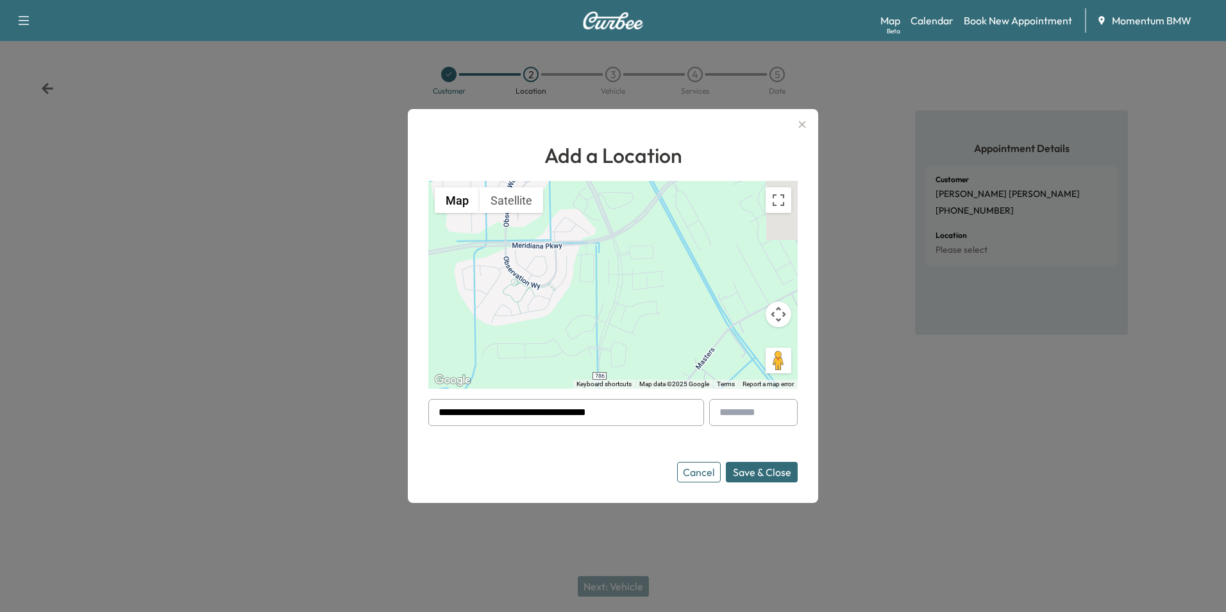
click at [757, 476] on button "Save & Close" at bounding box center [762, 472] width 72 height 21
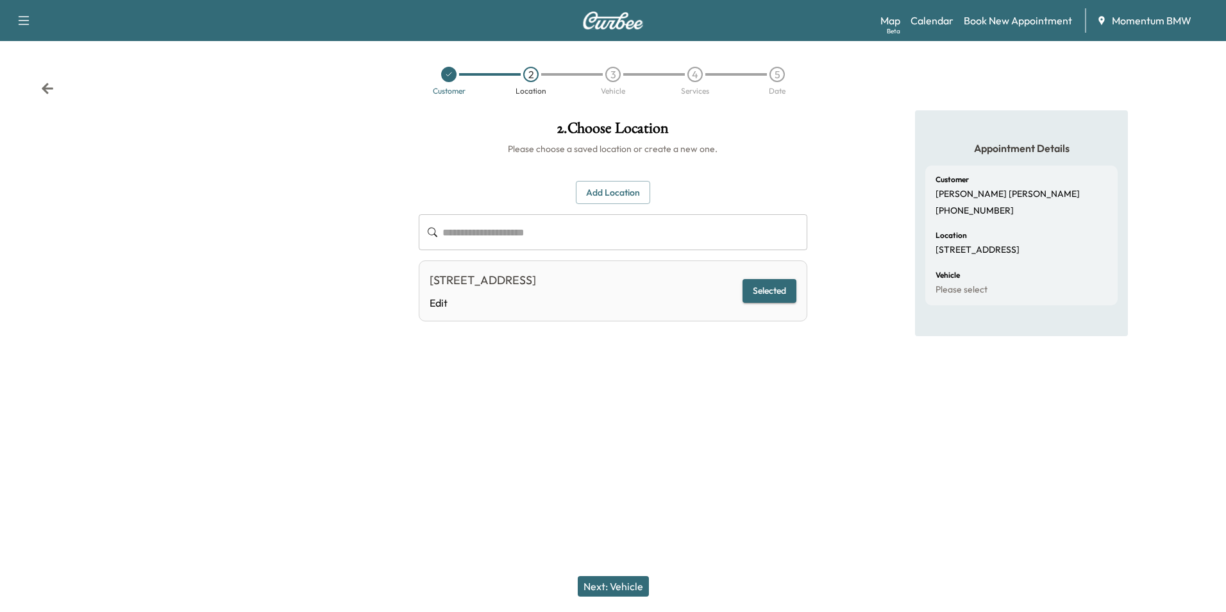
drag, startPoint x: 637, startPoint y: 586, endPoint x: 639, endPoint y: 580, distance: 6.7
click at [637, 584] on button "Next: Vehicle" at bounding box center [613, 586] width 71 height 21
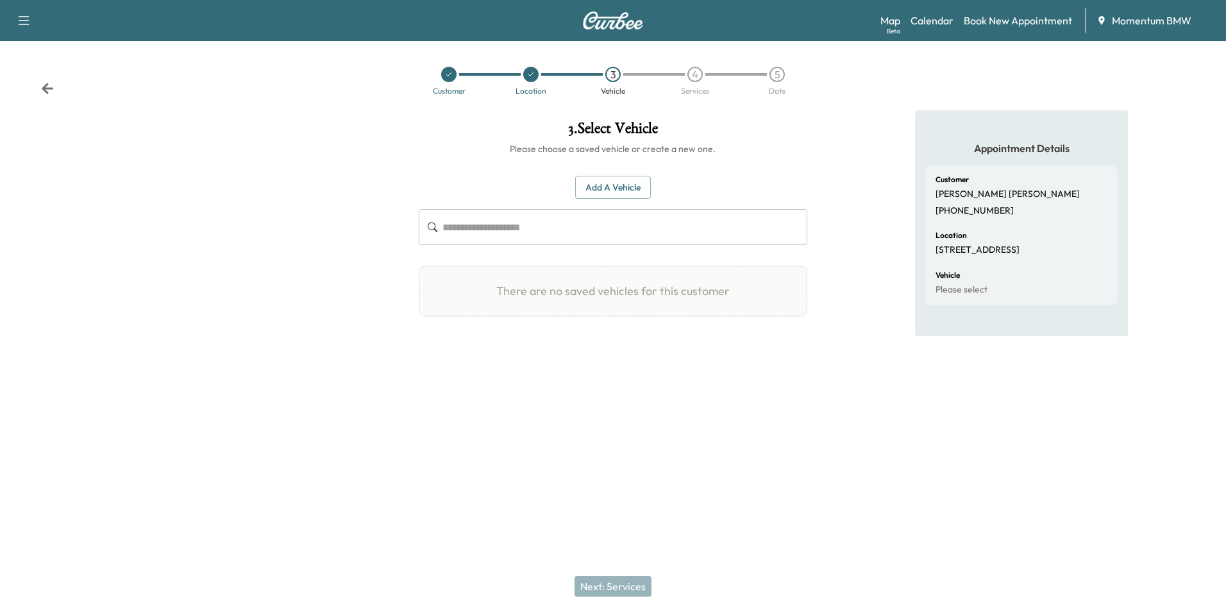
click at [630, 188] on button "Add a Vehicle" at bounding box center [613, 188] width 76 height 24
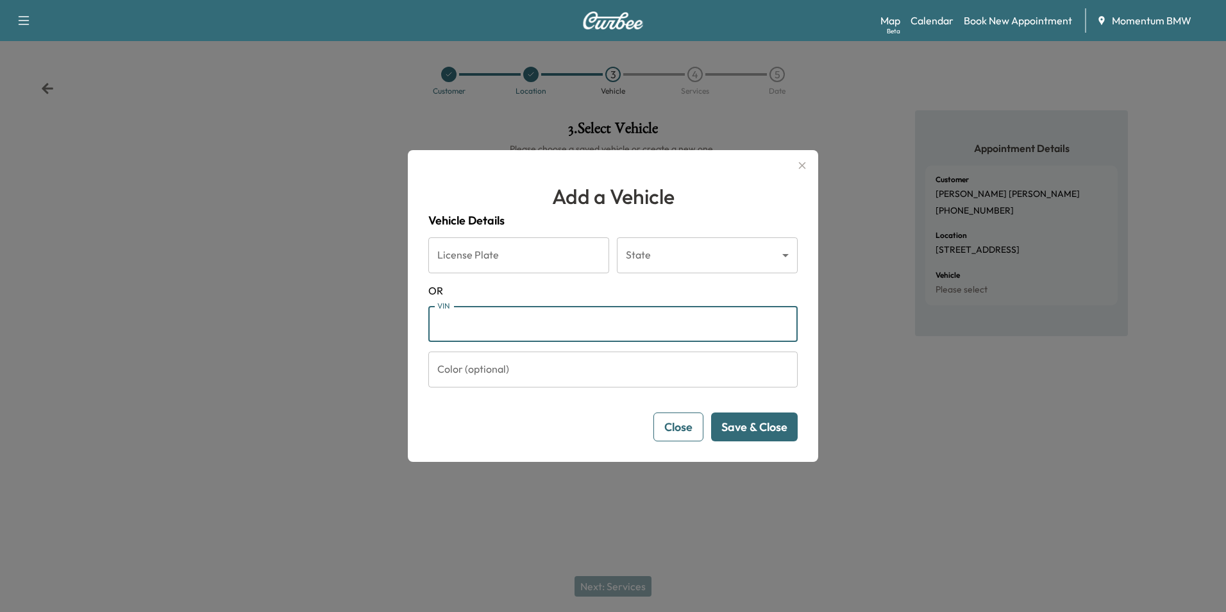
paste input "**********"
type input "**********"
click at [767, 431] on button "Save & Close" at bounding box center [754, 426] width 87 height 29
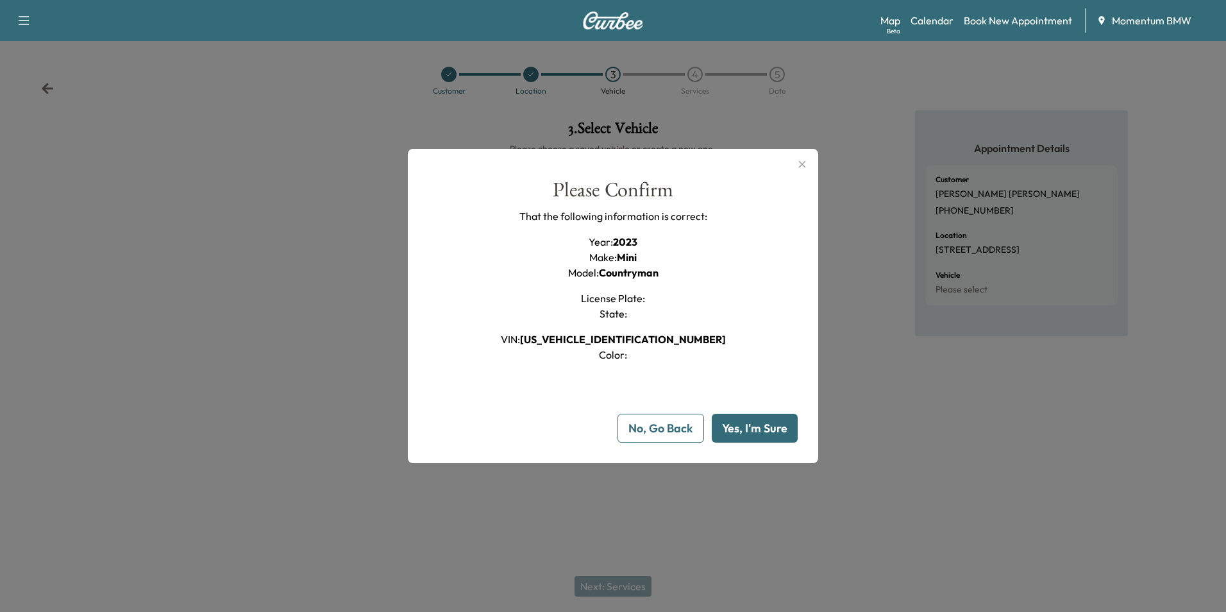
click at [767, 431] on button "Yes, I'm Sure" at bounding box center [755, 428] width 86 height 29
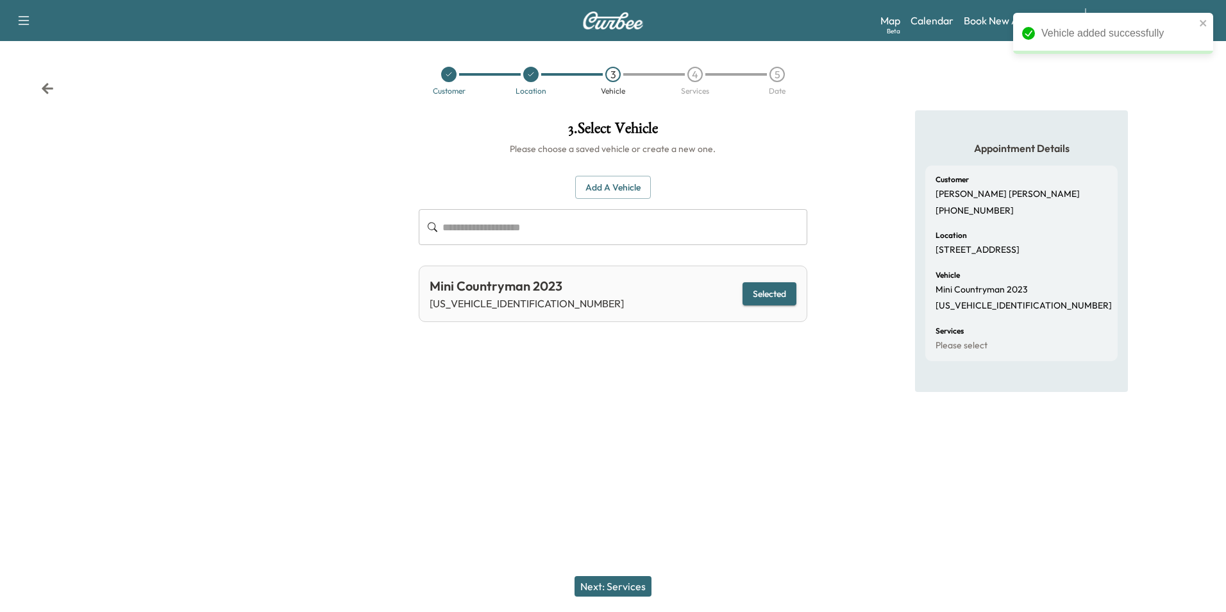
click at [630, 589] on button "Next: Services" at bounding box center [613, 586] width 77 height 21
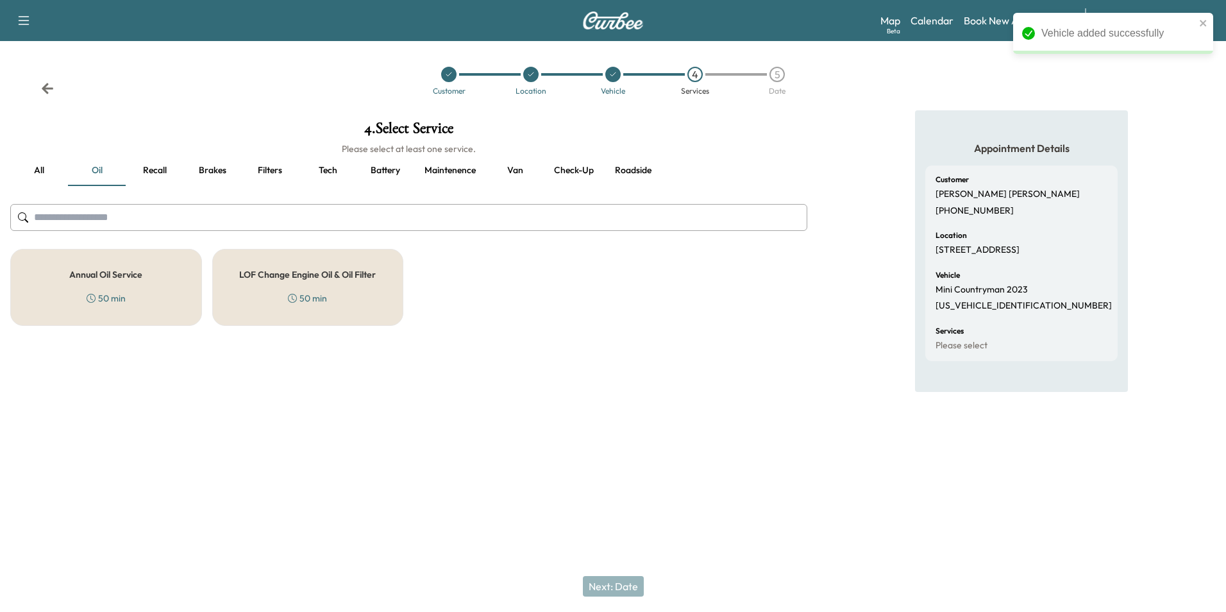
drag, startPoint x: 106, startPoint y: 276, endPoint x: 103, endPoint y: 271, distance: 6.6
click at [103, 272] on h5 "Annual Oil Service" at bounding box center [105, 274] width 73 height 9
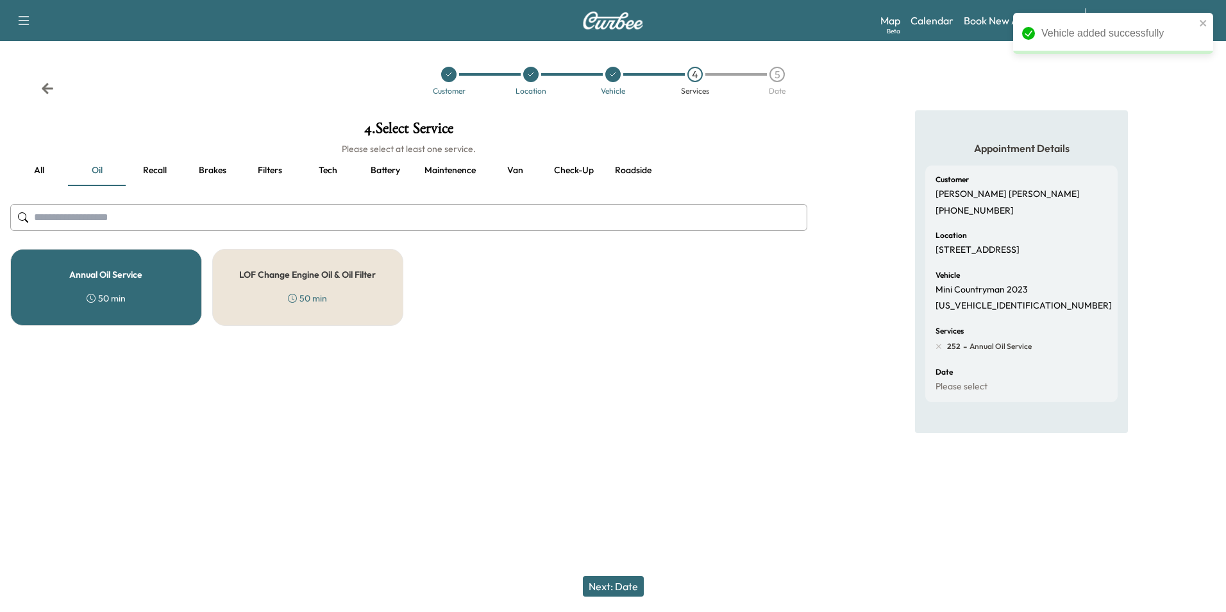
click at [618, 588] on button "Next: Date" at bounding box center [613, 586] width 61 height 21
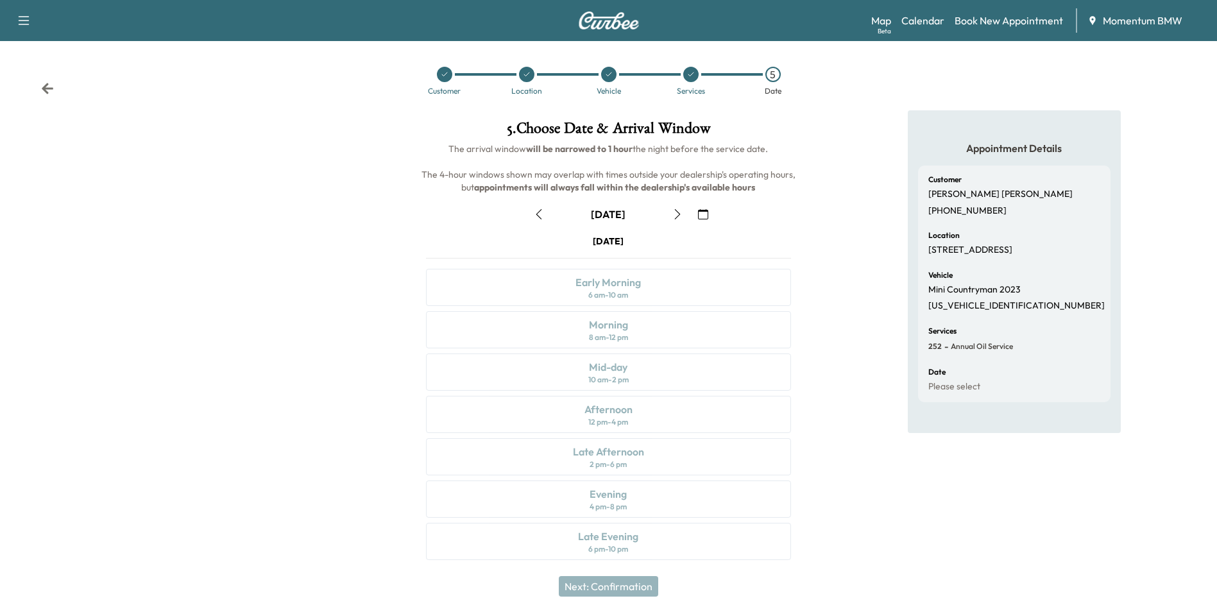
click at [702, 209] on icon "button" at bounding box center [703, 214] width 10 height 10
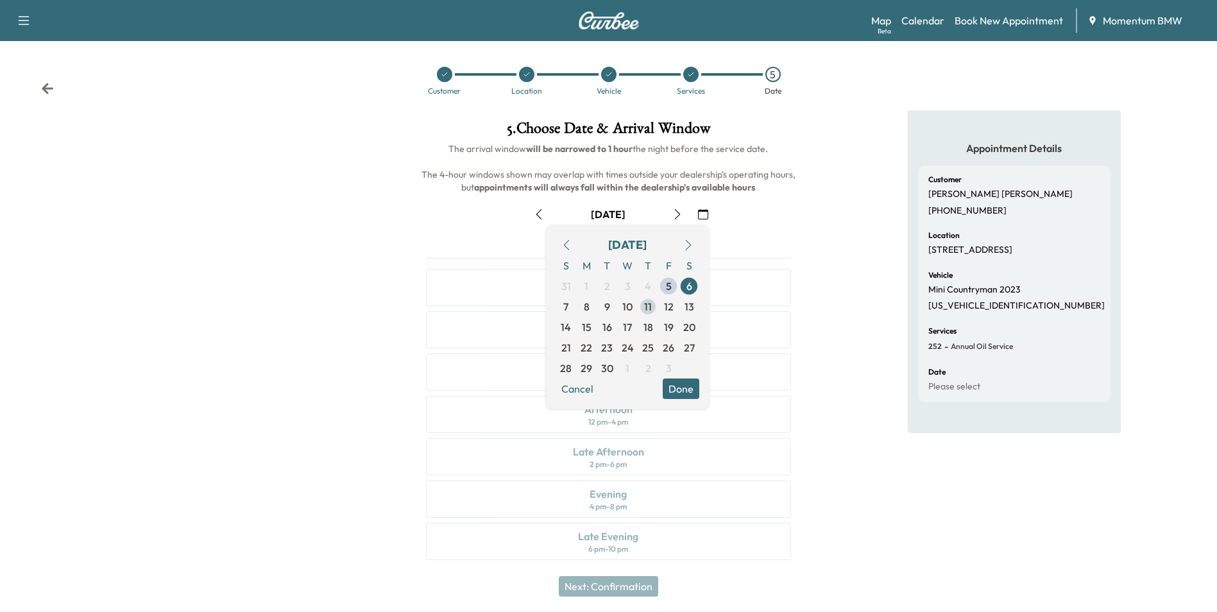
click at [643, 307] on span "11" at bounding box center [648, 306] width 21 height 21
click at [691, 391] on button "Done" at bounding box center [681, 388] width 37 height 21
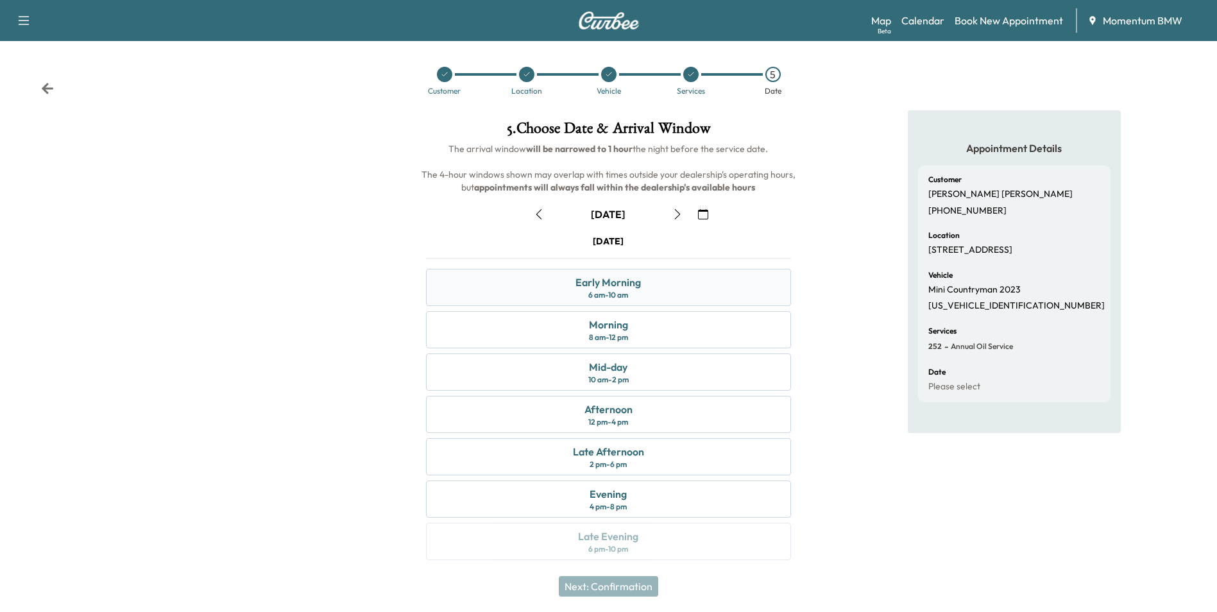
click at [679, 289] on div "Early Morning 6 am - 10 am" at bounding box center [608, 287] width 364 height 37
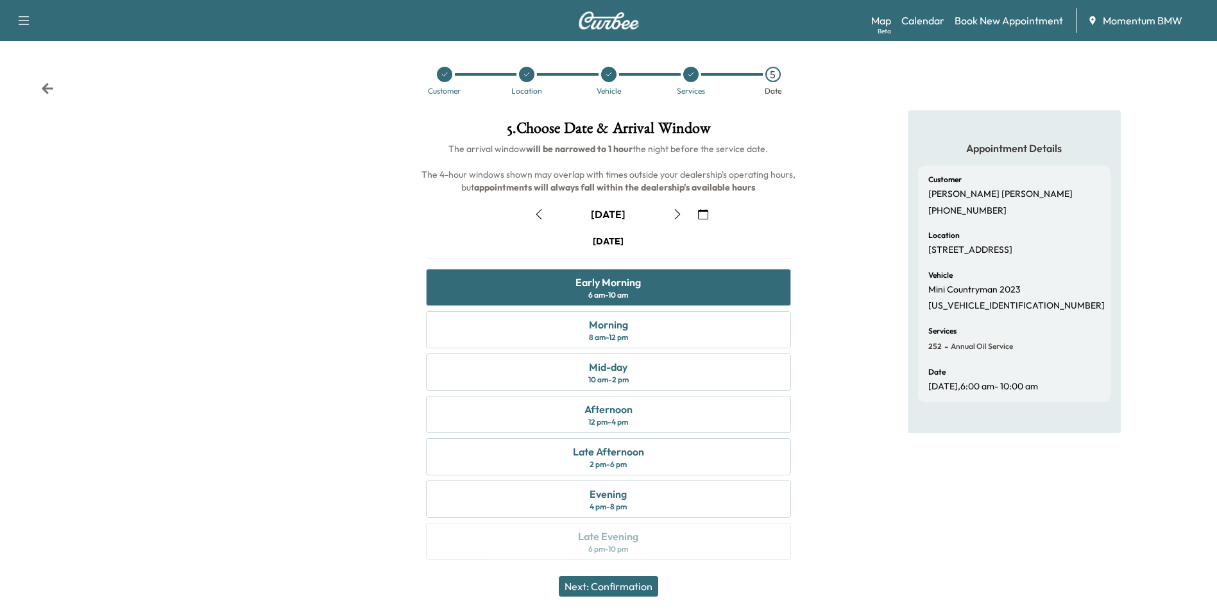
click at [634, 588] on button "Next: Confirmation" at bounding box center [608, 586] width 99 height 21
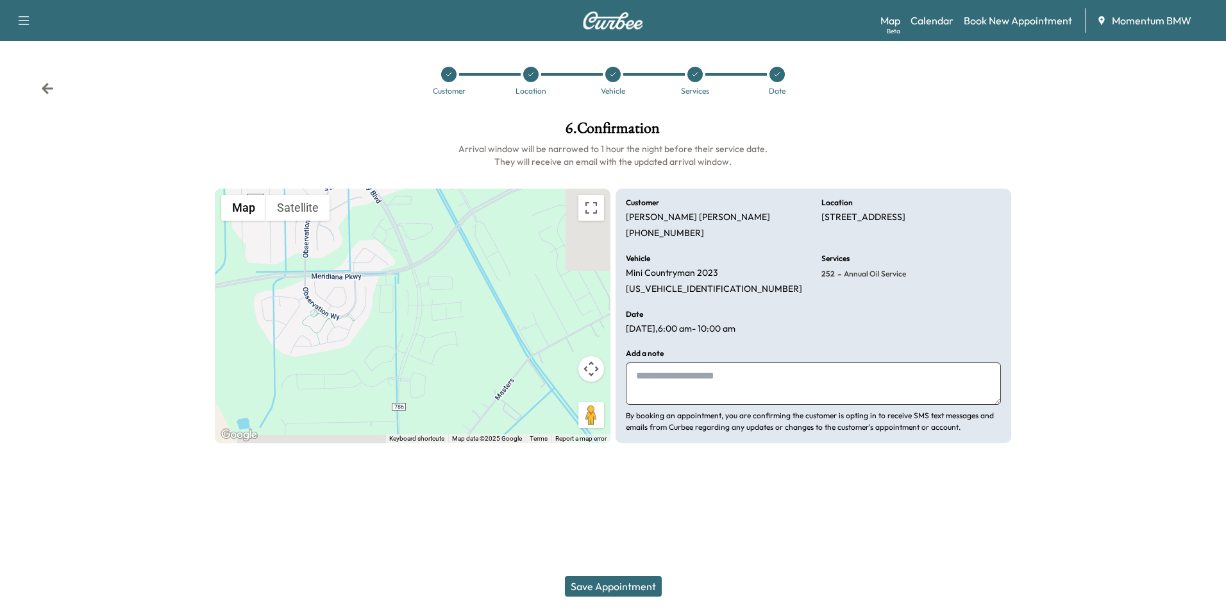
click at [734, 375] on textarea at bounding box center [813, 383] width 375 height 42
type textarea "**"
click at [625, 585] on button "Save Appointment" at bounding box center [613, 586] width 97 height 21
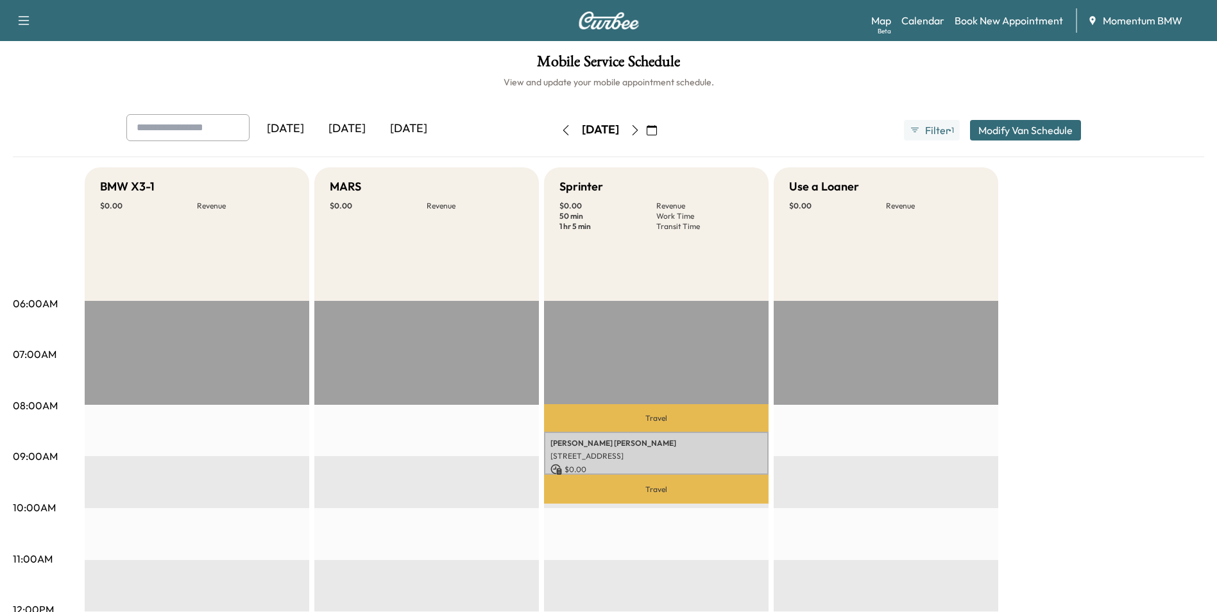
click at [663, 135] on button "button" at bounding box center [652, 130] width 22 height 21
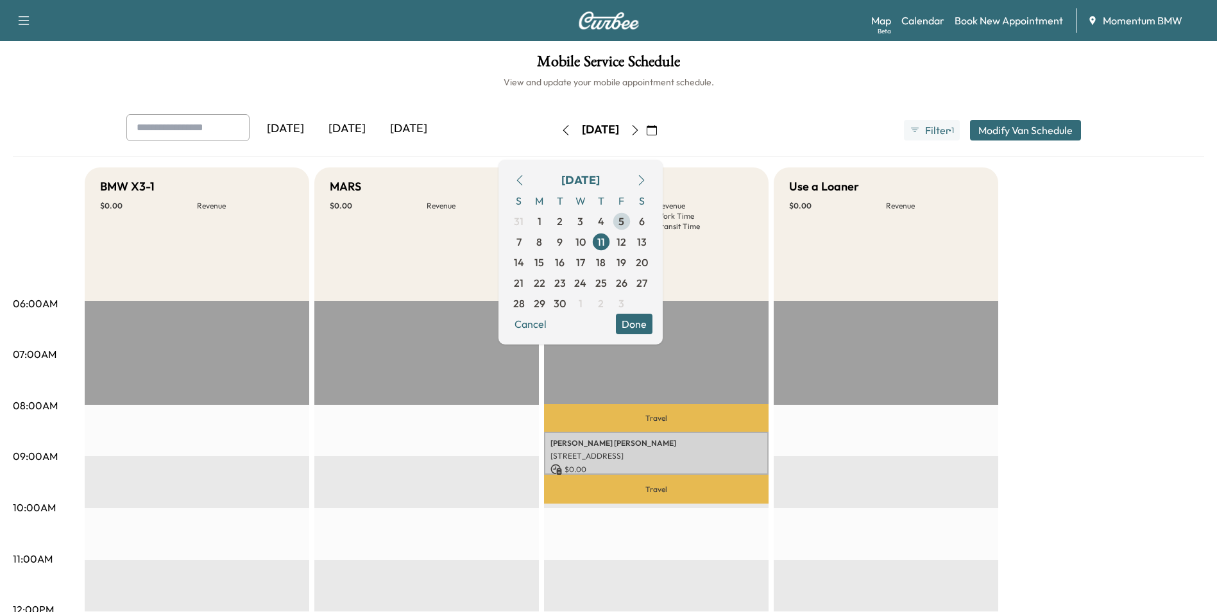
click at [624, 221] on span "5" at bounding box center [621, 221] width 6 height 15
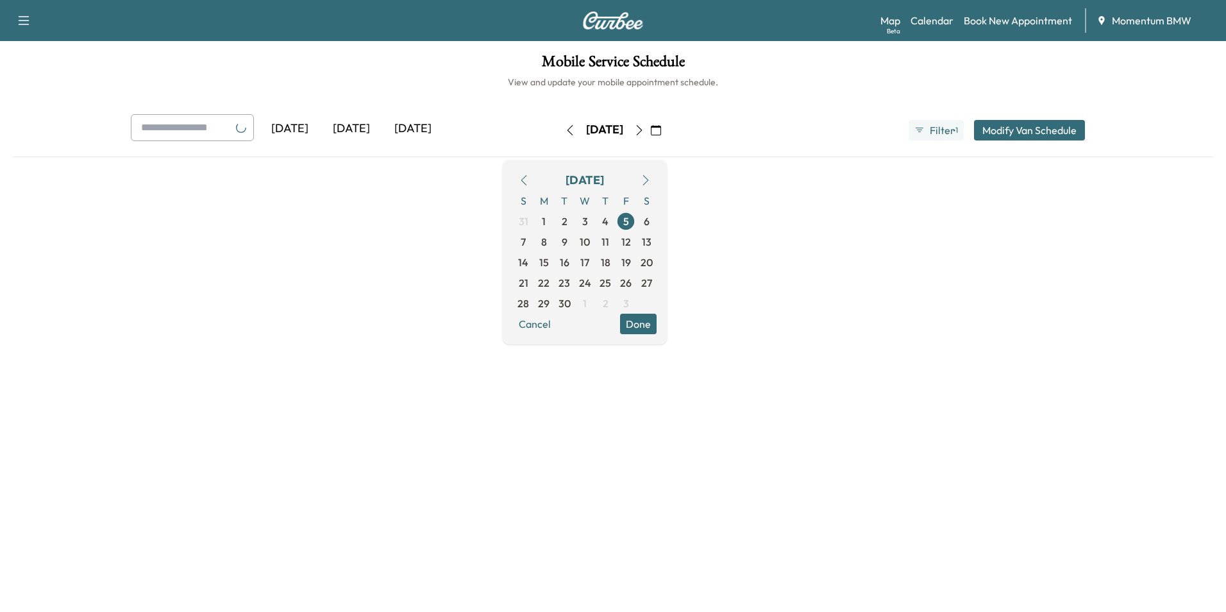
click at [657, 326] on button "Done" at bounding box center [638, 324] width 37 height 21
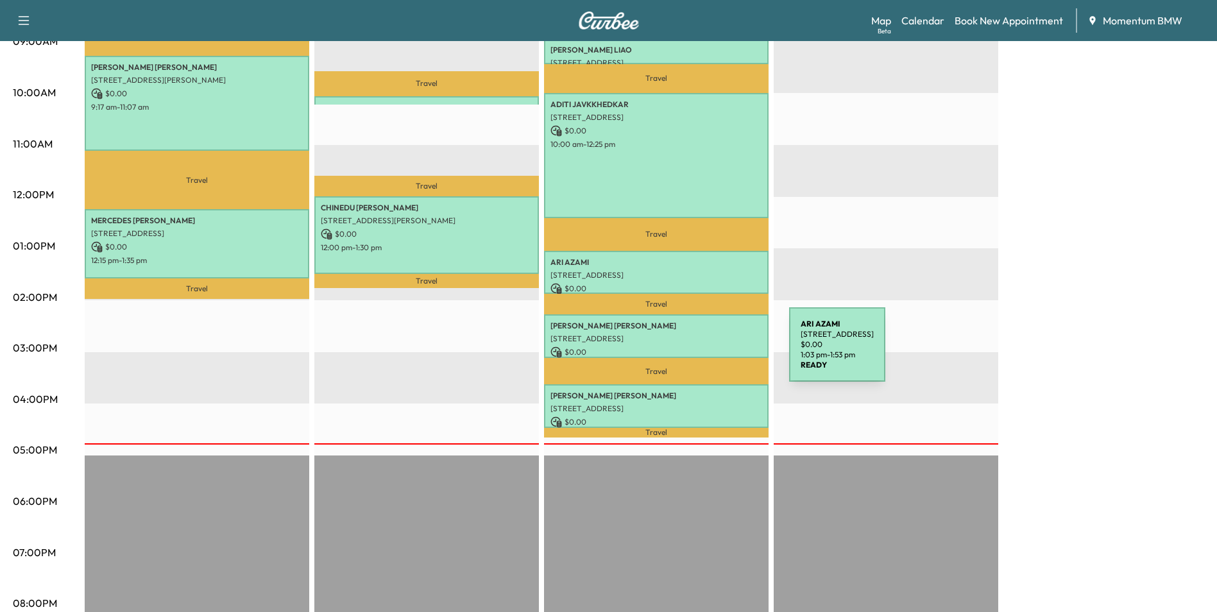
scroll to position [449, 0]
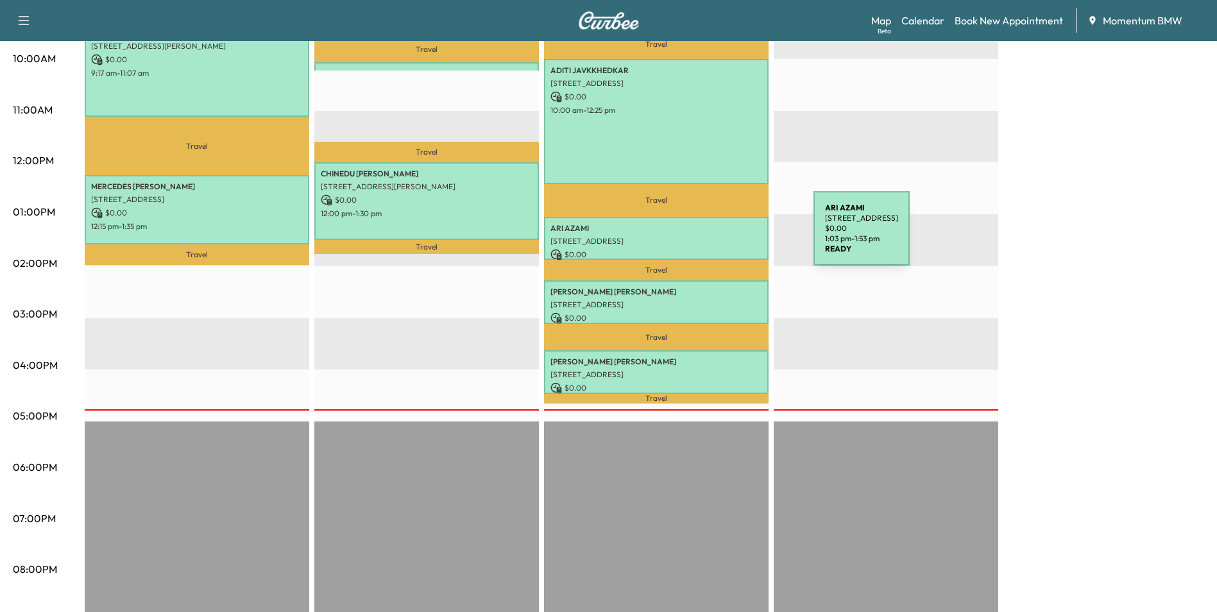
click at [718, 236] on p "[STREET_ADDRESS]" at bounding box center [656, 241] width 212 height 10
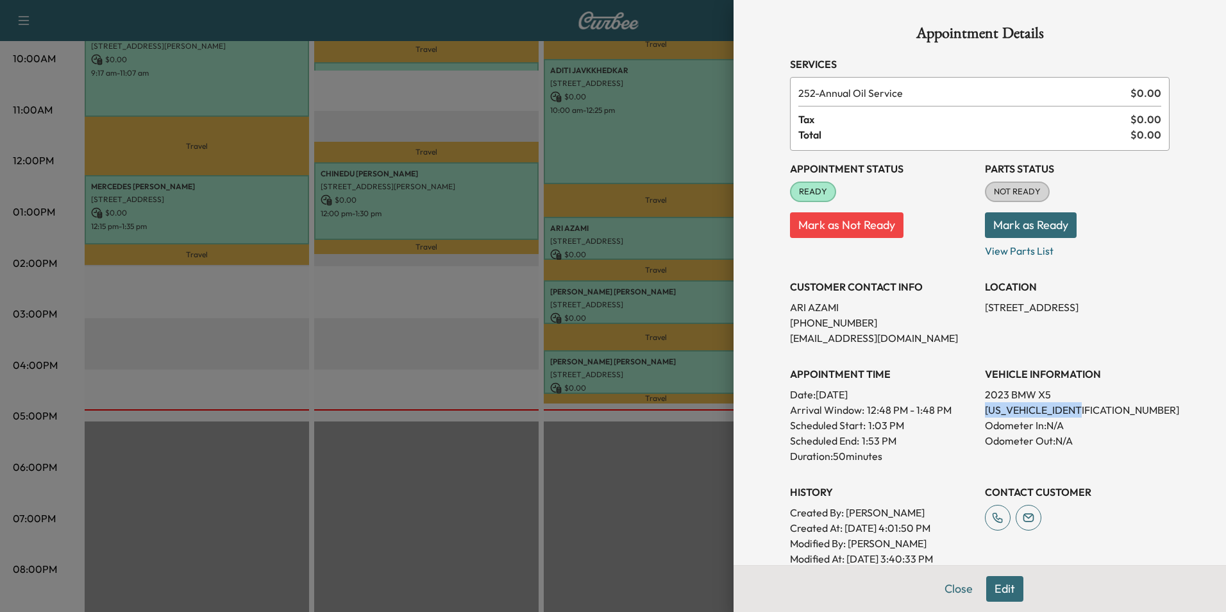
drag, startPoint x: 1078, startPoint y: 409, endPoint x: 976, endPoint y: 414, distance: 101.5
click at [985, 414] on p "[US_VEHICLE_IDENTIFICATION_NUMBER]" at bounding box center [1077, 409] width 185 height 15
drag, startPoint x: 976, startPoint y: 414, endPoint x: 1040, endPoint y: 409, distance: 64.3
copy p "[US_VEHICLE_IDENTIFICATION_NUMBER]"
click at [951, 584] on button "Close" at bounding box center [958, 589] width 45 height 26
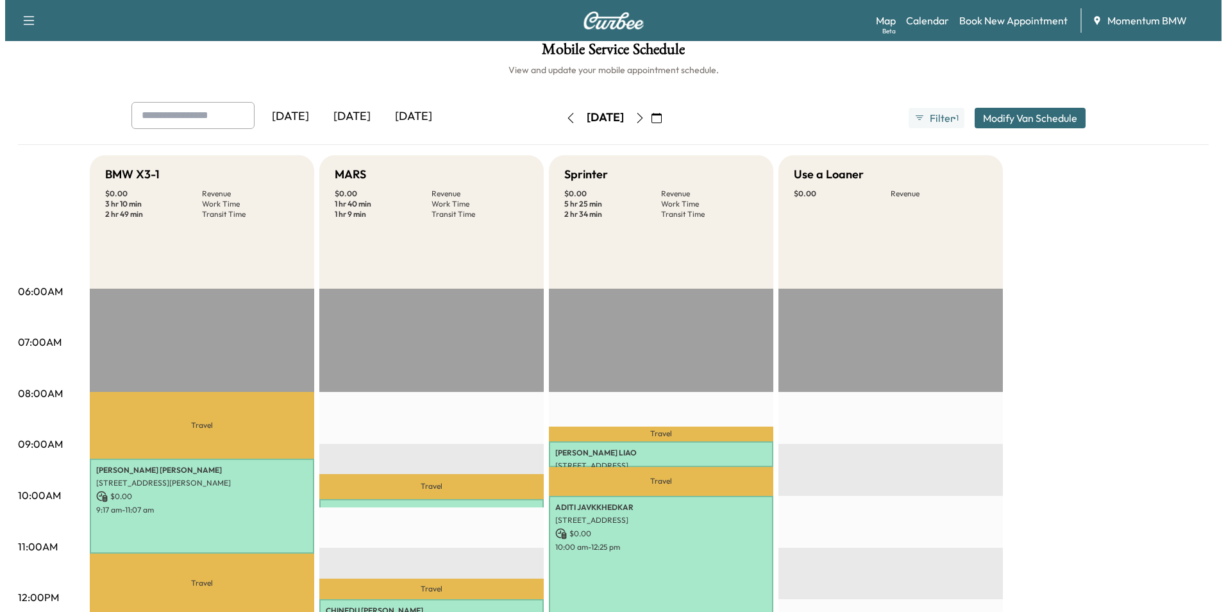
scroll to position [0, 0]
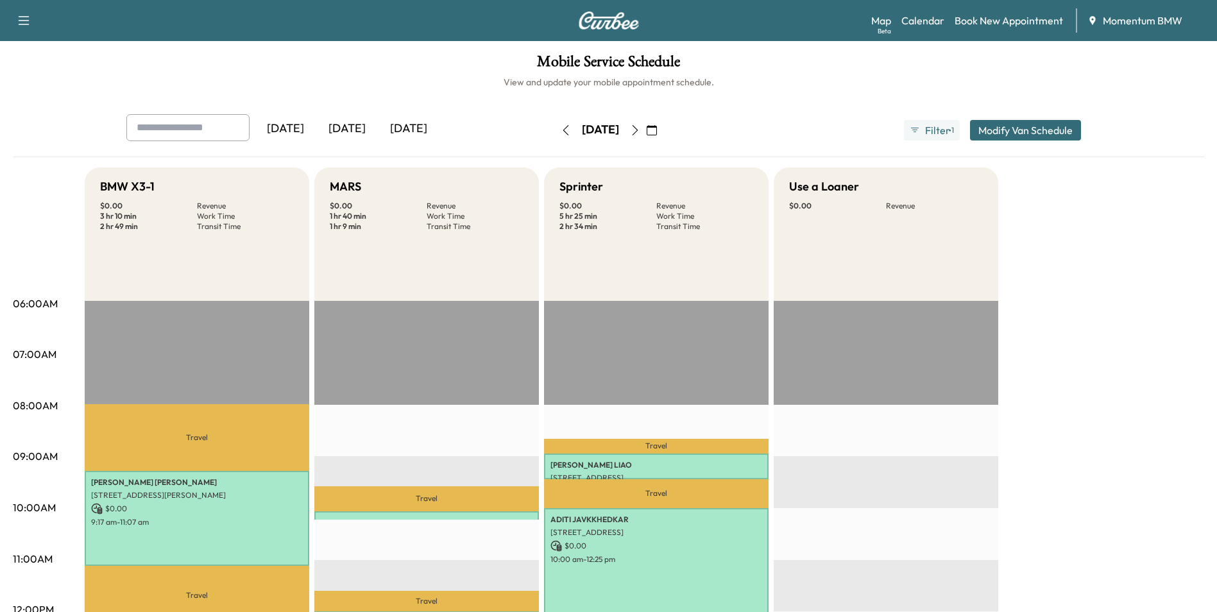
click at [657, 131] on icon "button" at bounding box center [652, 130] width 10 height 10
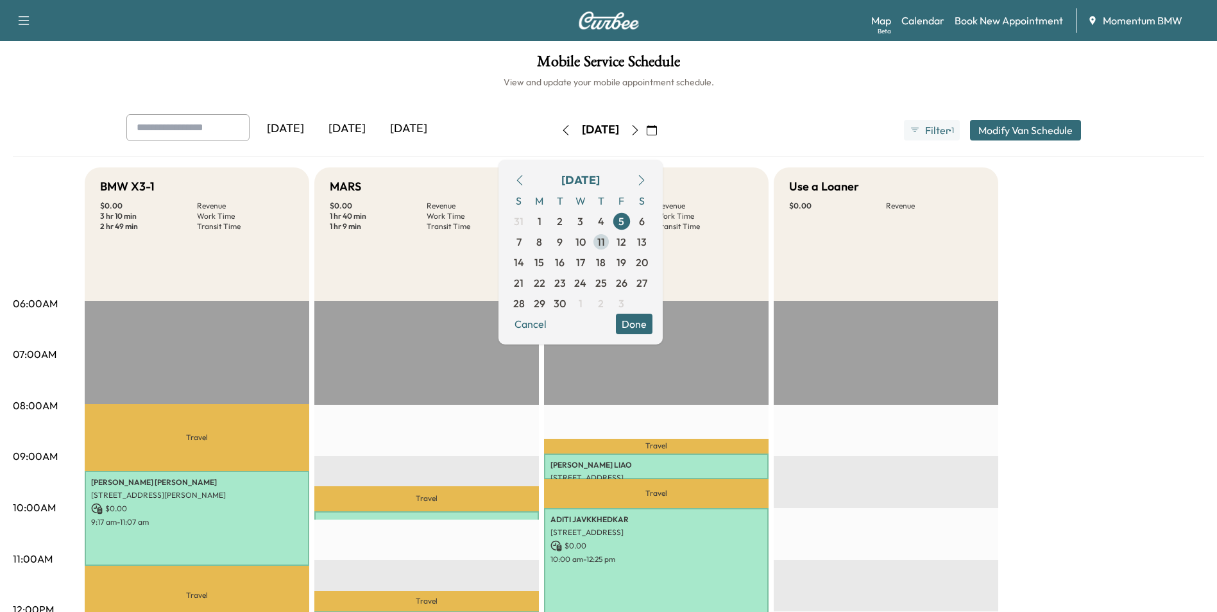
click at [605, 246] on span "11" at bounding box center [601, 241] width 8 height 15
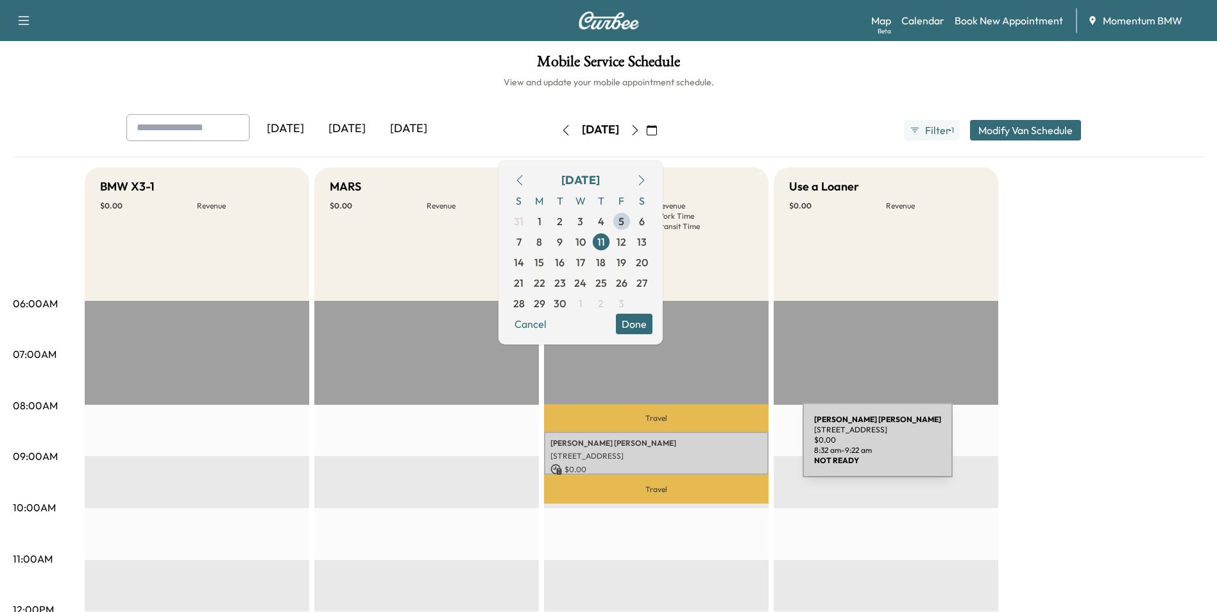
click at [706, 448] on div "[PERSON_NAME] [STREET_ADDRESS] $ 0.00 8:32 am - 9:22 am" at bounding box center [656, 453] width 224 height 43
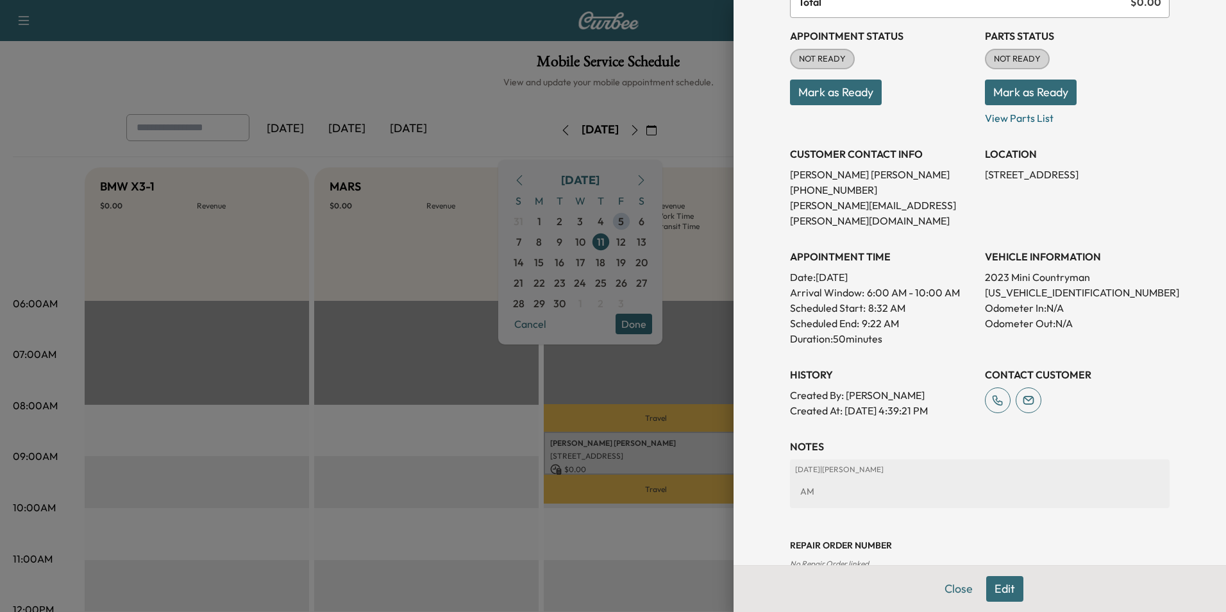
scroll to position [148, 0]
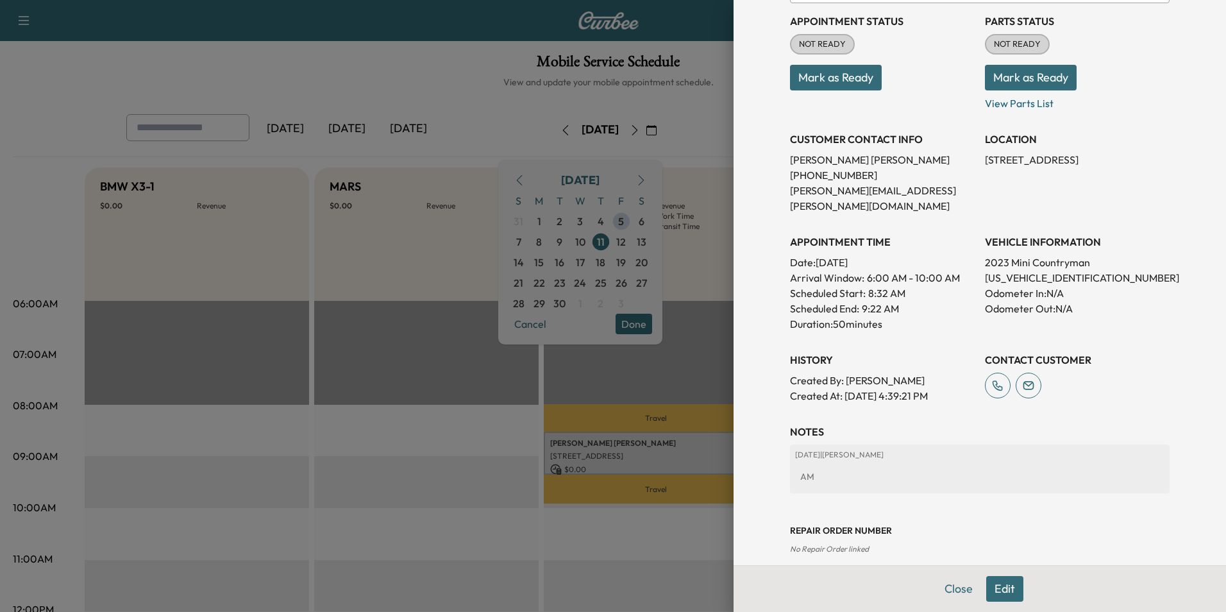
click at [993, 592] on button "Edit" at bounding box center [1004, 589] width 37 height 26
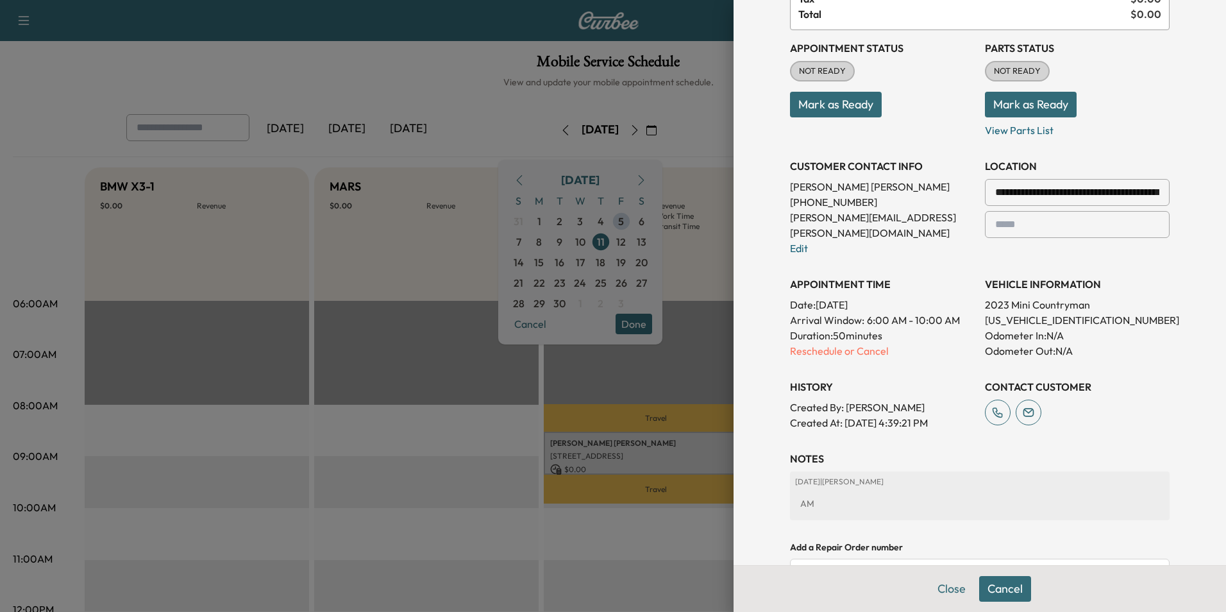
click at [825, 343] on p "Reschedule or Cancel" at bounding box center [882, 350] width 185 height 15
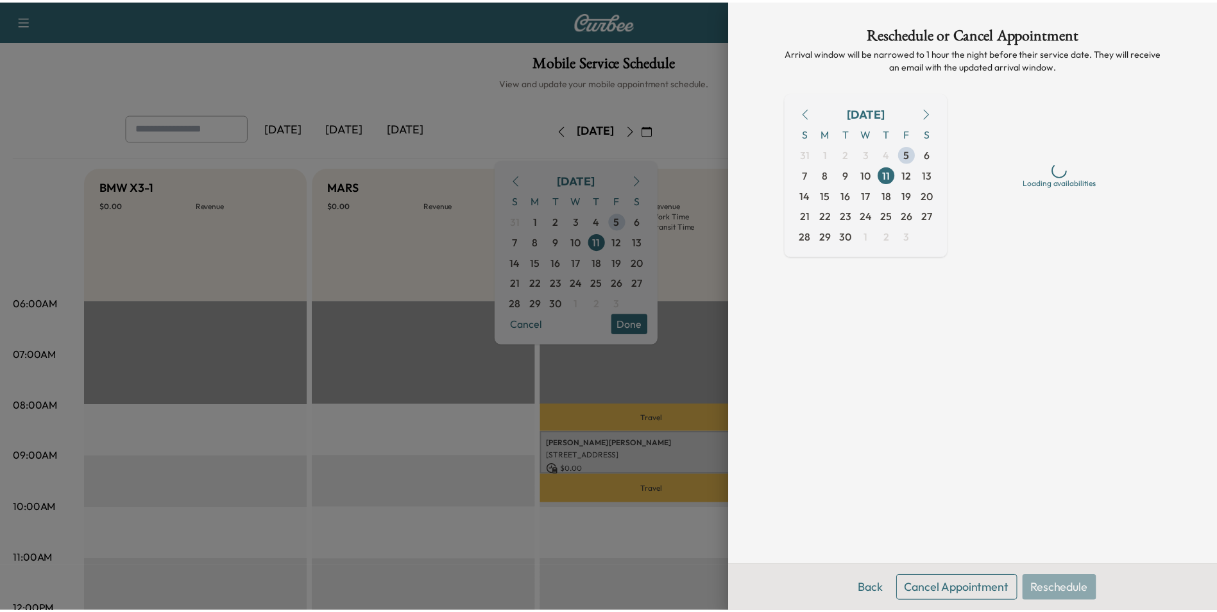
scroll to position [0, 0]
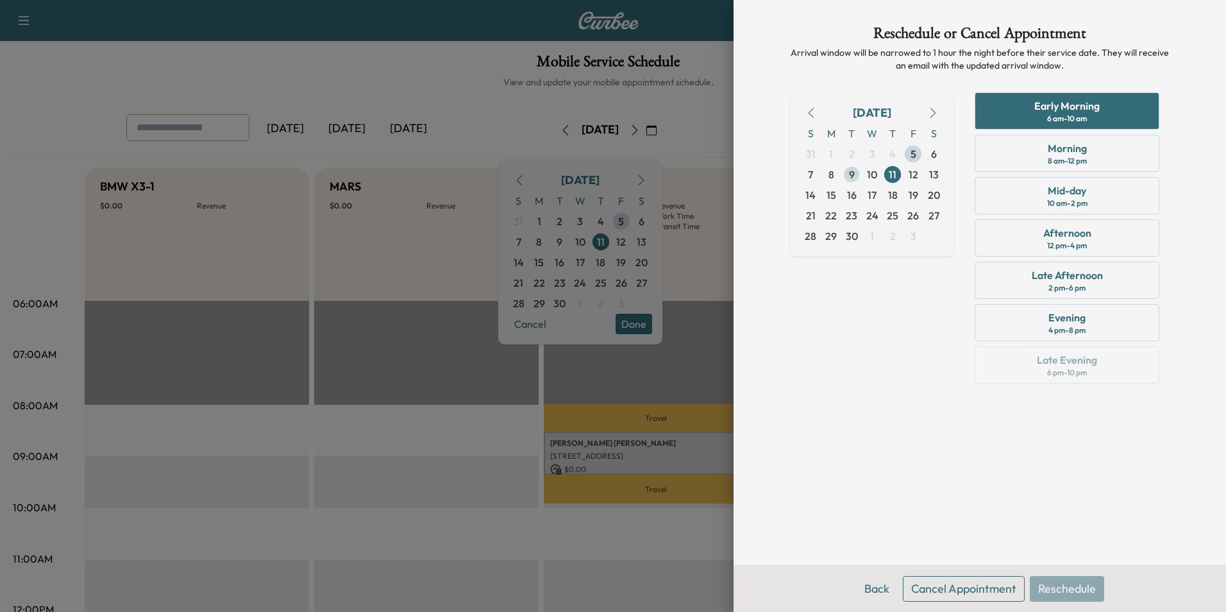
click at [852, 177] on span "9" at bounding box center [852, 174] width 6 height 15
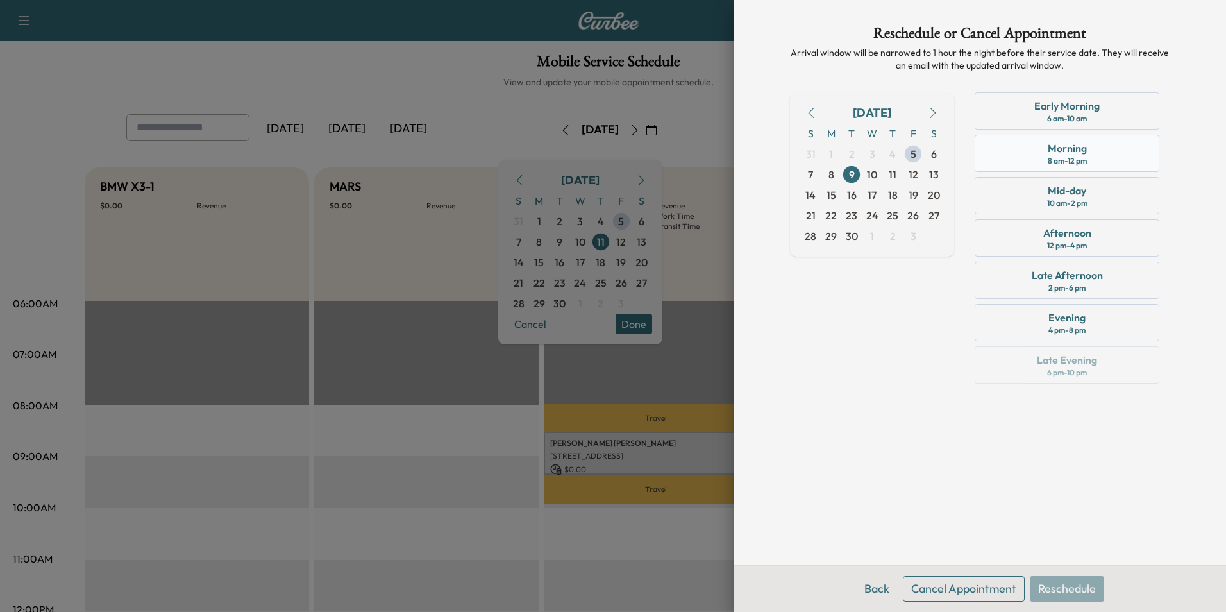
click at [1057, 149] on div "Morning" at bounding box center [1067, 147] width 39 height 15
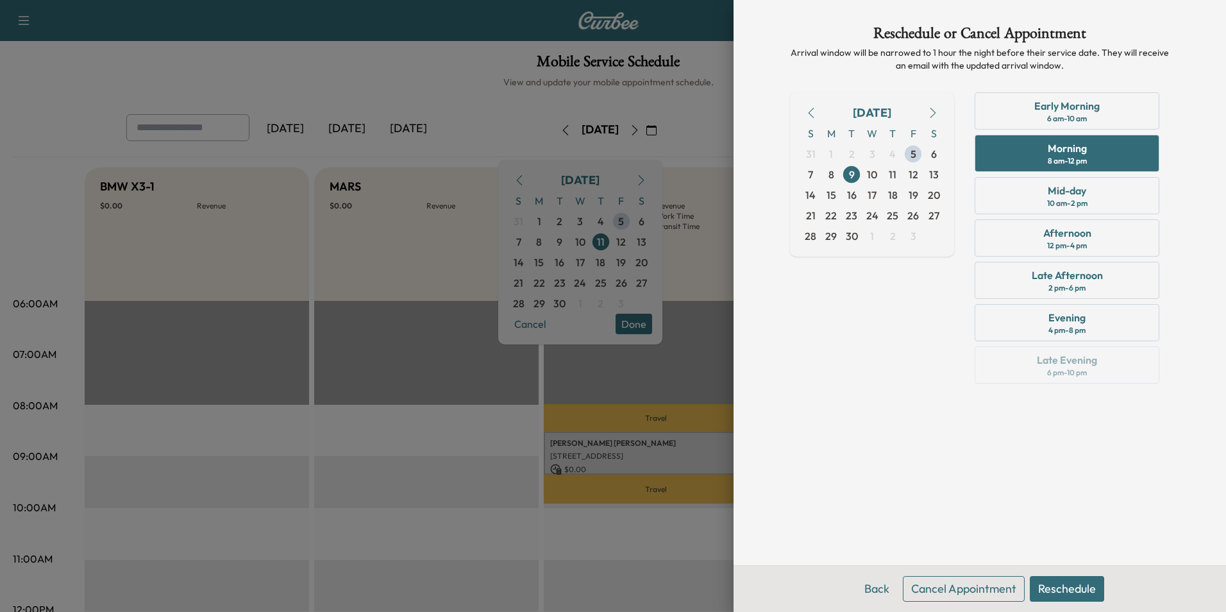
click at [1079, 590] on button "Reschedule" at bounding box center [1067, 589] width 74 height 26
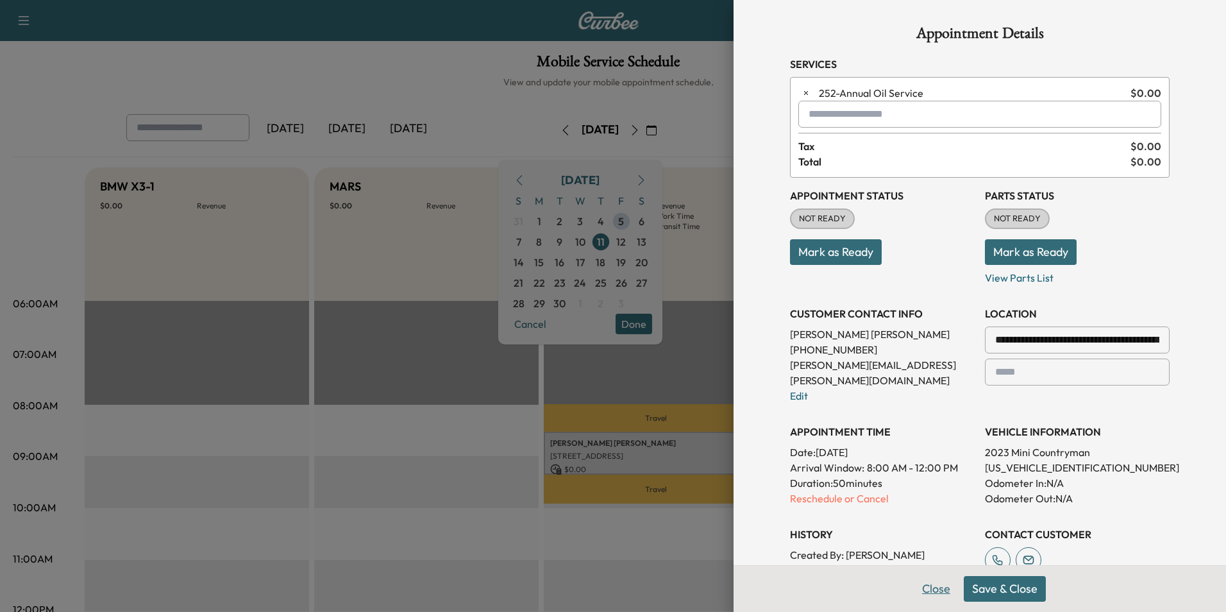
click at [927, 595] on button "Close" at bounding box center [936, 589] width 45 height 26
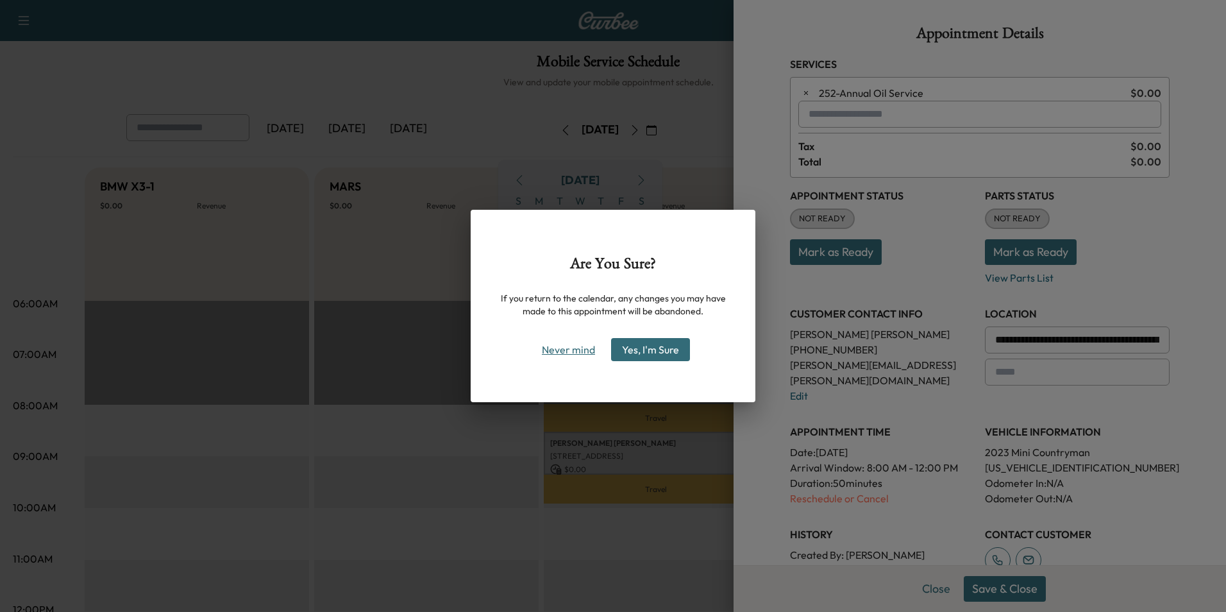
click at [587, 350] on button "Never mind" at bounding box center [568, 349] width 65 height 21
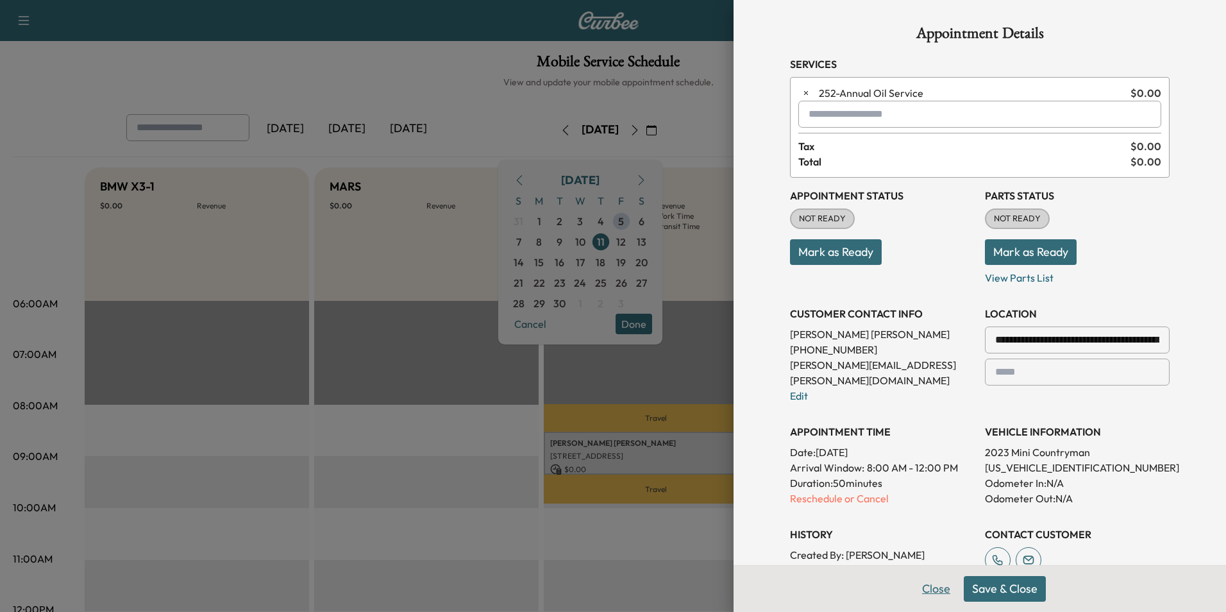
click at [930, 589] on button "Close" at bounding box center [936, 589] width 45 height 26
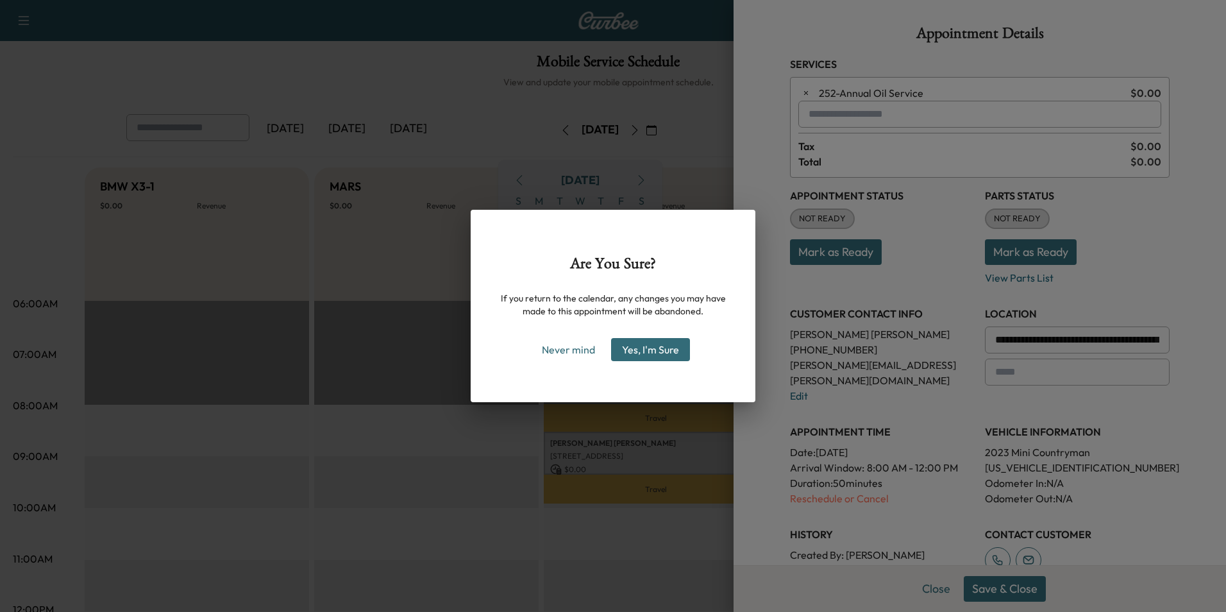
drag, startPoint x: 574, startPoint y: 351, endPoint x: 656, endPoint y: 381, distance: 87.2
click at [576, 352] on button "Never mind" at bounding box center [568, 349] width 65 height 21
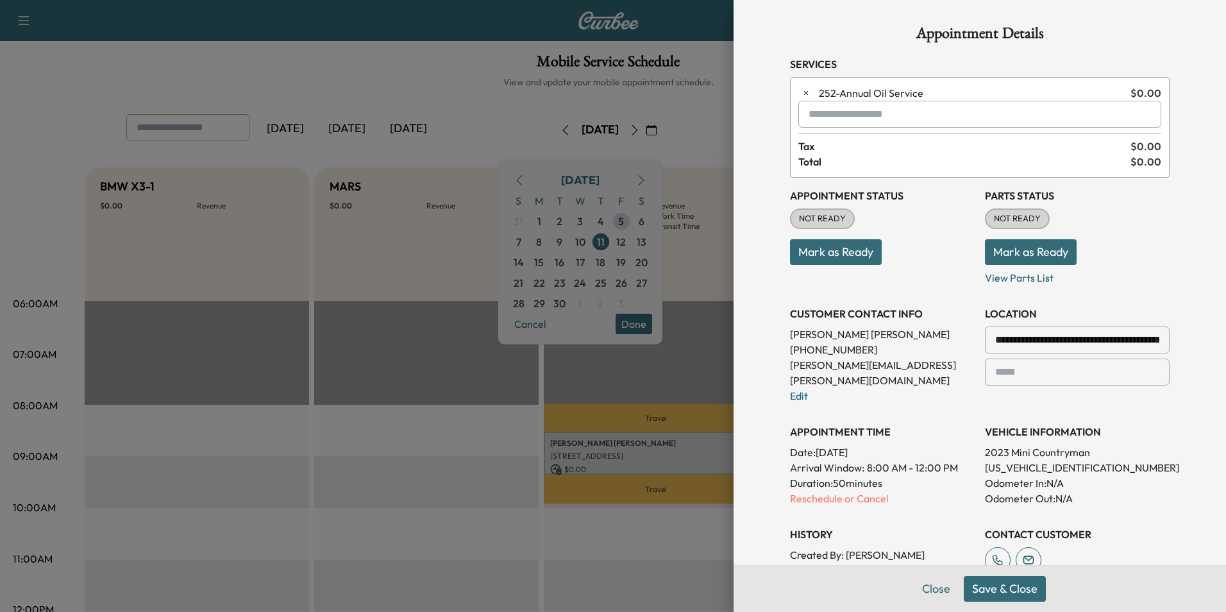
click at [1006, 591] on button "Save & Close" at bounding box center [1005, 589] width 82 height 26
